Goal: Task Accomplishment & Management: Complete application form

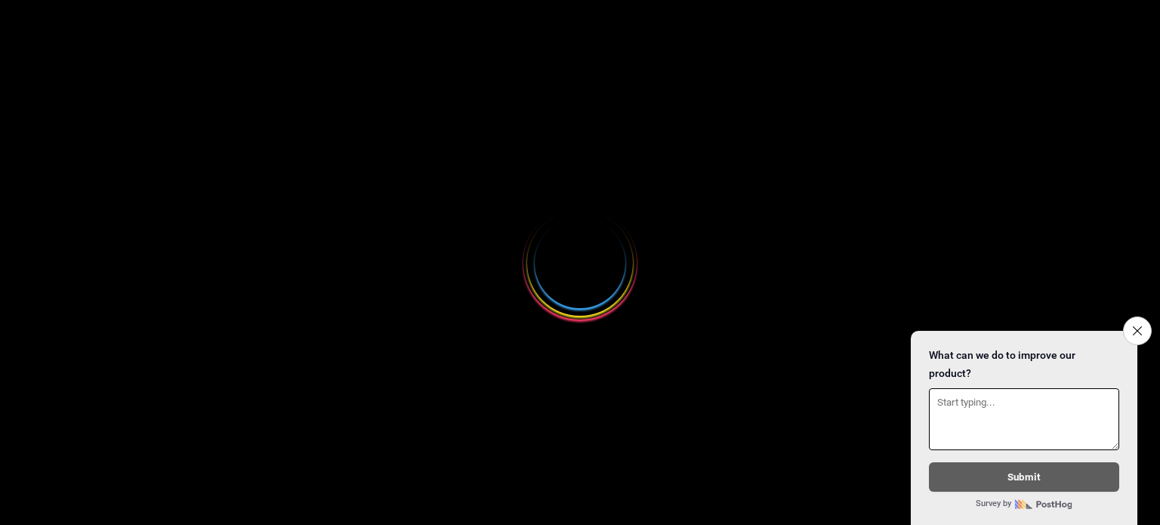
select select
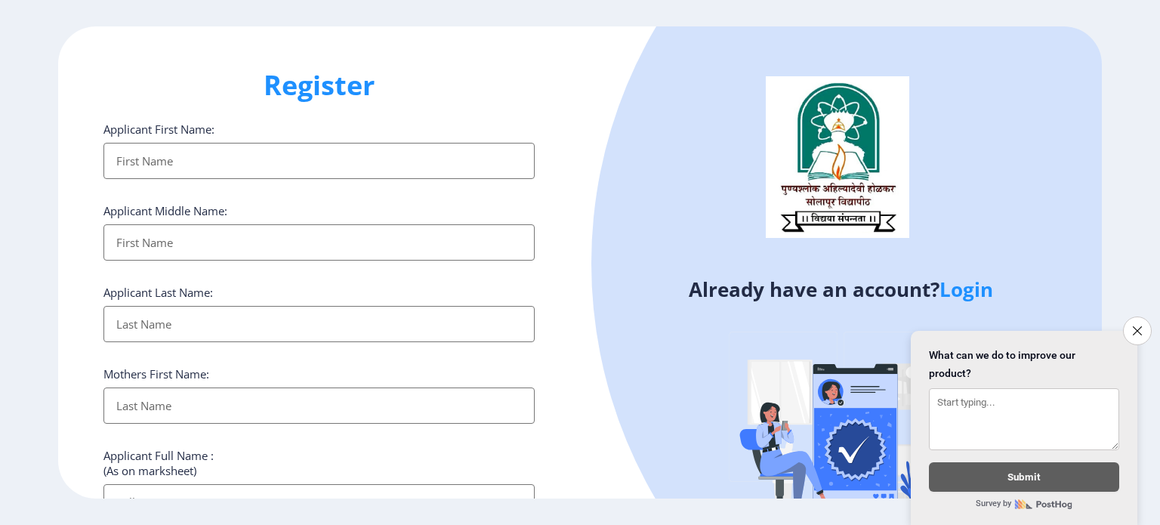
drag, startPoint x: 197, startPoint y: 196, endPoint x: 199, endPoint y: 159, distance: 36.3
click at [199, 159] on input "Applicant First Name:" at bounding box center [318, 161] width 431 height 36
type input "j"
type input "Ajay"
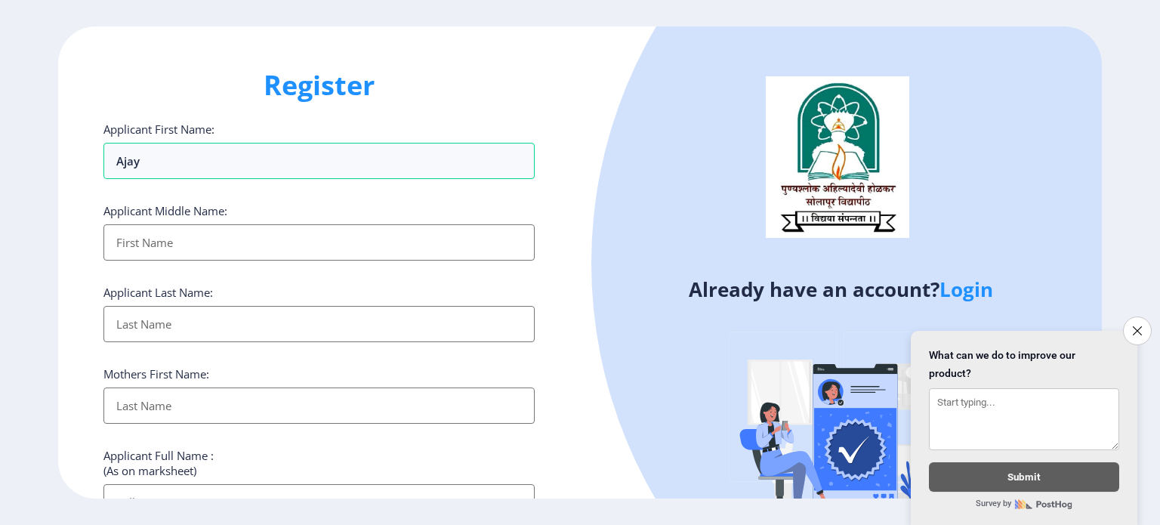
click at [186, 242] on input "Applicant First Name:" at bounding box center [318, 242] width 431 height 36
type input "Mahadev"
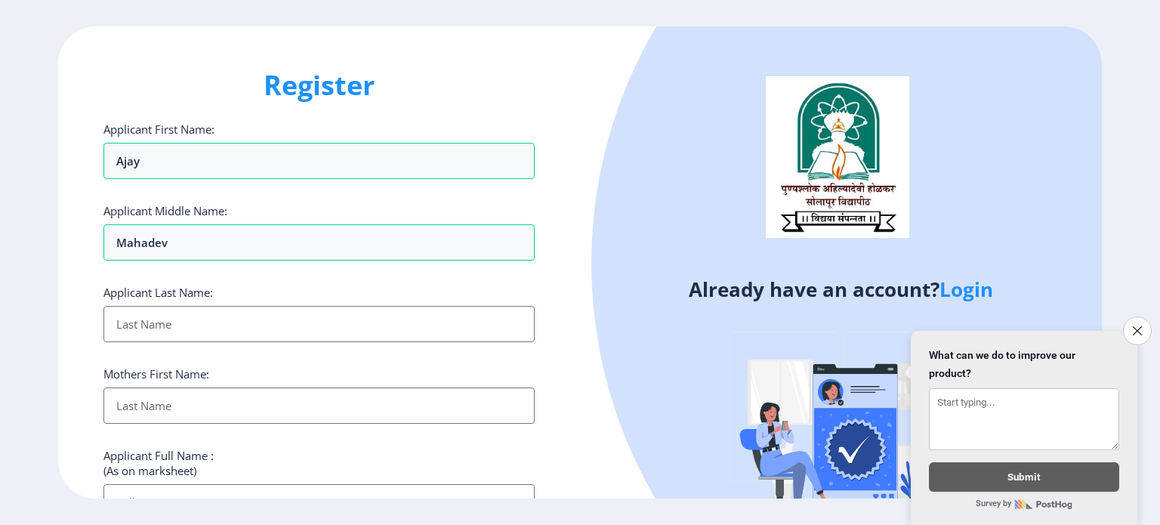
click at [186, 313] on input "Applicant First Name:" at bounding box center [318, 324] width 431 height 36
type input "Pawar"
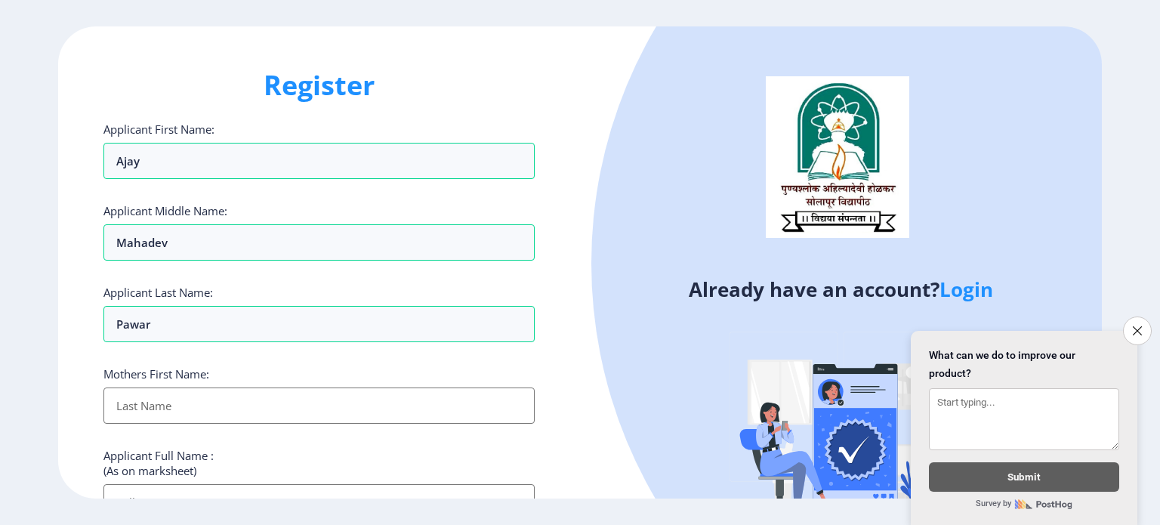
click at [181, 421] on input "Applicant First Name:" at bounding box center [318, 405] width 431 height 36
click at [179, 407] on input "Applicant First Name:" at bounding box center [318, 405] width 431 height 36
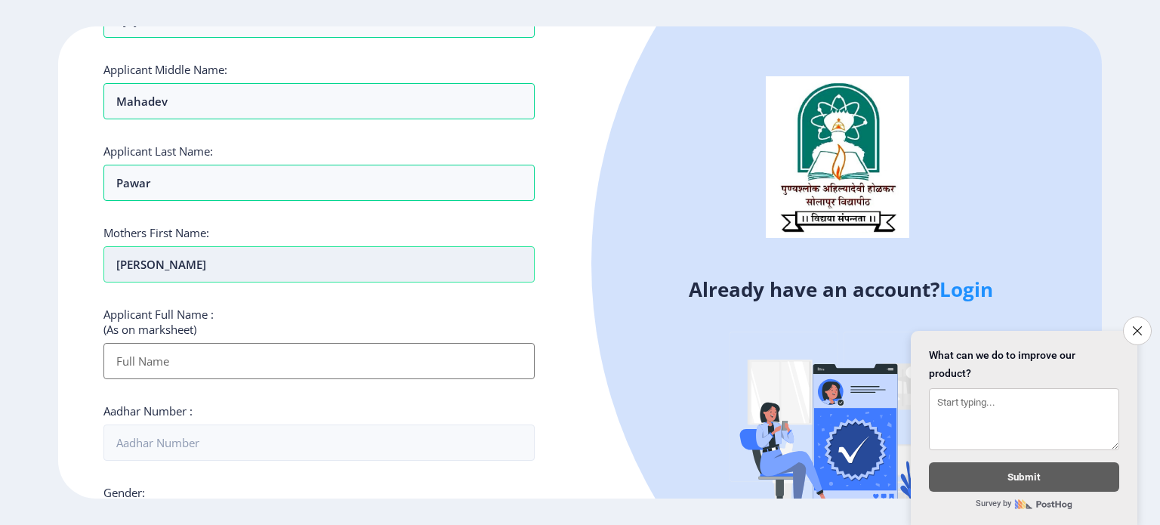
scroll to position [152, 0]
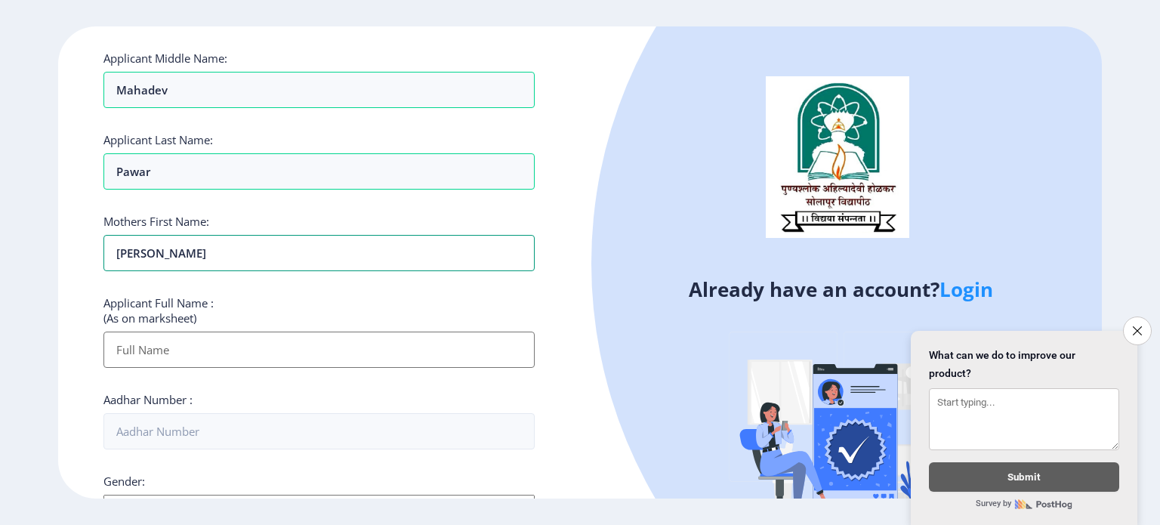
type input "[PERSON_NAME]"
click at [168, 353] on input "Applicant First Name:" at bounding box center [318, 349] width 431 height 36
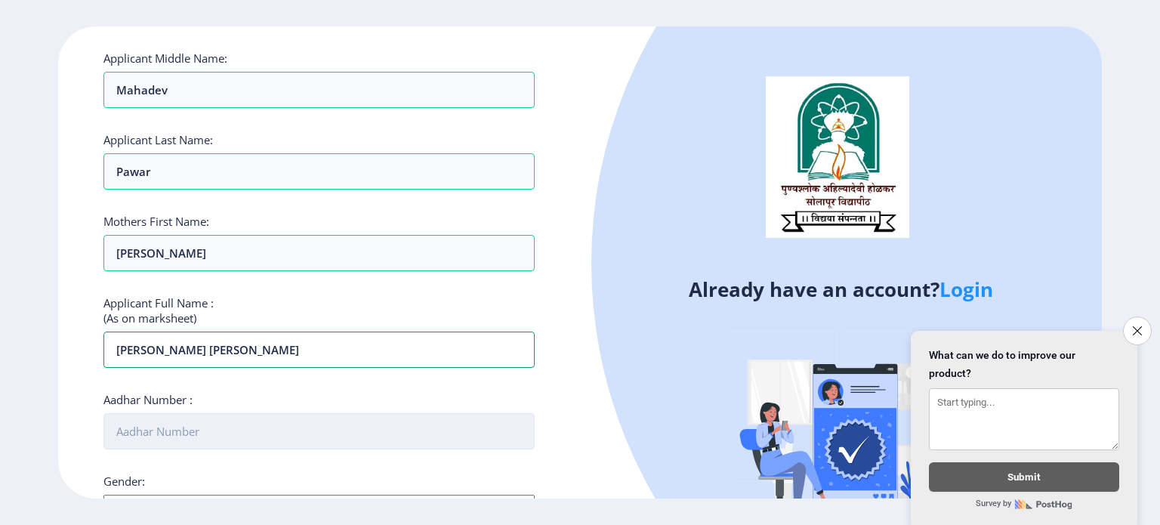
type input "[PERSON_NAME] [PERSON_NAME]"
click at [180, 436] on input "Aadhar Number :" at bounding box center [318, 431] width 431 height 36
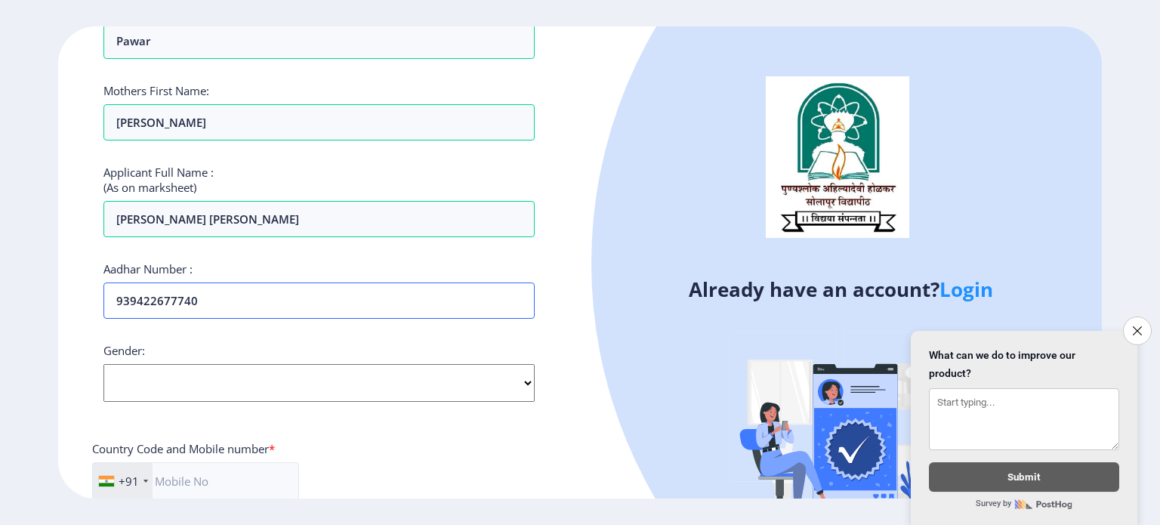
scroll to position [284, 0]
type input "939422677740"
click at [211, 386] on select "Select Gender [DEMOGRAPHIC_DATA] [DEMOGRAPHIC_DATA] Other" at bounding box center [318, 382] width 431 height 38
select select "[DEMOGRAPHIC_DATA]"
click at [103, 363] on select "Select Gender [DEMOGRAPHIC_DATA] [DEMOGRAPHIC_DATA] Other" at bounding box center [318, 382] width 431 height 38
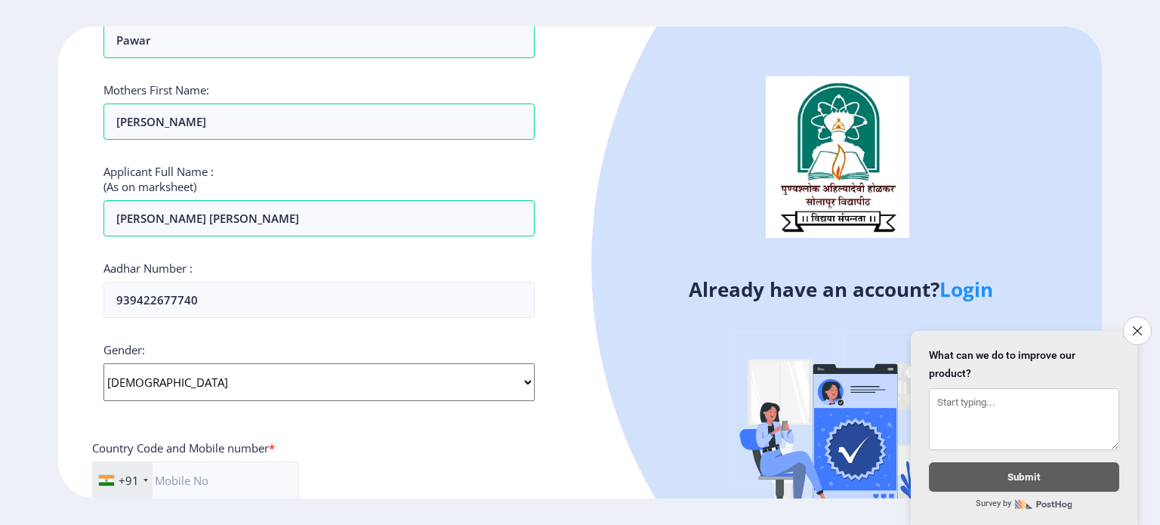
scroll to position [393, 0]
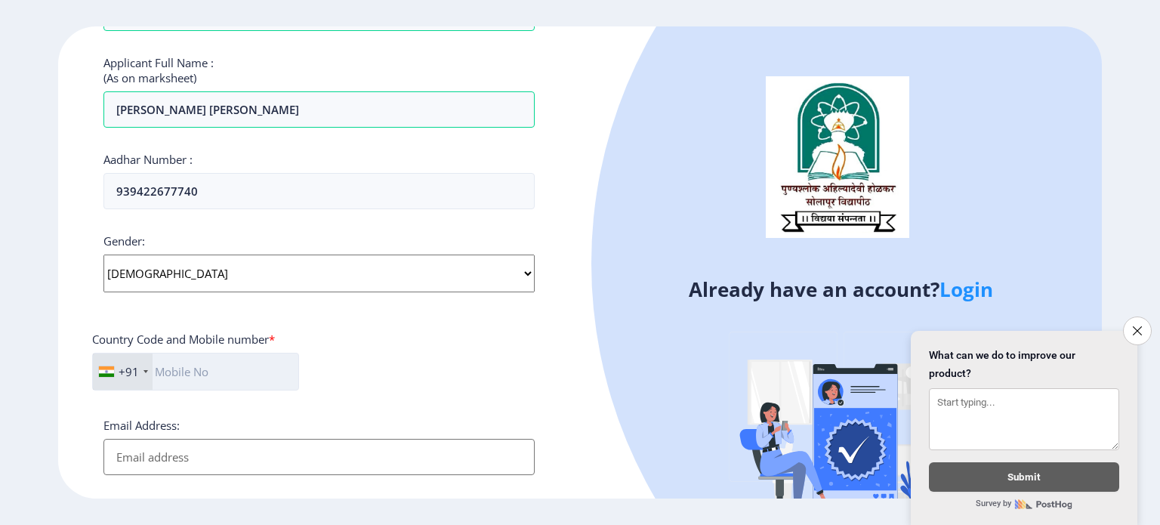
click at [215, 373] on input "text" at bounding box center [195, 372] width 207 height 38
type input "9309941706"
click at [211, 462] on input "Email Address:" at bounding box center [318, 457] width 431 height 36
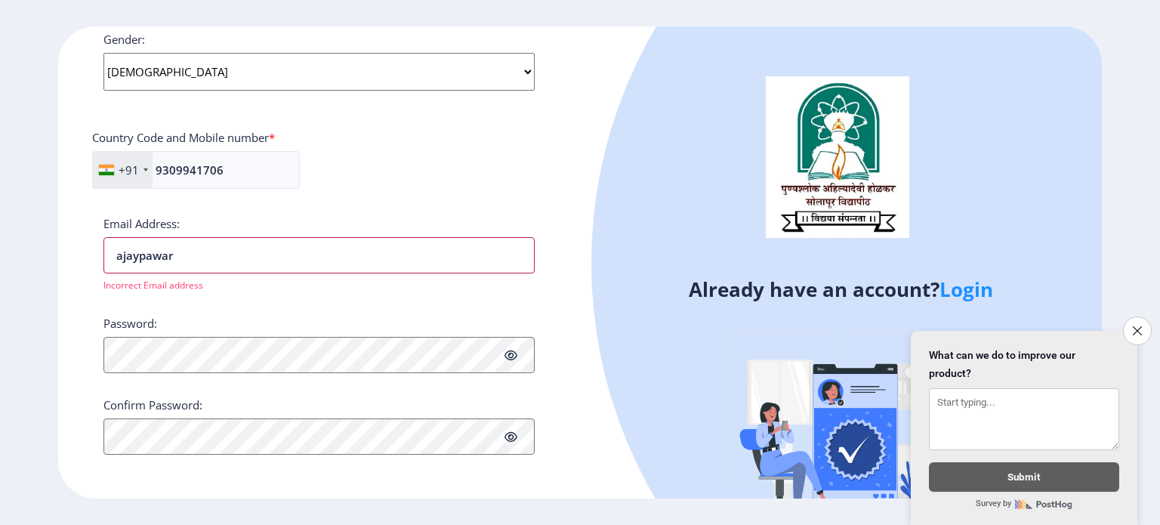
scroll to position [589, 0]
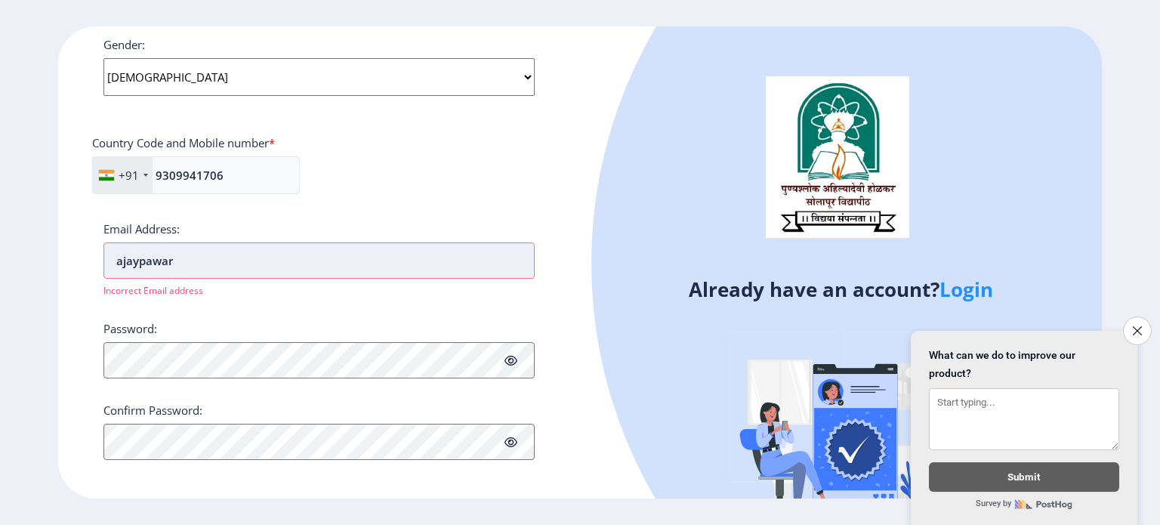
click at [185, 261] on input "ajaypawar" at bounding box center [318, 260] width 431 height 36
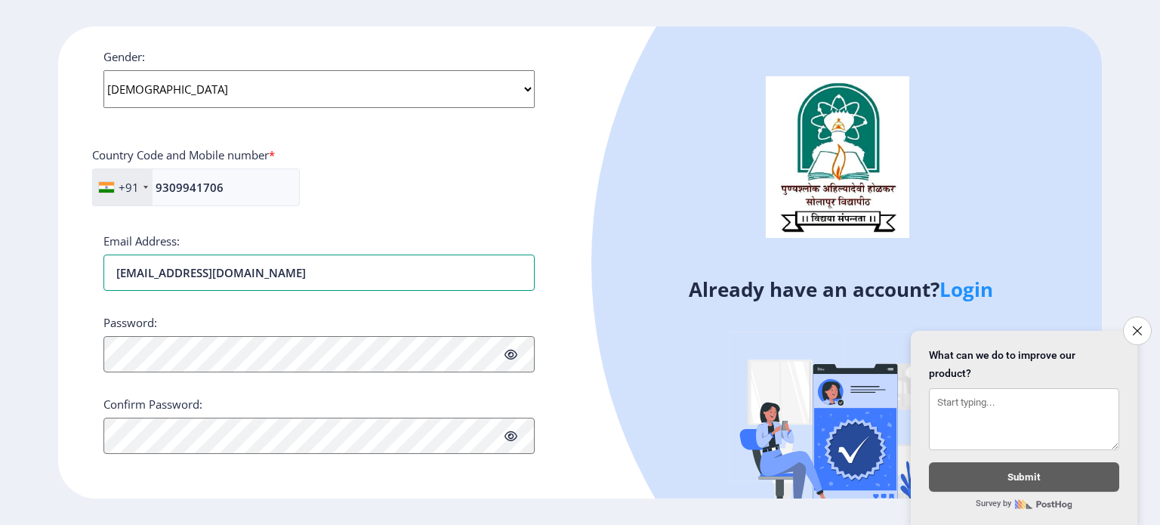
type input "[EMAIL_ADDRESS][DOMAIN_NAME]"
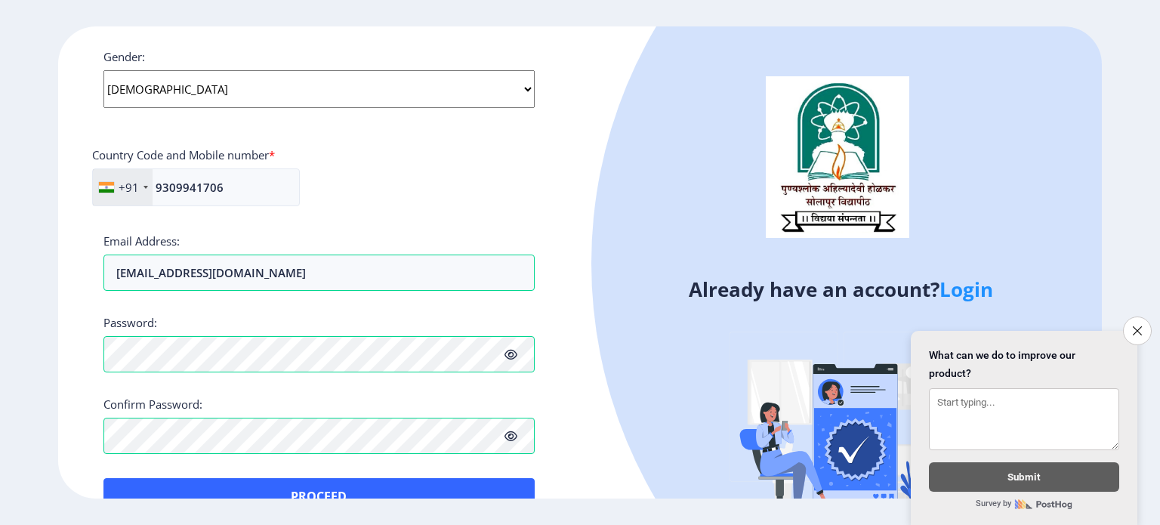
click at [510, 356] on icon at bounding box center [510, 354] width 13 height 11
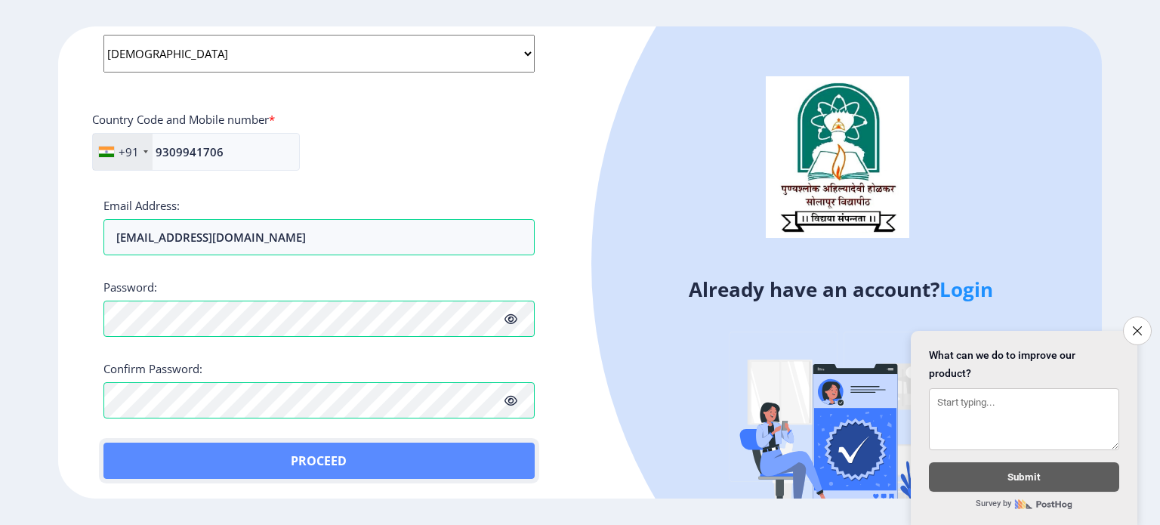
click at [366, 454] on button "Proceed" at bounding box center [318, 460] width 431 height 36
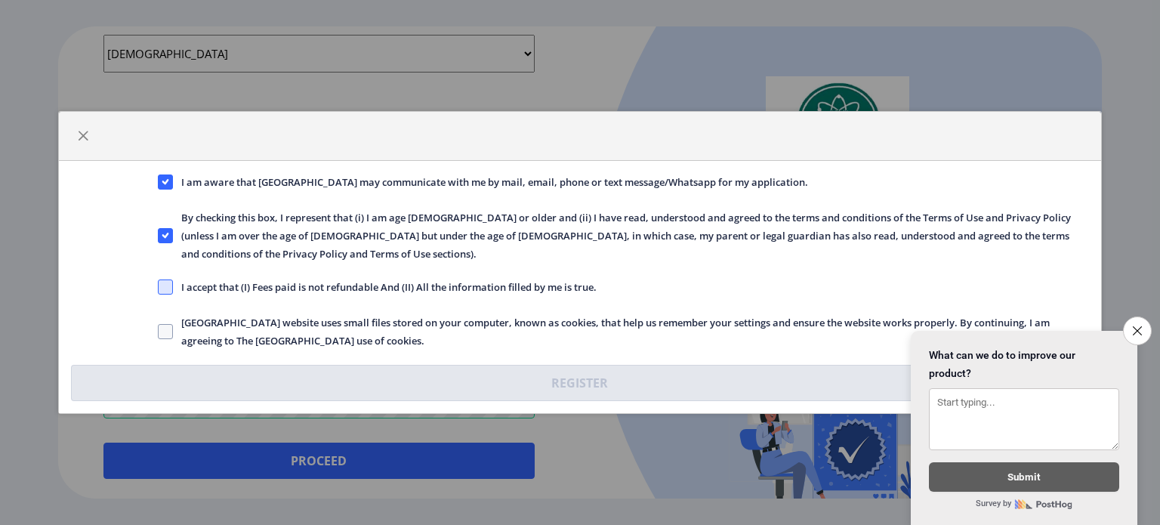
click at [159, 279] on span at bounding box center [165, 286] width 15 height 15
click at [159, 287] on input "I accept that (I) Fees paid is not refundable And (II) All the information fill…" at bounding box center [158, 287] width 1 height 1
checkbox input "true"
click at [162, 326] on span at bounding box center [165, 331] width 15 height 15
click at [159, 331] on input "[GEOGRAPHIC_DATA] website uses small files stored on your computer, known as co…" at bounding box center [158, 331] width 1 height 1
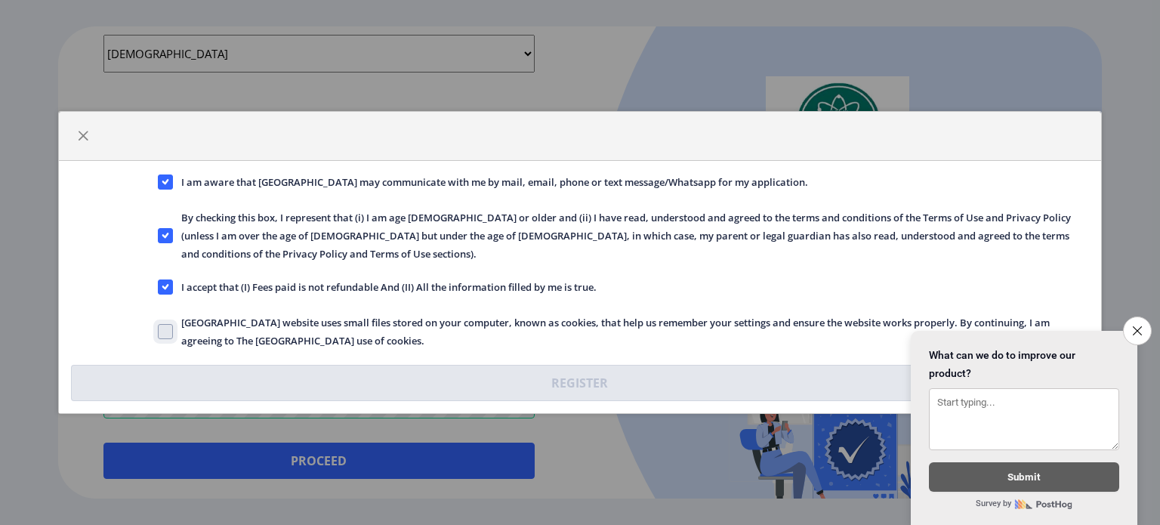
checkbox input "true"
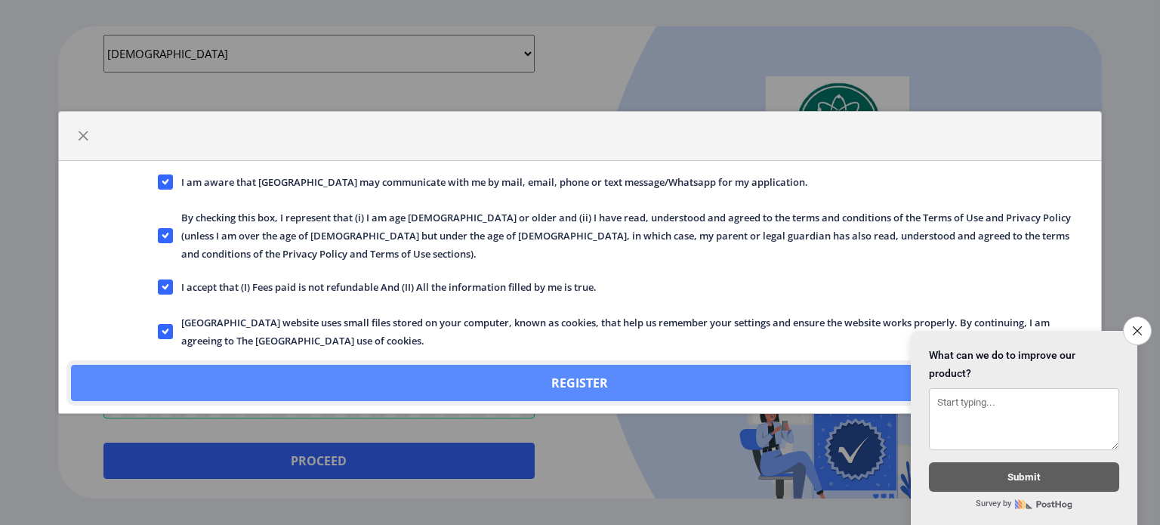
click at [621, 377] on button "Register" at bounding box center [580, 383] width 1018 height 36
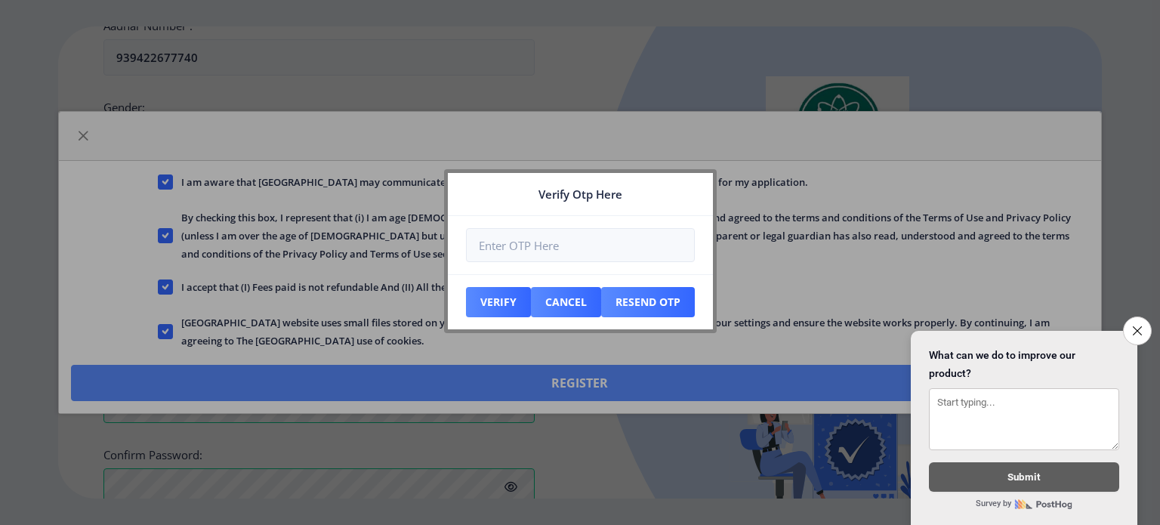
scroll to position [698, 0]
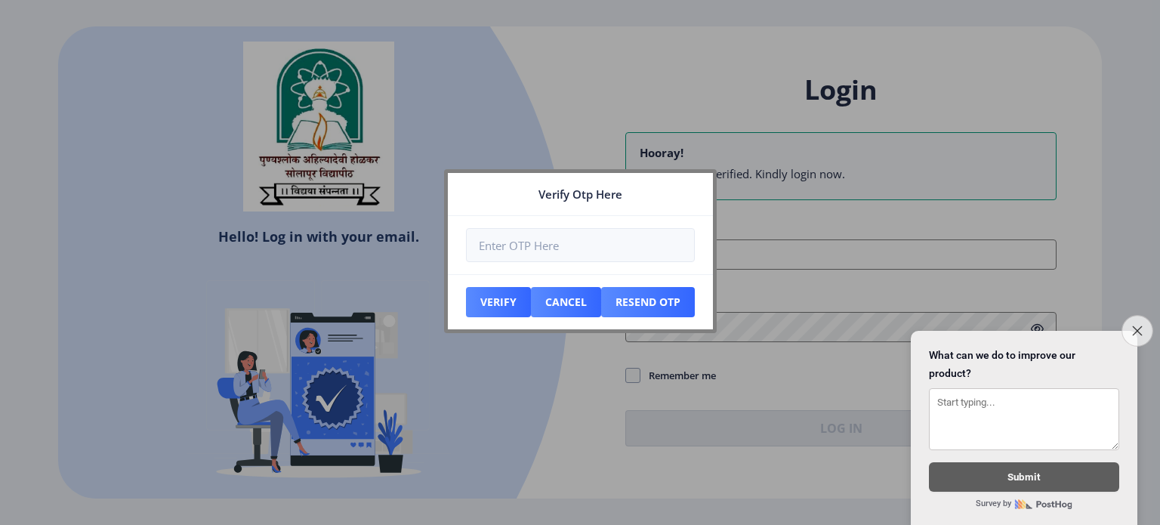
click at [1135, 315] on button "Close survey" at bounding box center [1137, 331] width 32 height 32
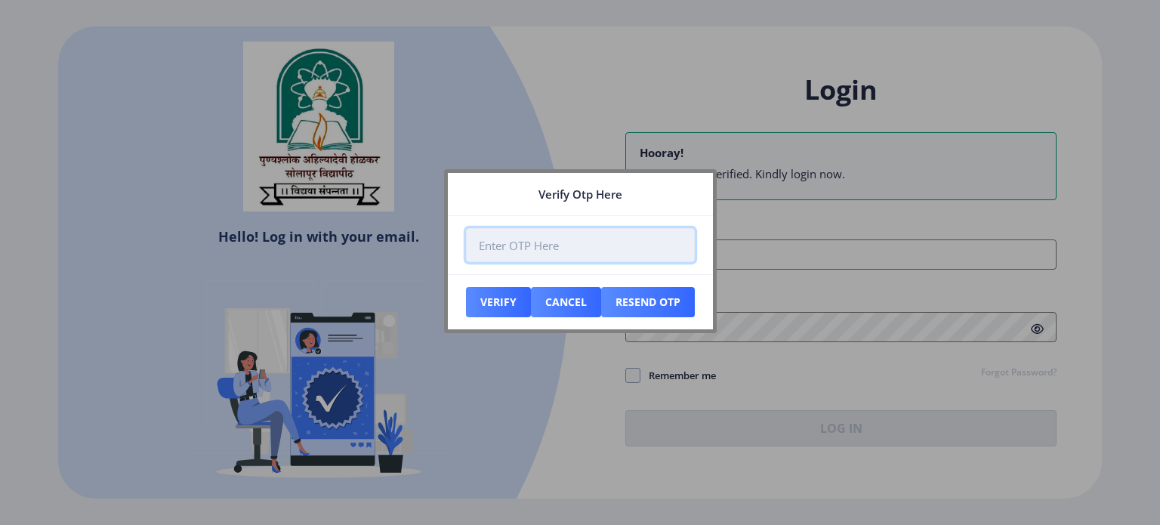
click at [513, 241] on input "number" at bounding box center [580, 245] width 229 height 34
type input "839322"
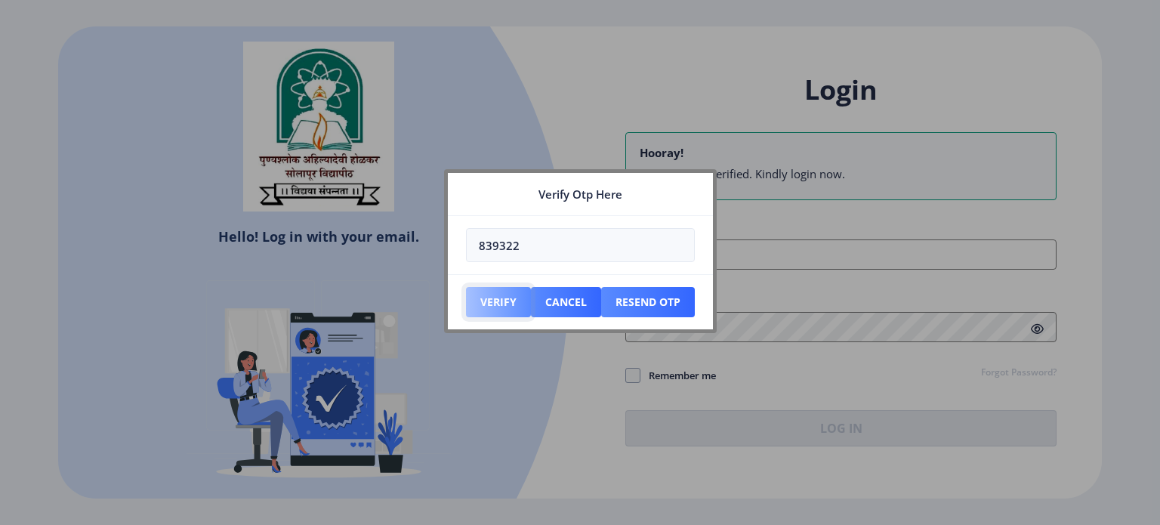
click at [504, 306] on button "Verify" at bounding box center [498, 302] width 65 height 30
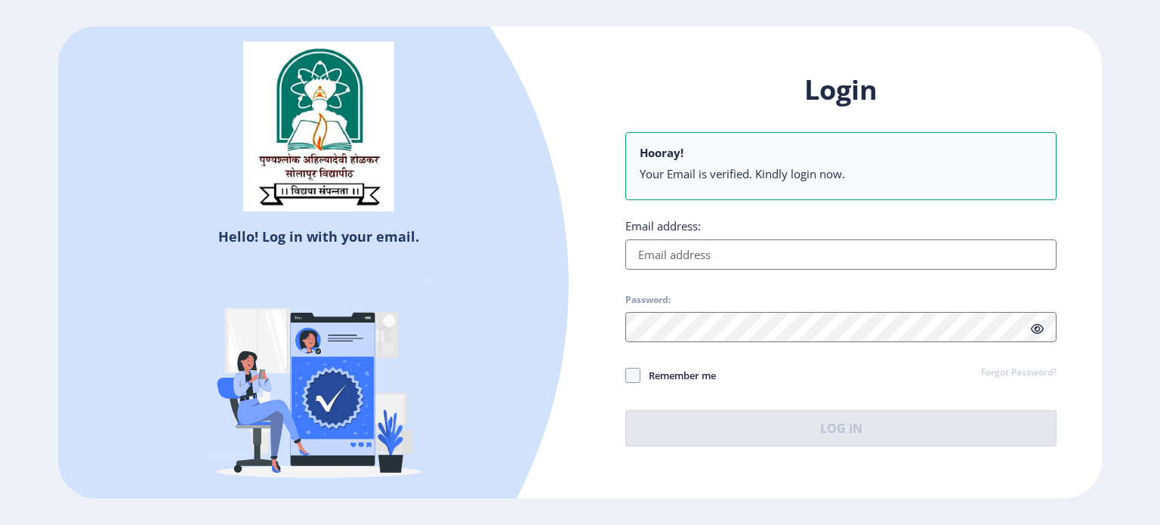
click at [722, 242] on input "Email address:" at bounding box center [840, 254] width 431 height 30
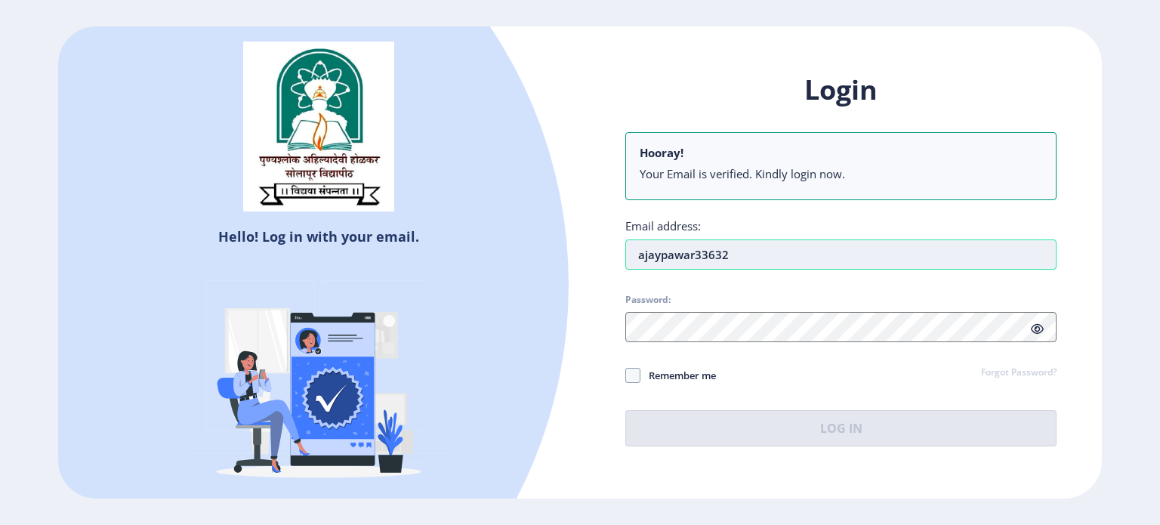
type input "[EMAIL_ADDRESS][DOMAIN_NAME]"
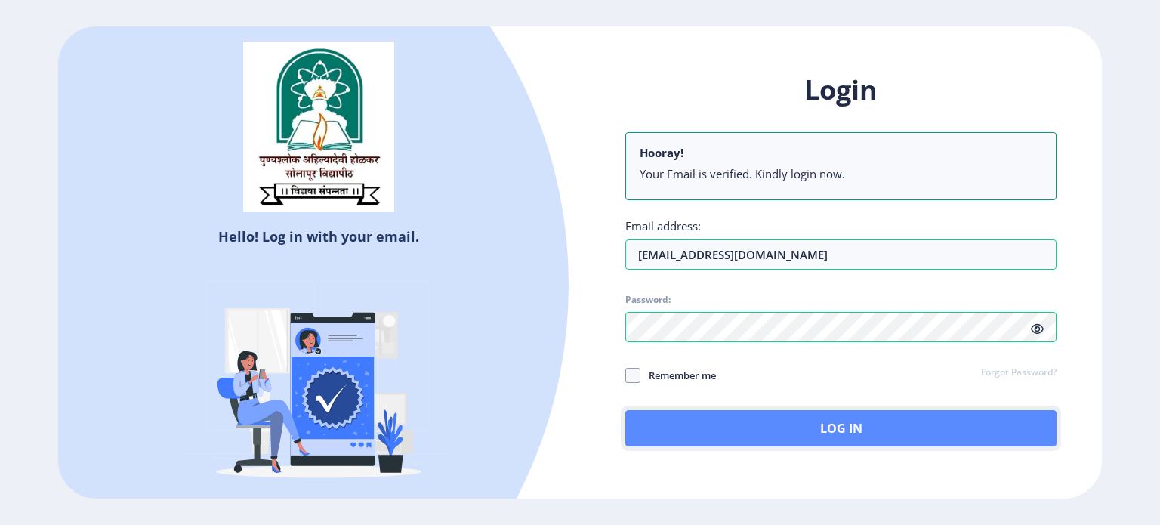
click at [679, 430] on button "Log In" at bounding box center [840, 428] width 431 height 36
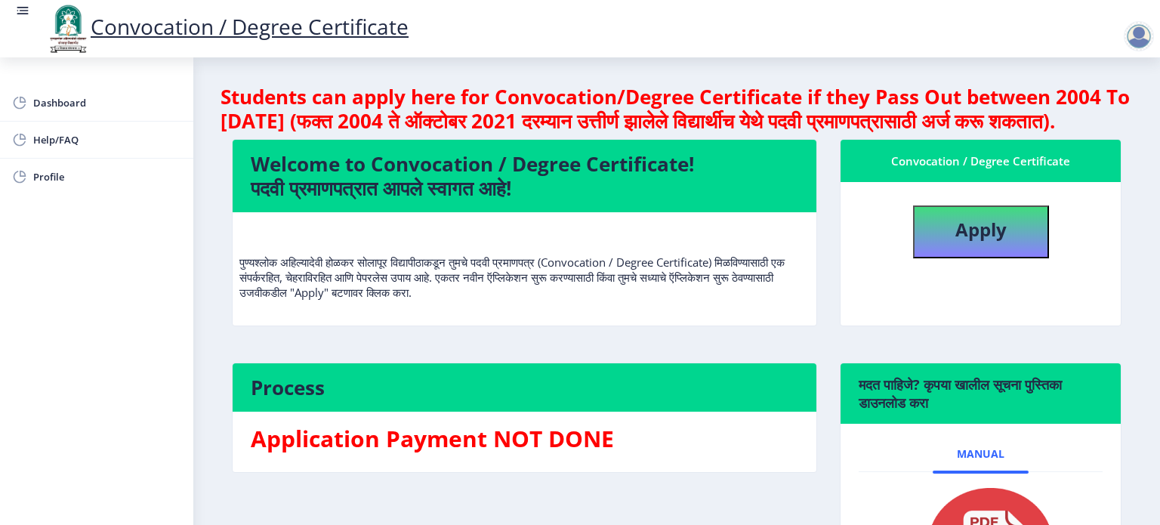
scroll to position [47, 0]
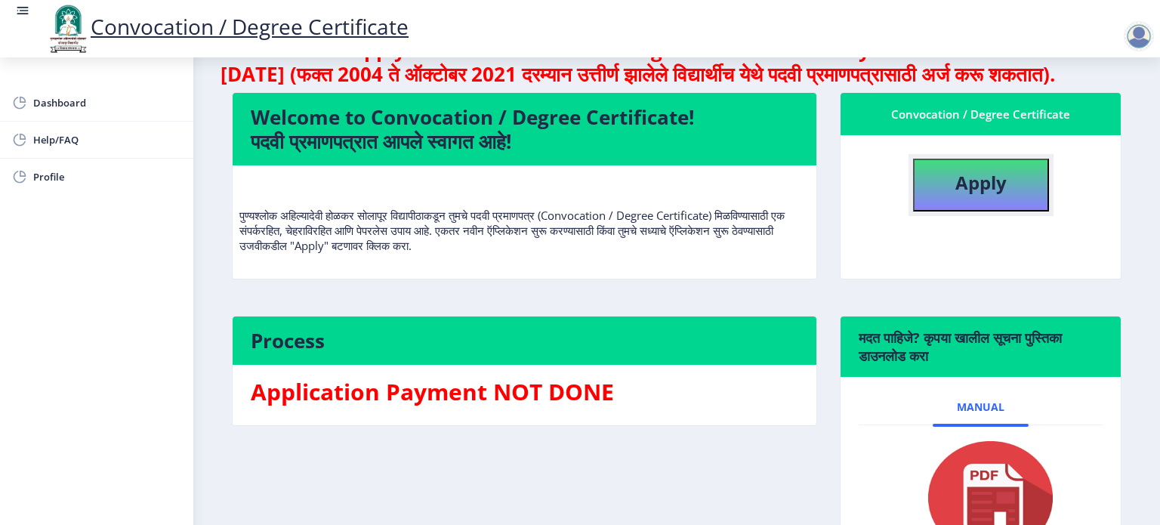
click at [971, 195] on b "Apply" at bounding box center [980, 182] width 51 height 25
select select
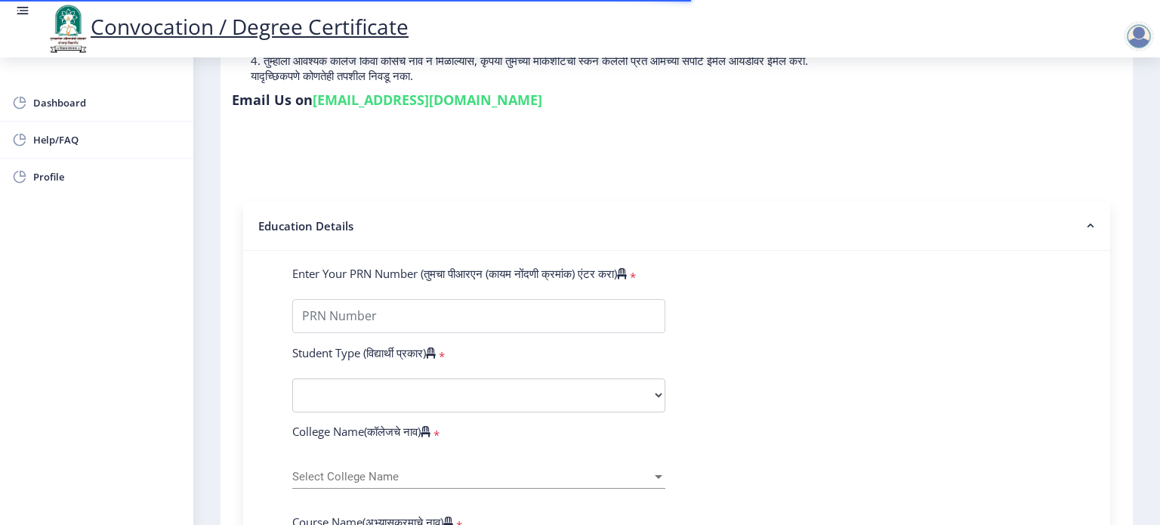
scroll to position [214, 0]
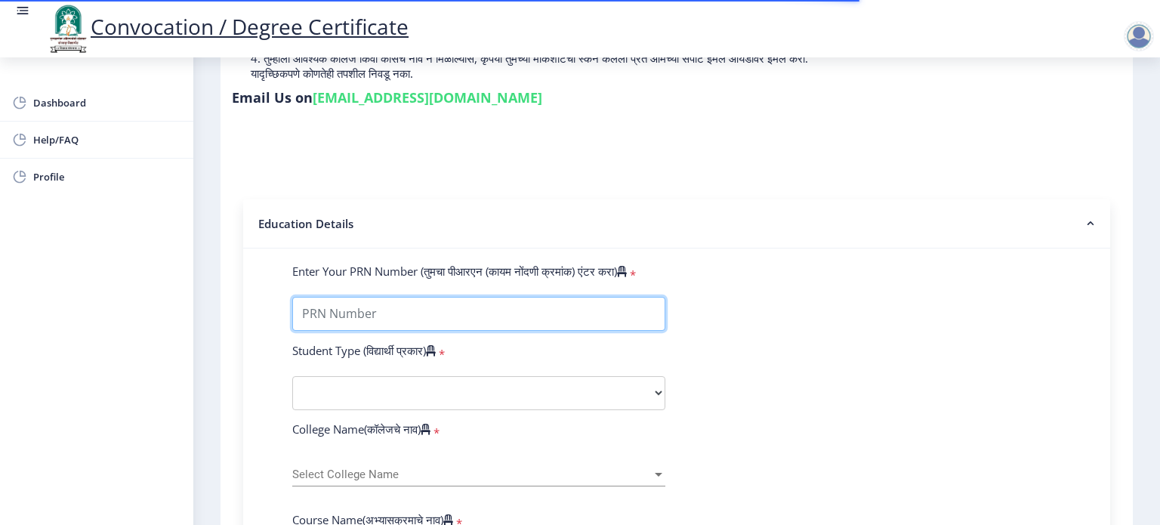
click at [371, 313] on input "Enter Your PRN Number (तुमचा पीआरएन (कायम नोंदणी क्रमांक) एंटर करा)" at bounding box center [478, 314] width 373 height 34
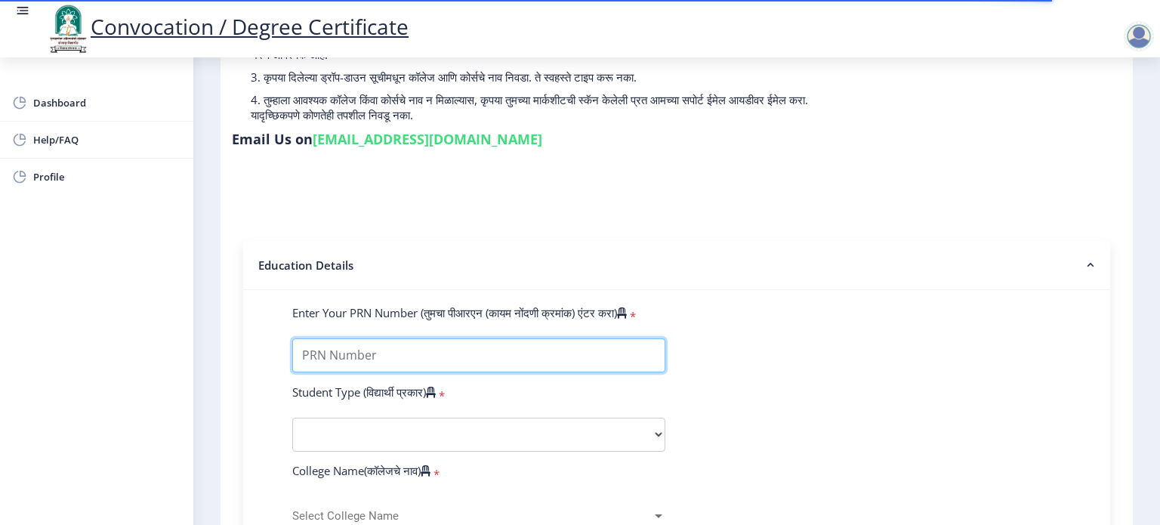
scroll to position [189, 0]
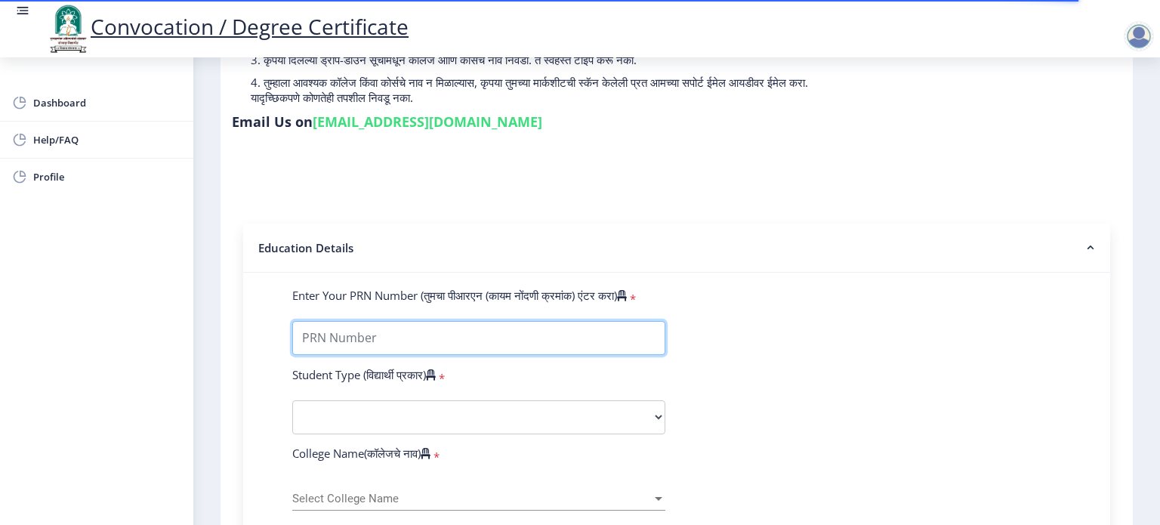
click at [340, 331] on input "Enter Your PRN Number (तुमचा पीआरएन (कायम नोंदणी क्रमांक) एंटर करा)" at bounding box center [478, 338] width 373 height 34
type input "2016032500303487"
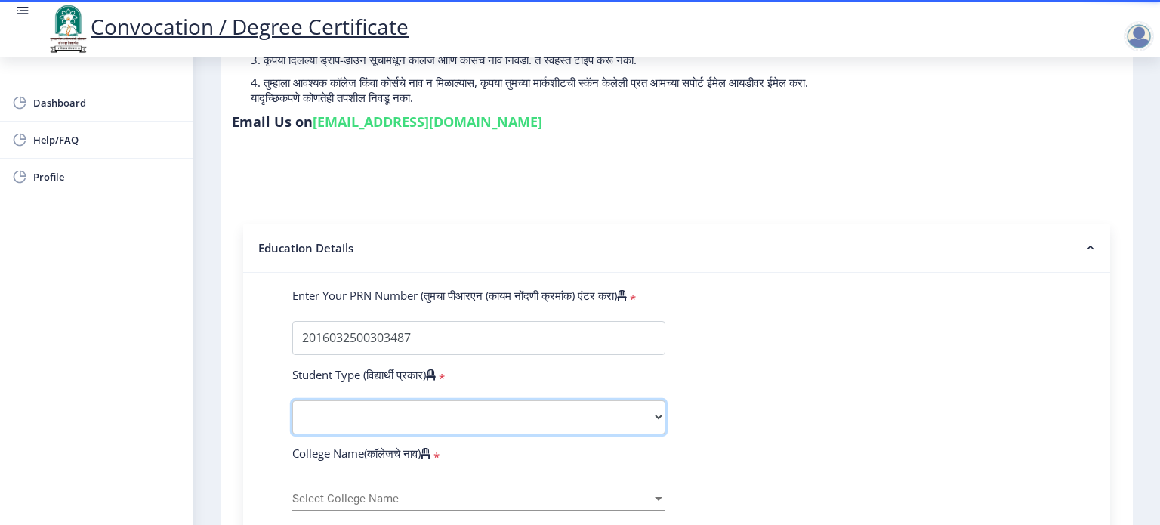
click at [382, 422] on select "Select Student Type Regular External" at bounding box center [478, 417] width 373 height 34
select select "Regular"
click at [292, 400] on select "Select Student Type Regular External" at bounding box center [478, 417] width 373 height 34
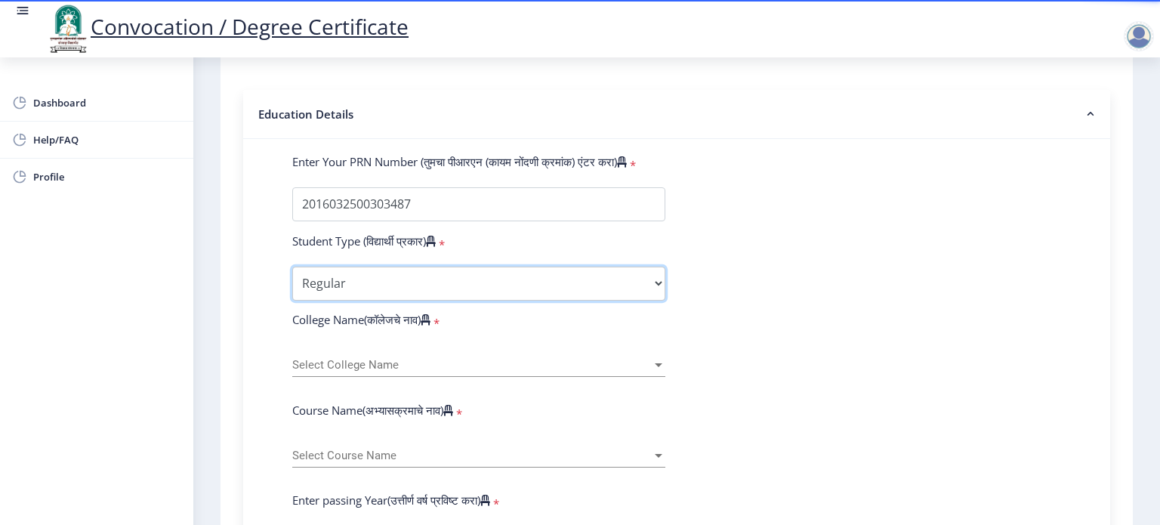
scroll to position [323, 0]
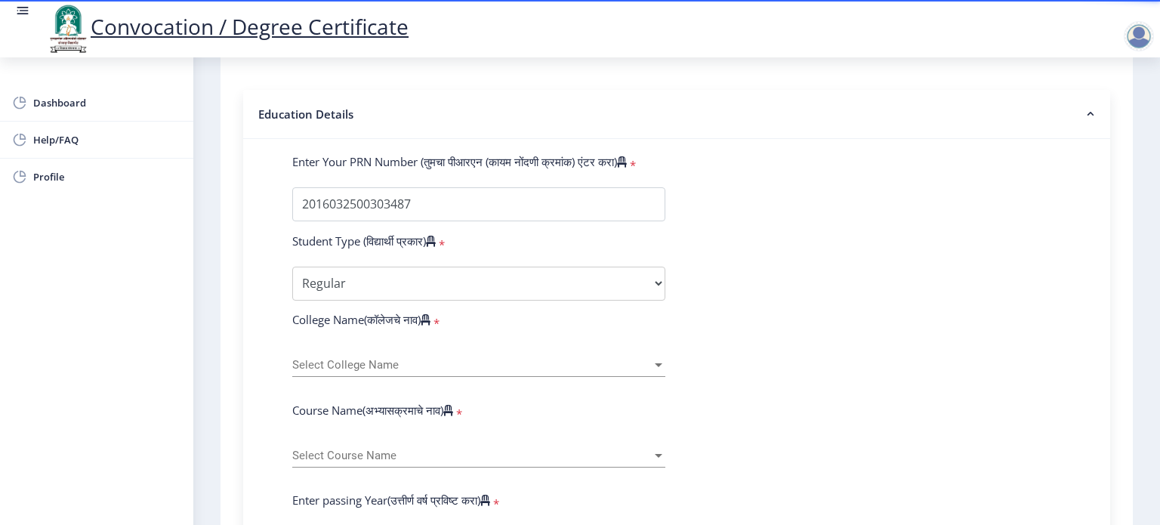
click at [403, 347] on div "Select College Name Select College Name" at bounding box center [478, 361] width 373 height 32
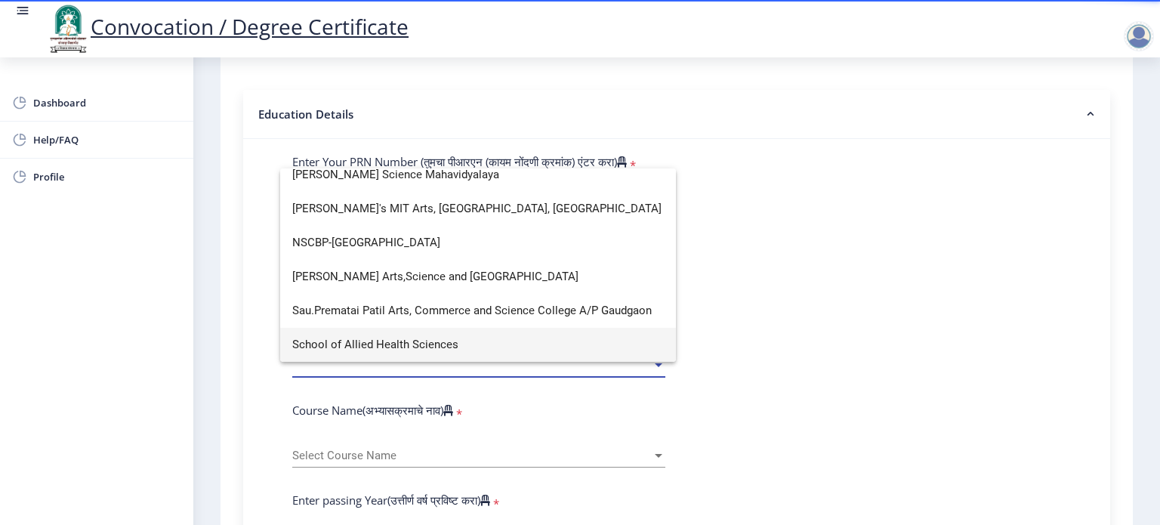
scroll to position [0, 0]
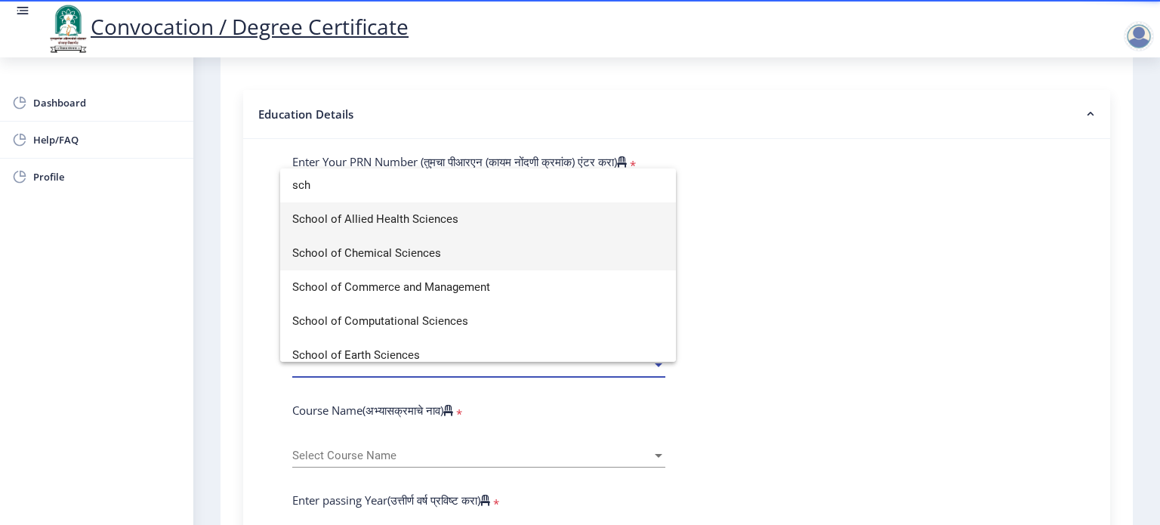
type input "sch"
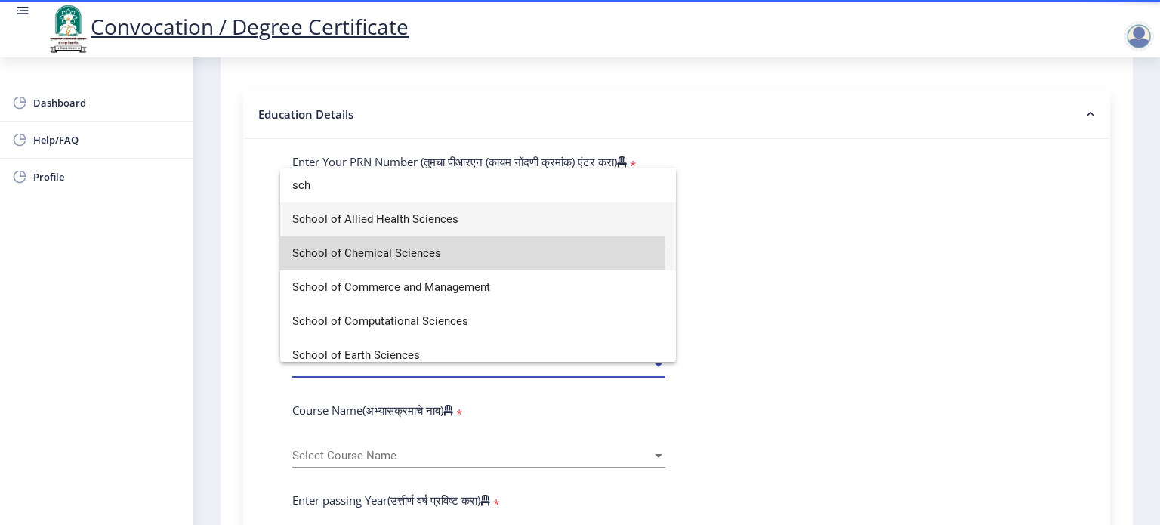
click at [427, 257] on span "School of Chemical Sciences" at bounding box center [477, 253] width 371 height 34
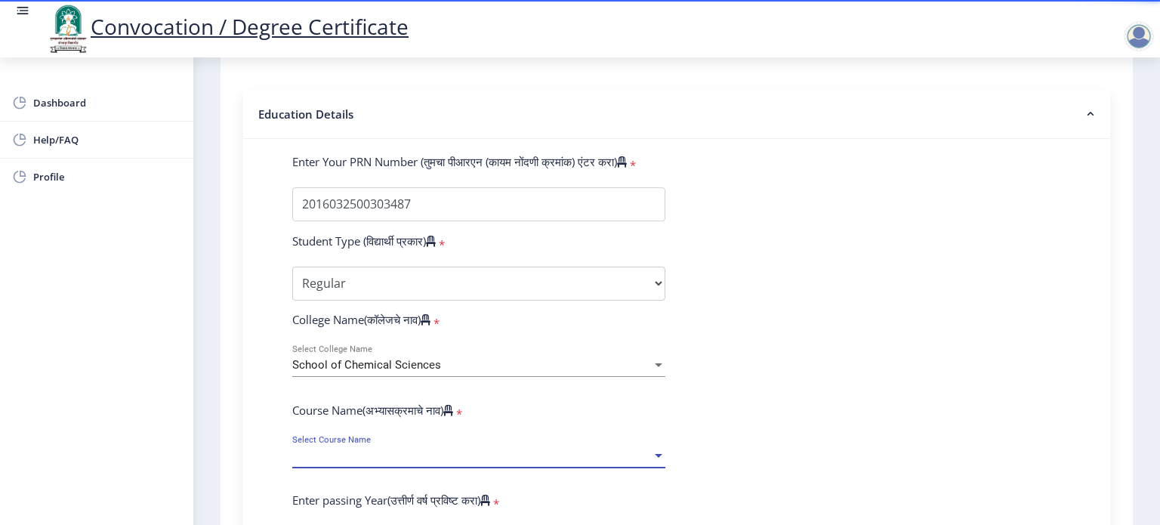
click at [385, 449] on span "Select Course Name" at bounding box center [471, 455] width 359 height 13
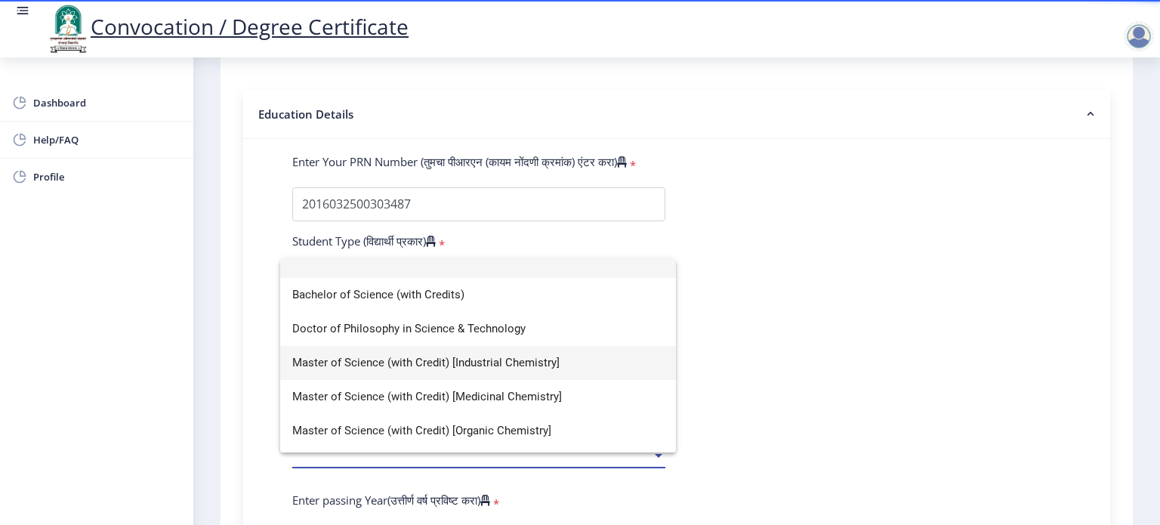
scroll to position [17, 0]
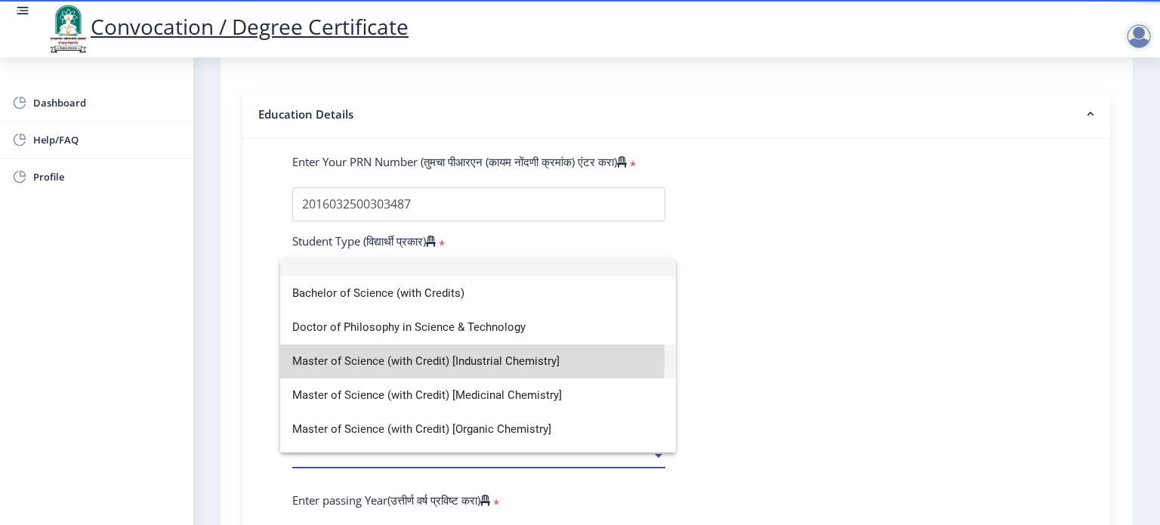
click at [408, 359] on span "Master of Science (with Credit) [Industrial Chemistry]" at bounding box center [477, 361] width 371 height 34
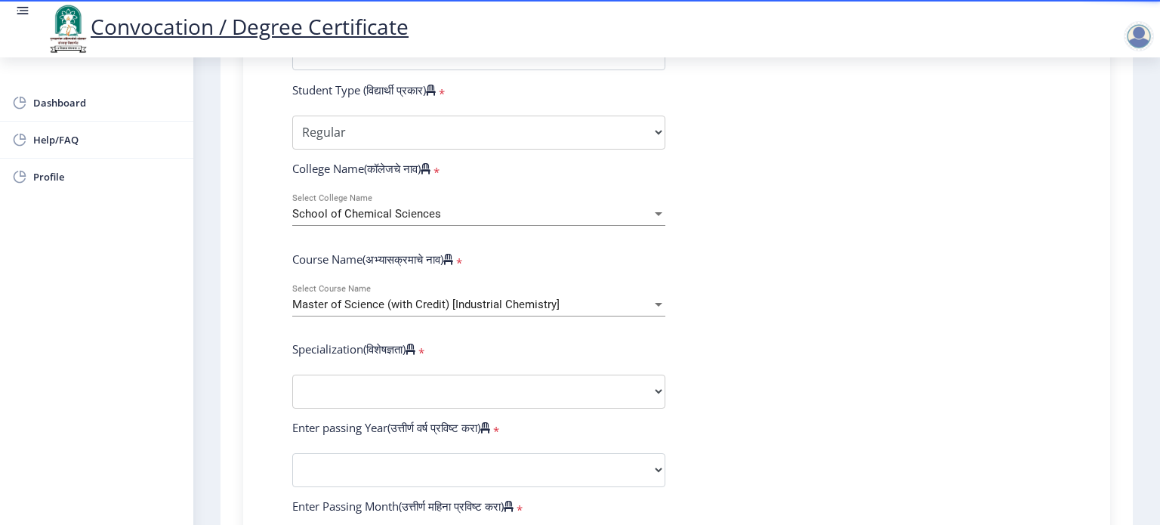
scroll to position [477, 0]
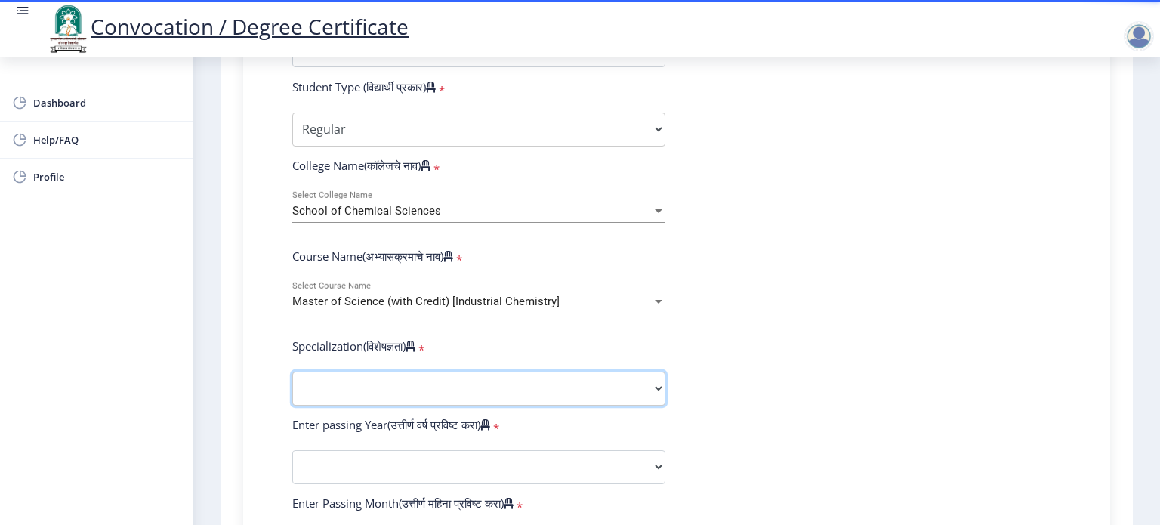
click at [380, 380] on select "Specialization Physics (Material Science) Mathematics Microbiology Organic Chem…" at bounding box center [478, 388] width 373 height 34
select select "Industrial Chemistry"
click at [292, 371] on select "Specialization Physics (Material Science) Mathematics Microbiology Organic Chem…" at bounding box center [478, 388] width 373 height 34
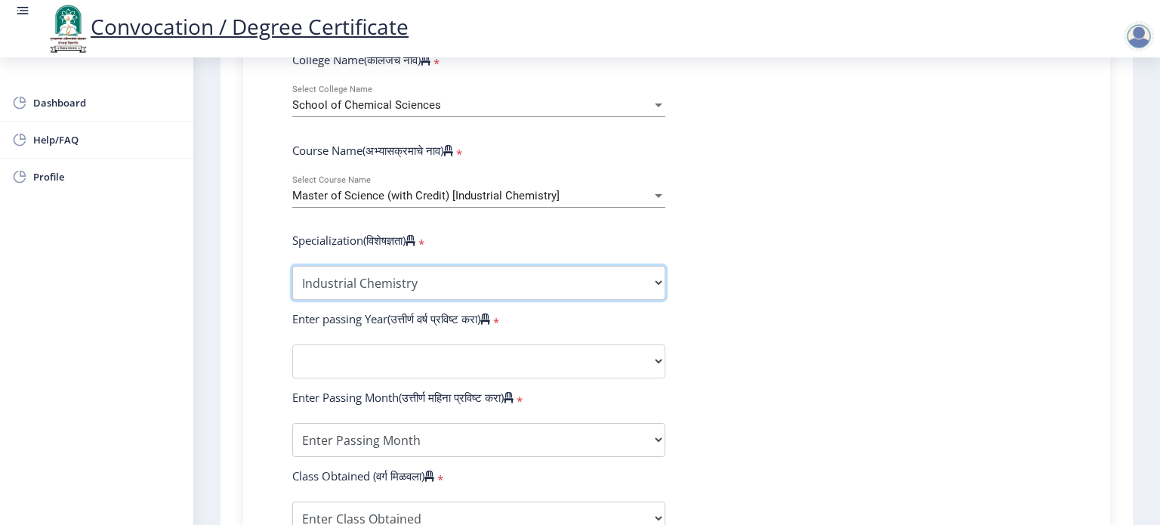
scroll to position [584, 0]
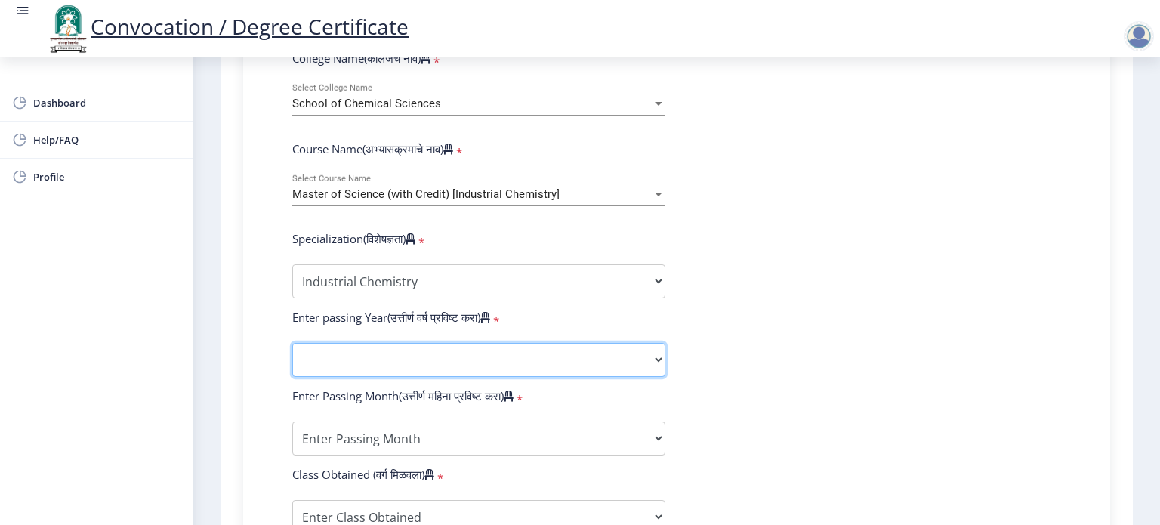
click at [324, 345] on select "2025 2024 2023 2022 2021 2020 2019 2018 2017 2016 2015 2014 2013 2012 2011 2010…" at bounding box center [478, 360] width 373 height 34
select select "2021"
click at [292, 343] on select "2025 2024 2023 2022 2021 2020 2019 2018 2017 2016 2015 2014 2013 2012 2011 2010…" at bounding box center [478, 360] width 373 height 34
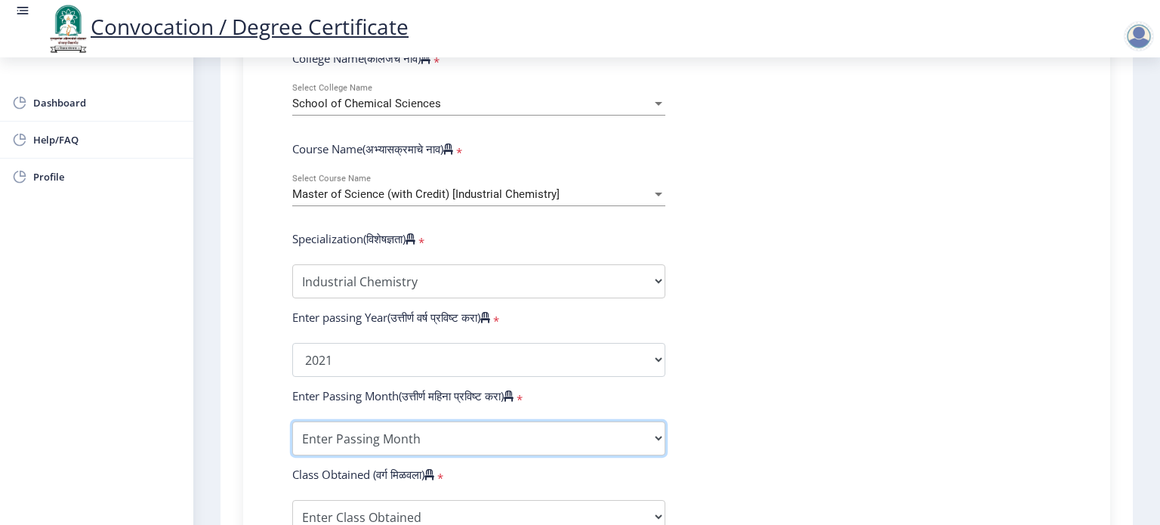
click at [357, 433] on select "Enter Passing Month March April May October November December" at bounding box center [478, 438] width 373 height 34
select select "March"
click at [292, 421] on select "Enter Passing Month March April May October November December" at bounding box center [478, 438] width 373 height 34
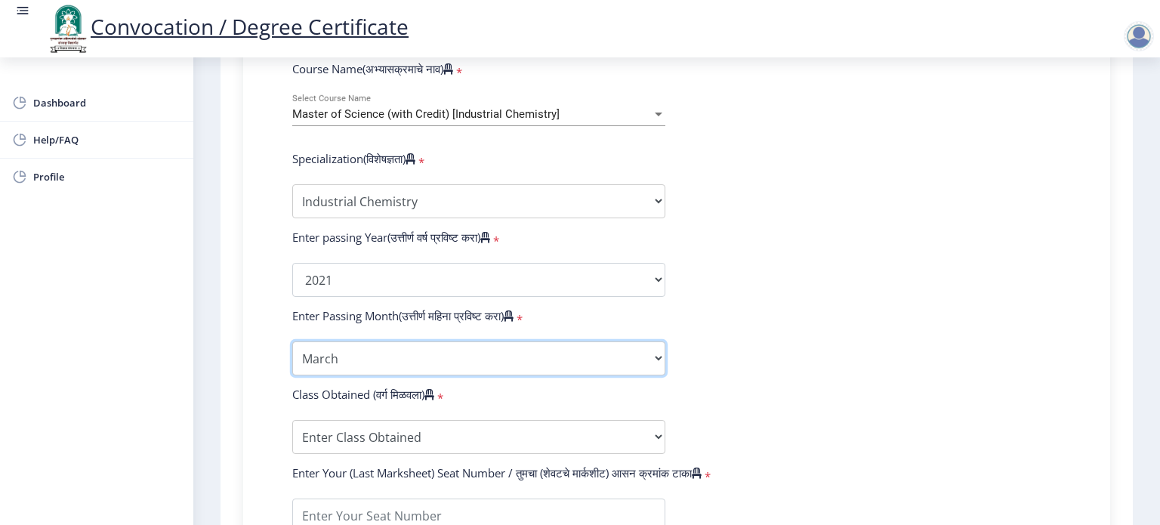
scroll to position [666, 0]
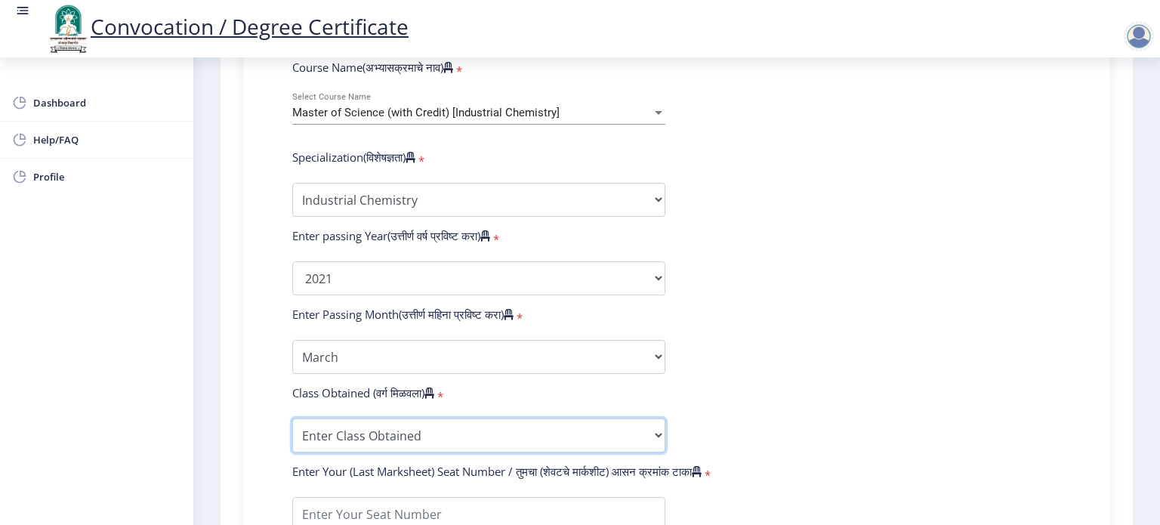
click at [335, 419] on select "Enter Class Obtained FIRST CLASS WITH DISTINCTION FIRST CLASS HIGHER SECOND CLA…" at bounding box center [478, 435] width 373 height 34
select select "Grade A+"
click at [292, 418] on select "Enter Class Obtained FIRST CLASS WITH DISTINCTION FIRST CLASS HIGHER SECOND CLA…" at bounding box center [478, 435] width 373 height 34
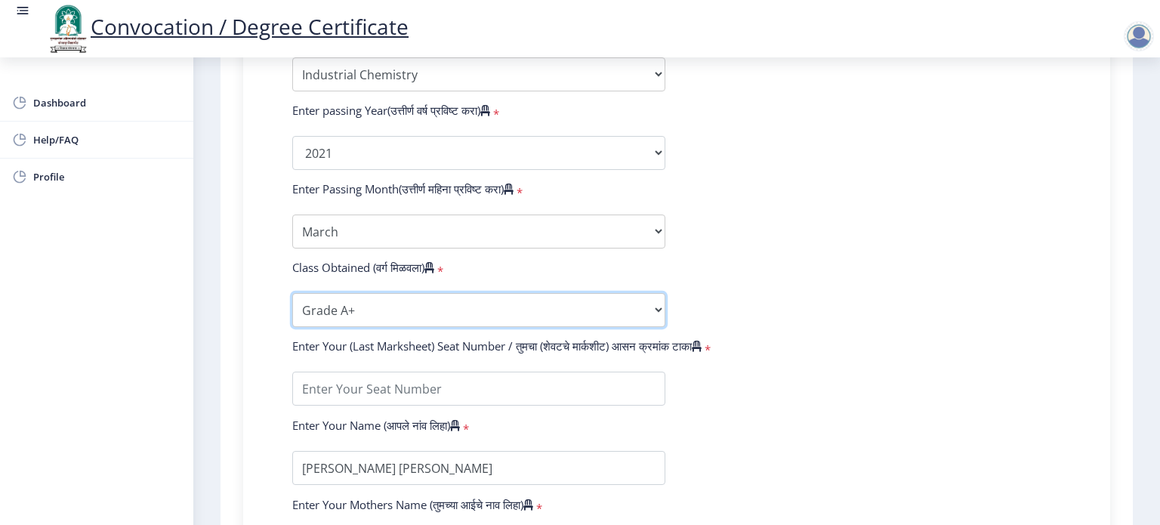
scroll to position [796, 0]
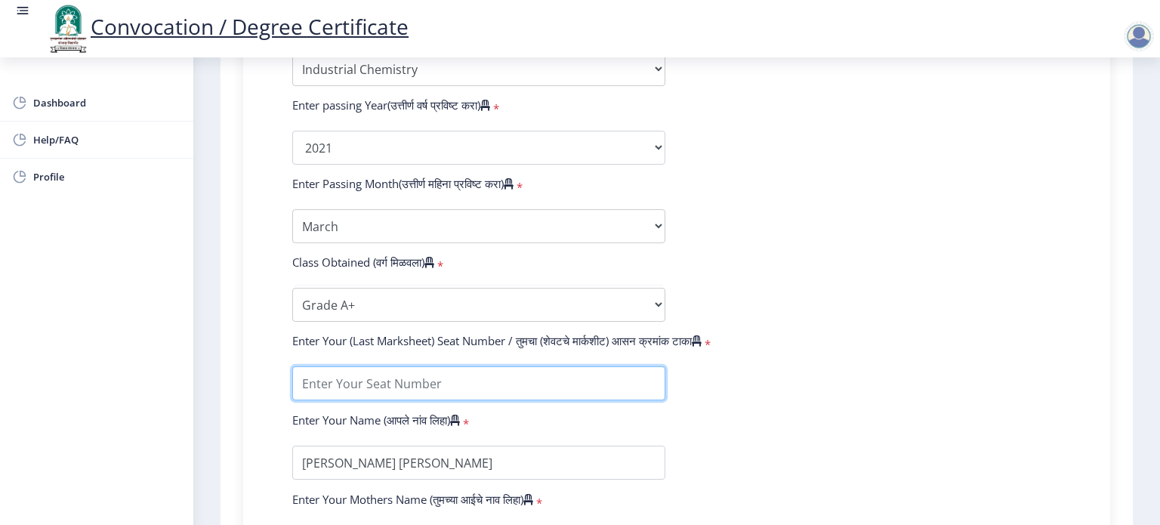
click at [359, 381] on input "textarea" at bounding box center [478, 383] width 373 height 34
type input "1630348"
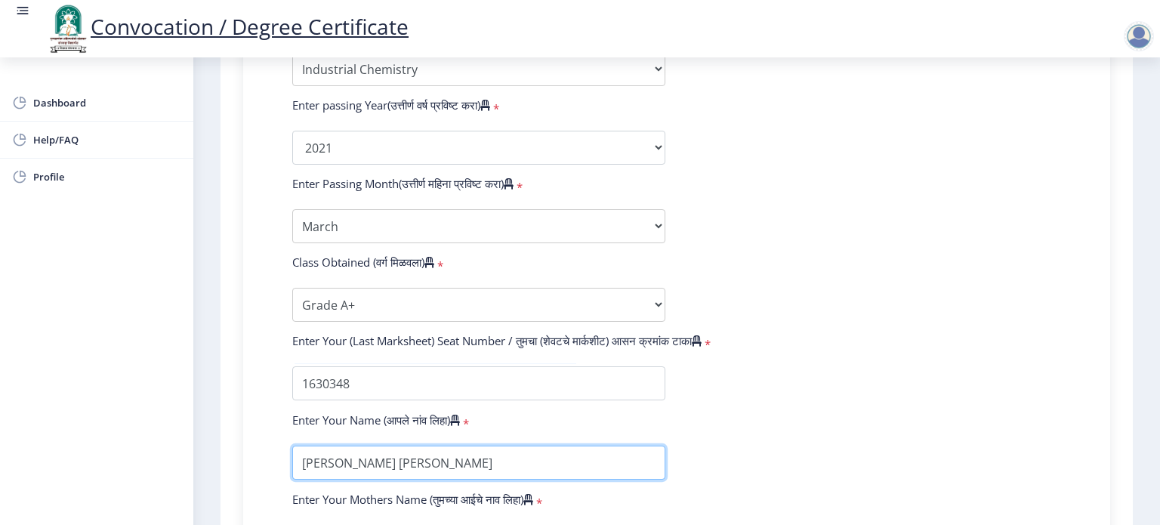
click at [343, 455] on input "textarea" at bounding box center [478, 462] width 373 height 34
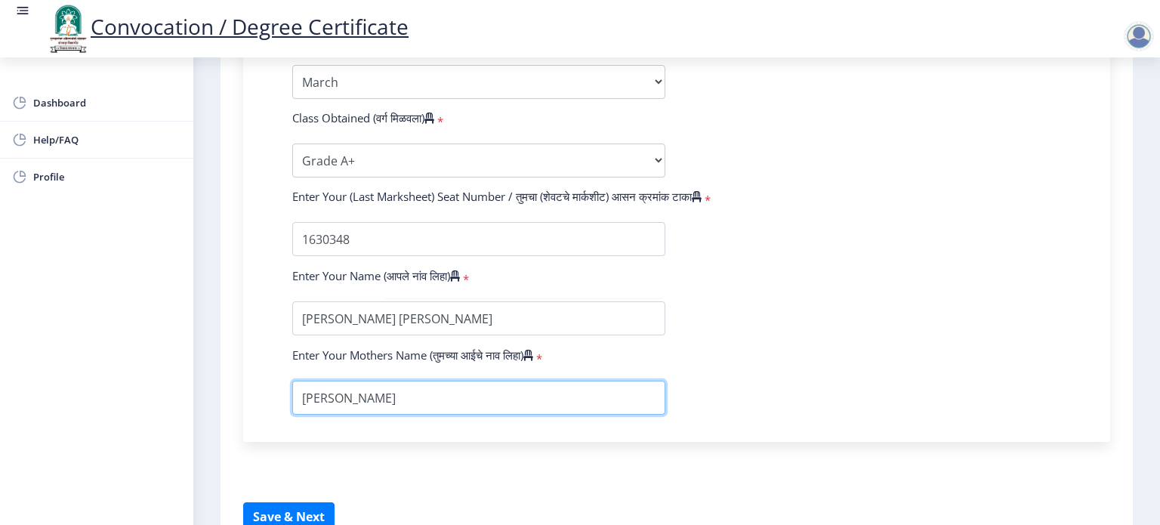
click at [369, 380] on input "textarea" at bounding box center [478, 397] width 373 height 34
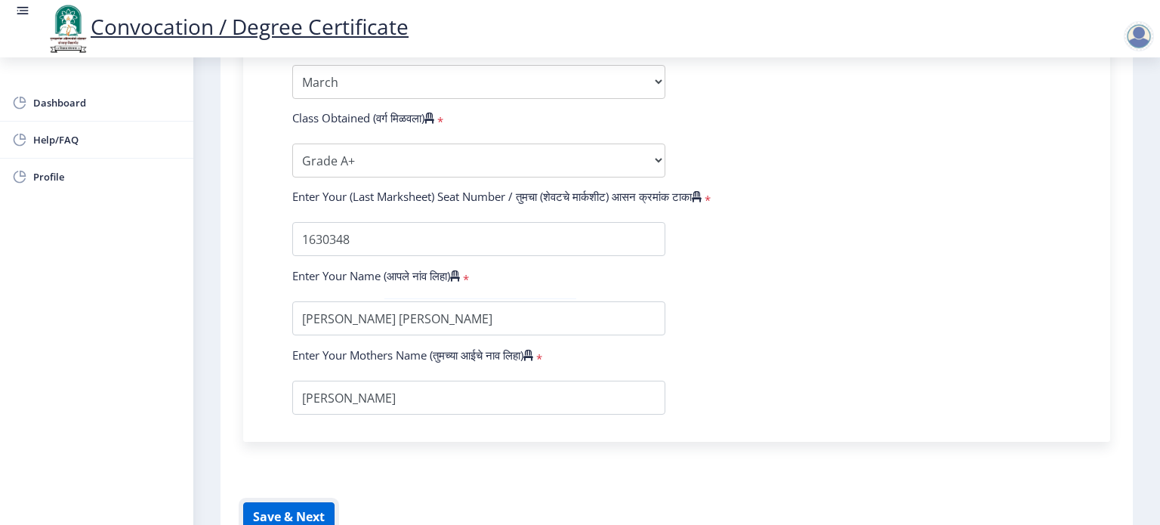
click at [294, 507] on button "Save & Next" at bounding box center [288, 516] width 91 height 29
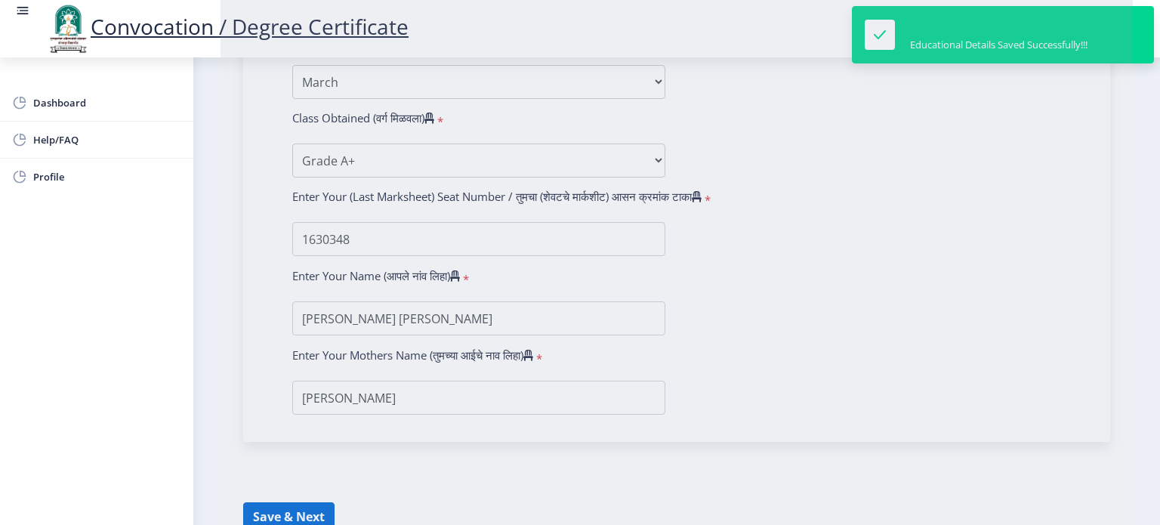
select select
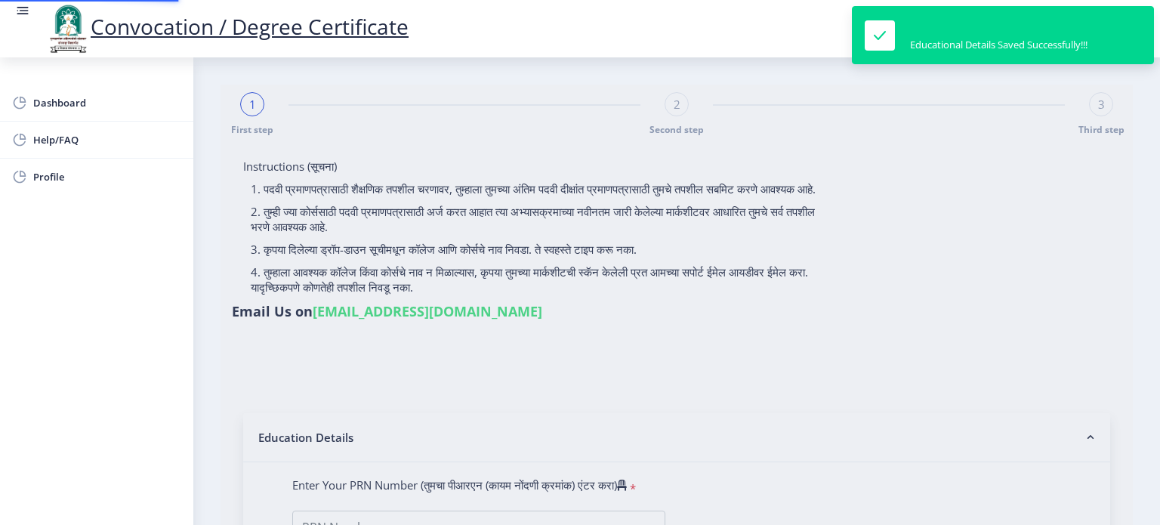
type input "[PERSON_NAME] [PERSON_NAME]"
type input "[PERSON_NAME]"
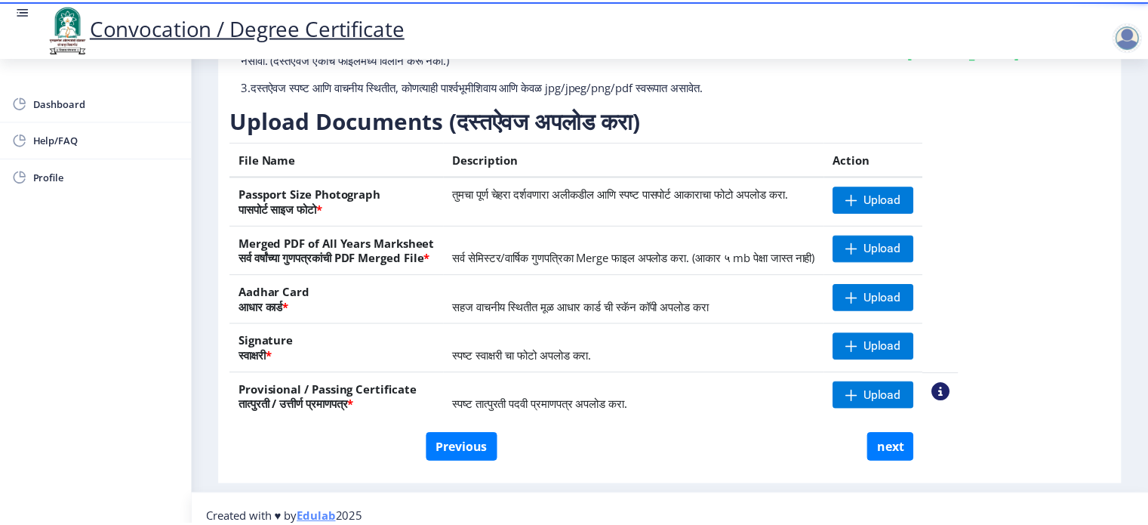
scroll to position [190, 0]
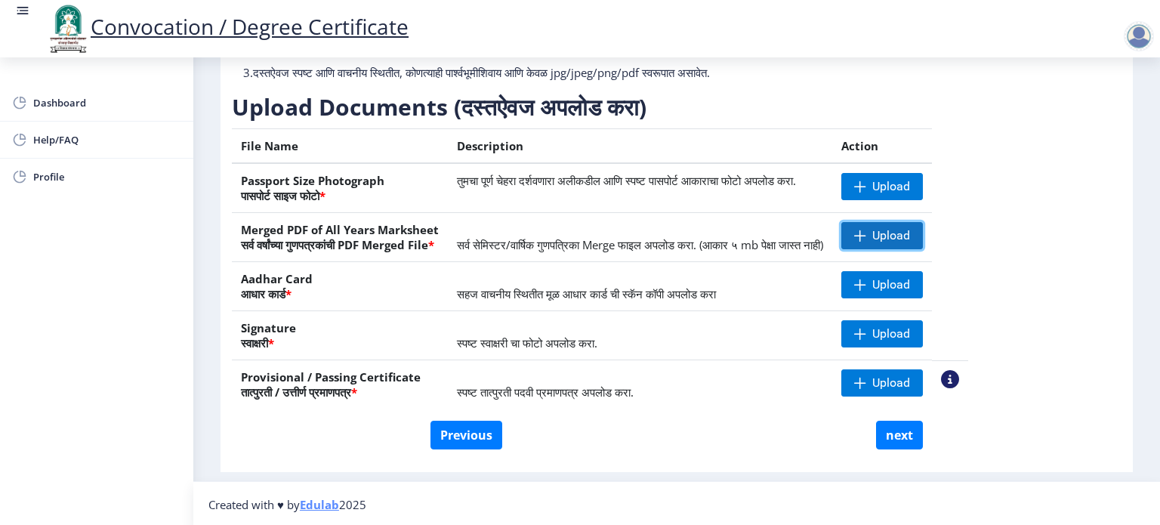
click at [910, 228] on span "Upload" at bounding box center [891, 235] width 38 height 15
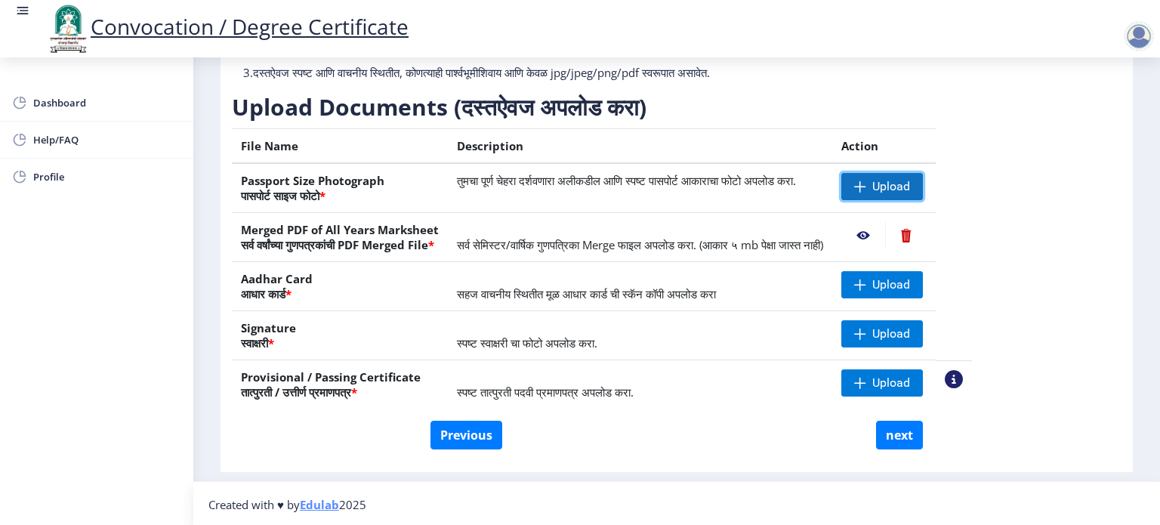
click at [910, 183] on span "Upload" at bounding box center [891, 186] width 38 height 15
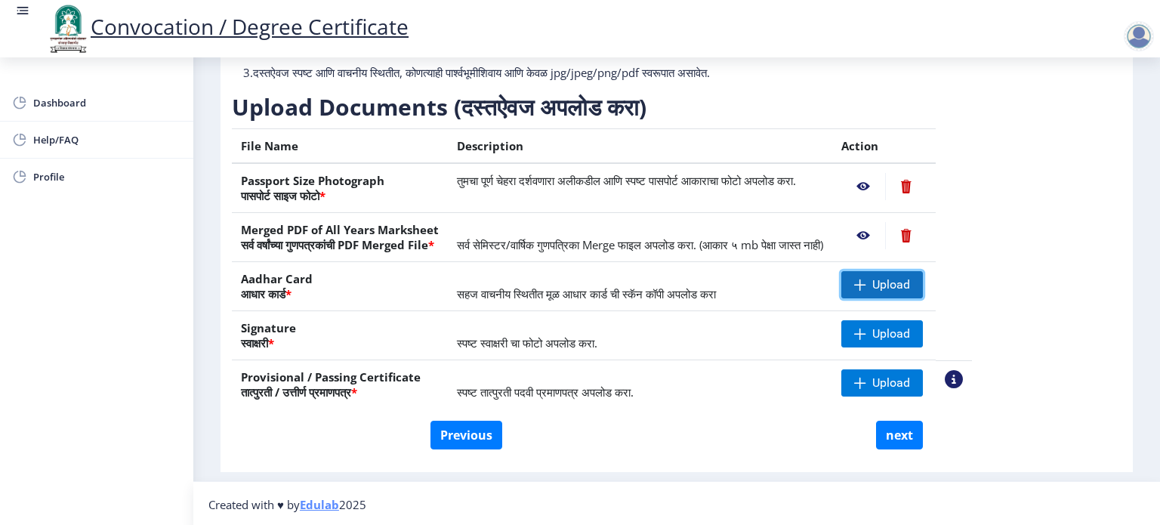
click at [910, 277] on span "Upload" at bounding box center [891, 284] width 38 height 15
click at [910, 381] on span "Upload" at bounding box center [891, 382] width 38 height 15
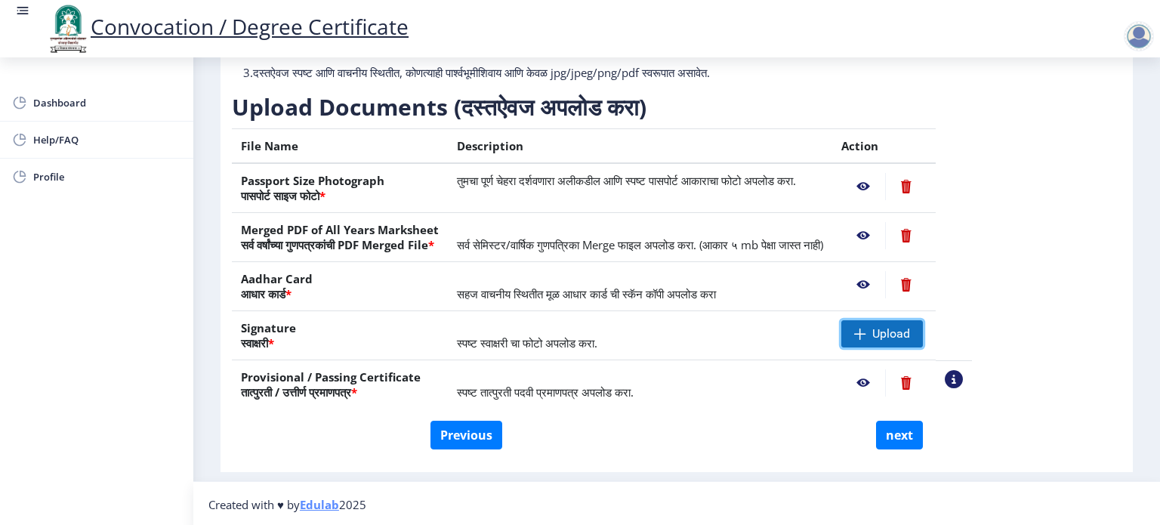
click at [923, 343] on span "Upload" at bounding box center [882, 333] width 82 height 27
click at [885, 183] on nb-action at bounding box center [863, 186] width 44 height 27
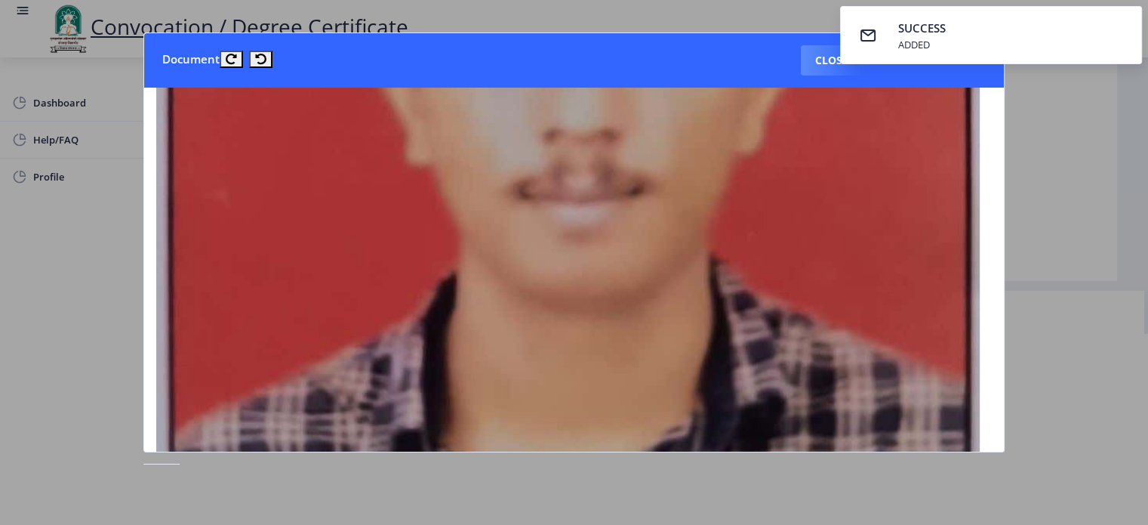
scroll to position [373, 6]
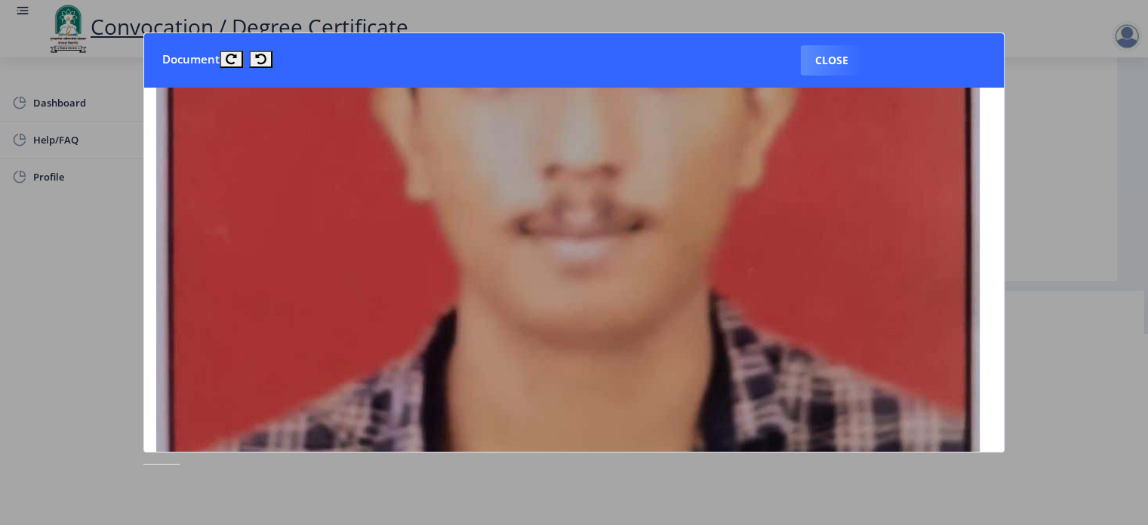
drag, startPoint x: 1009, startPoint y: 199, endPoint x: 1000, endPoint y: 141, distance: 58.1
click at [1000, 141] on div "Document Close" at bounding box center [574, 262] width 1148 height 525
click at [861, 223] on img at bounding box center [568, 264] width 824 height 1074
click at [828, 57] on button "Close" at bounding box center [832, 60] width 62 height 30
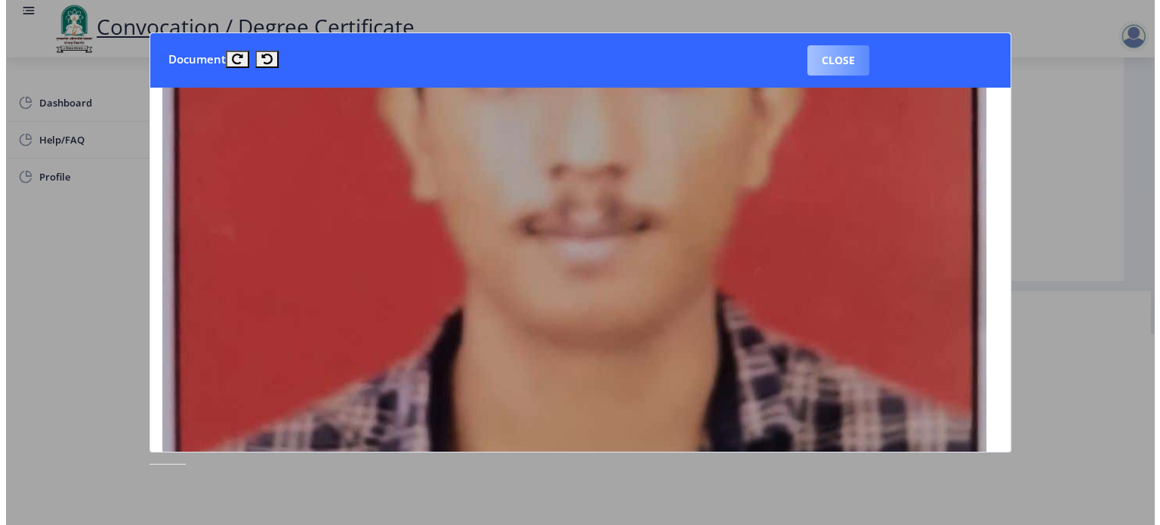
scroll to position [43, 0]
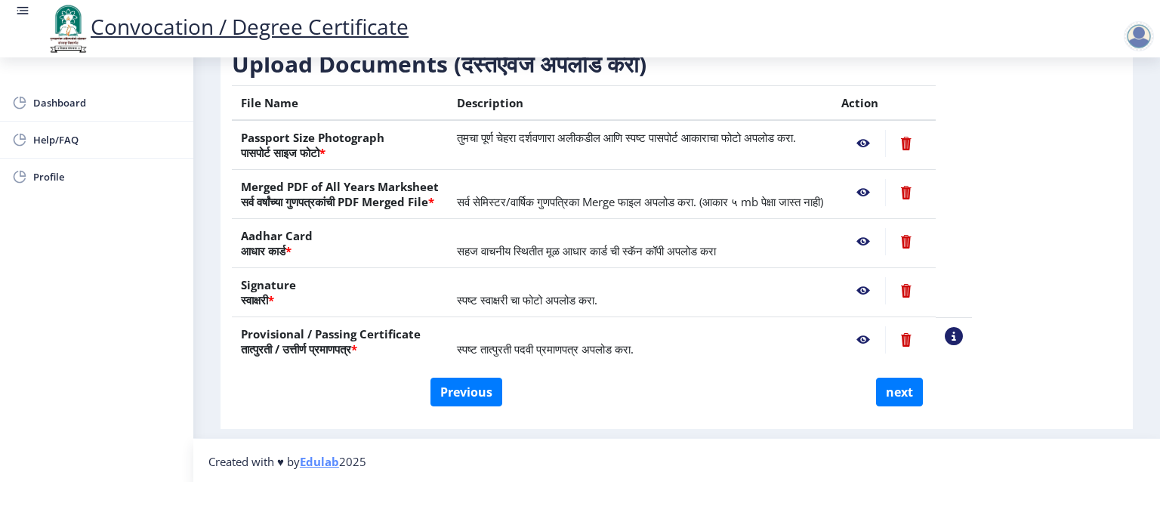
click at [885, 146] on nb-action at bounding box center [863, 143] width 44 height 27
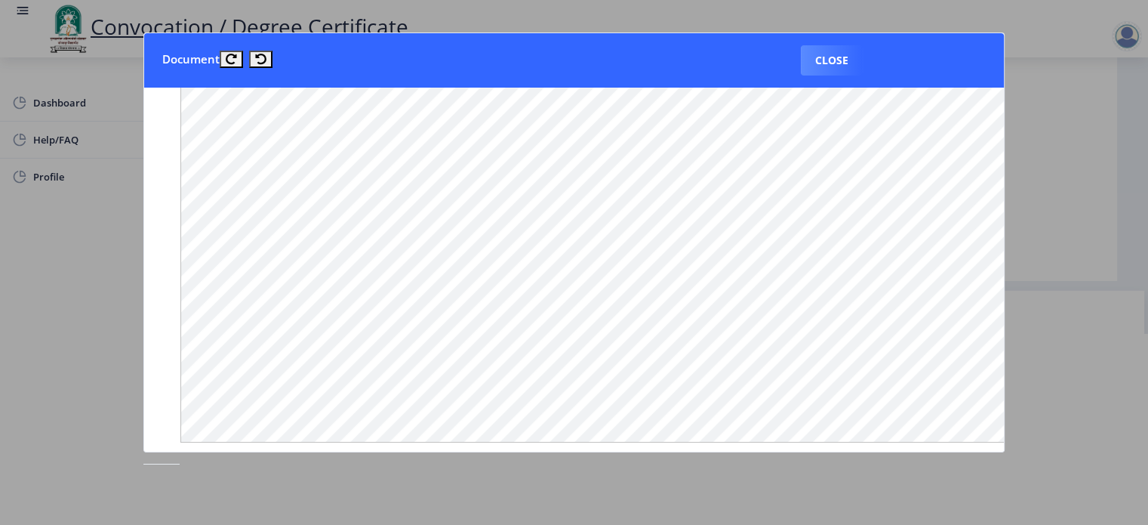
scroll to position [1275, 0]
click at [821, 42] on nb-card-header "Document Close" at bounding box center [574, 60] width 860 height 54
click at [823, 49] on button "Close" at bounding box center [832, 60] width 62 height 30
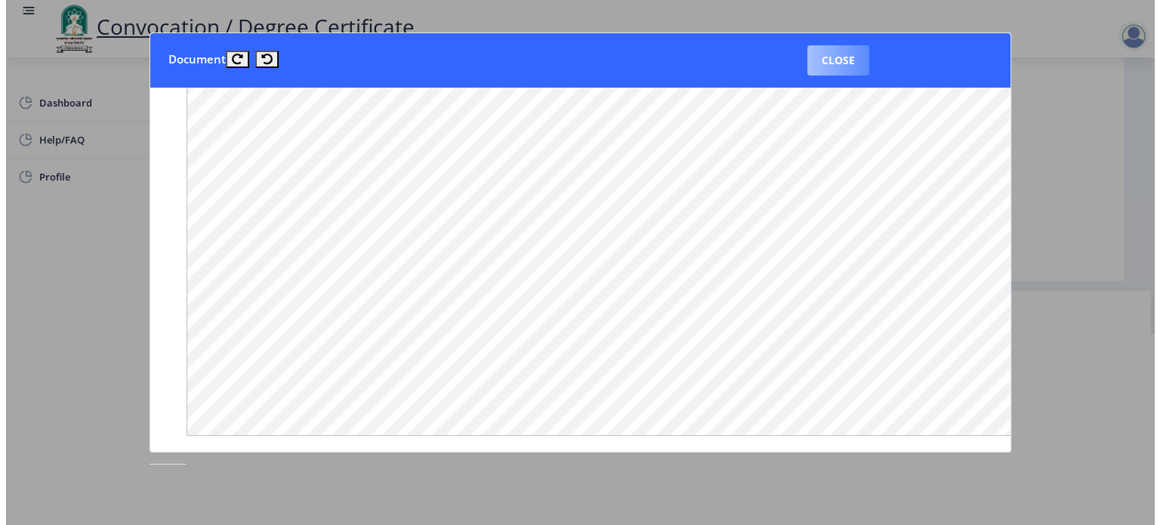
scroll to position [43, 0]
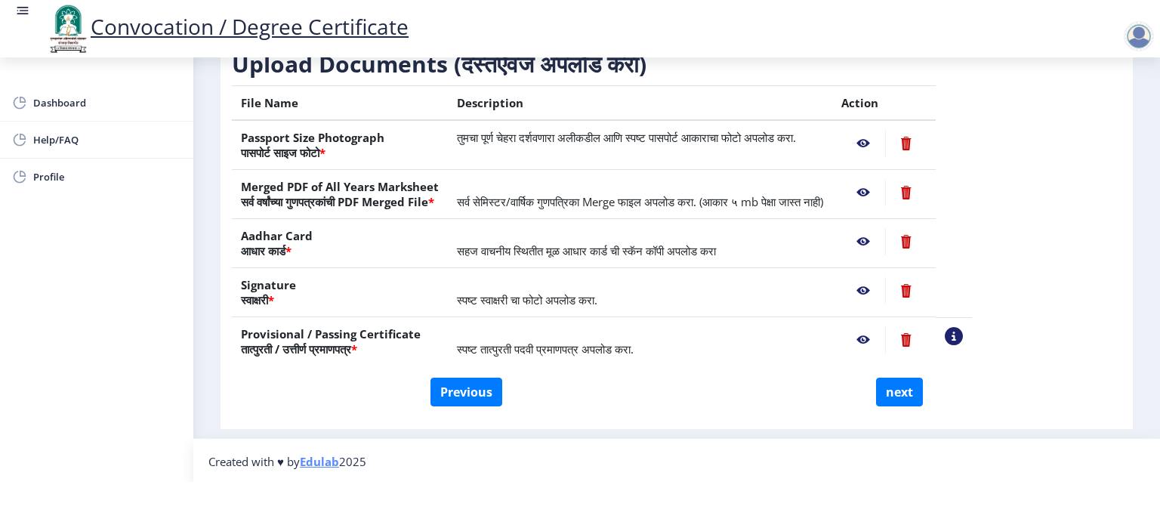
click at [885, 186] on nb-action at bounding box center [863, 192] width 44 height 27
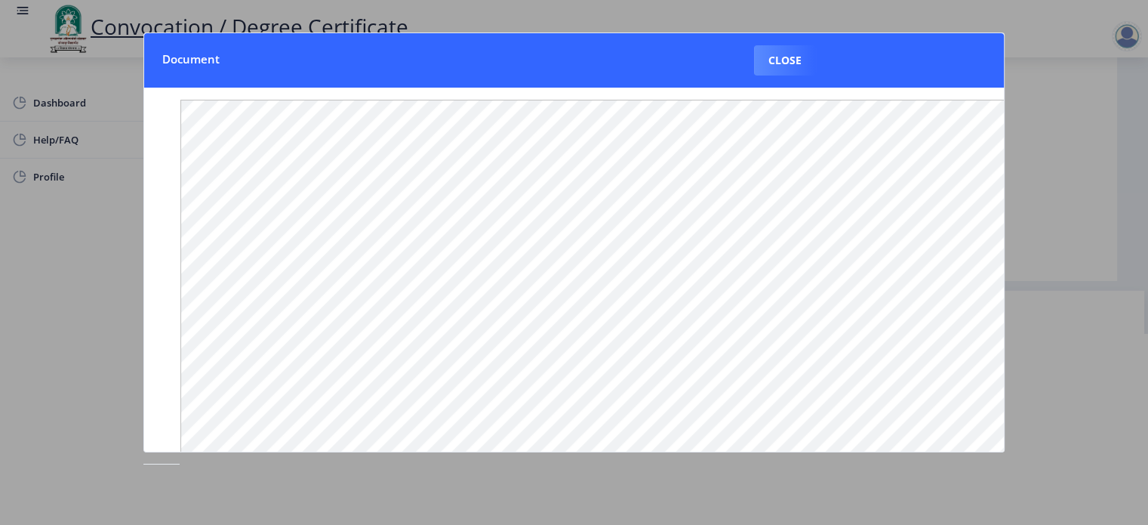
scroll to position [195, 0]
click at [1057, 194] on div at bounding box center [574, 262] width 1148 height 525
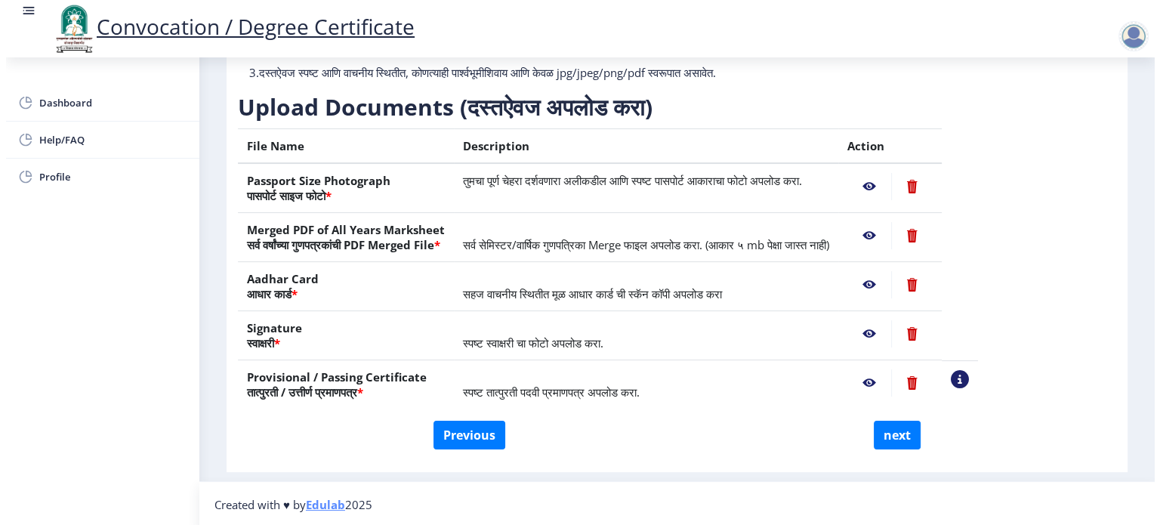
scroll to position [43, 0]
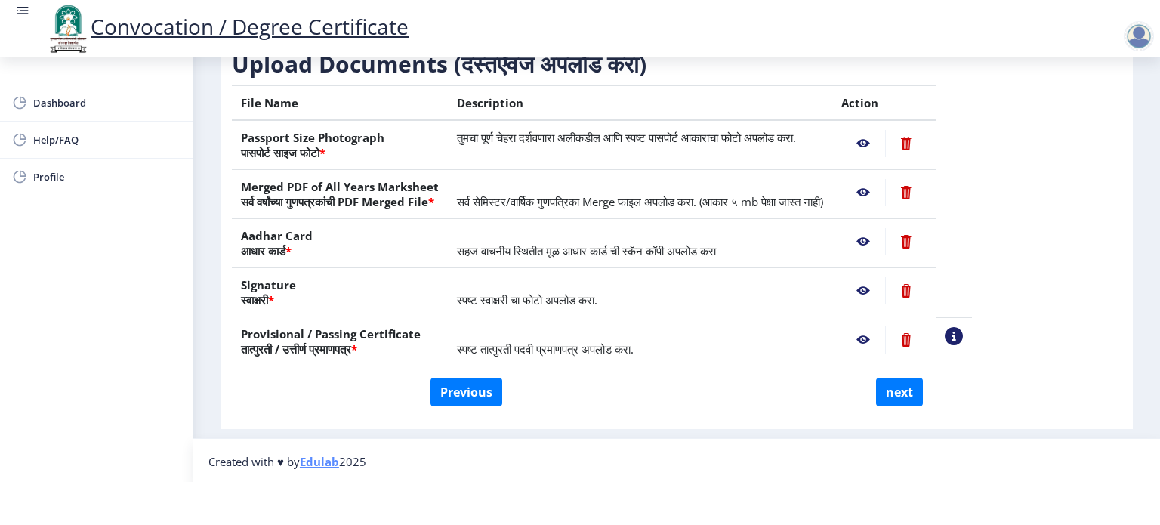
click at [885, 240] on nb-action at bounding box center [863, 241] width 44 height 27
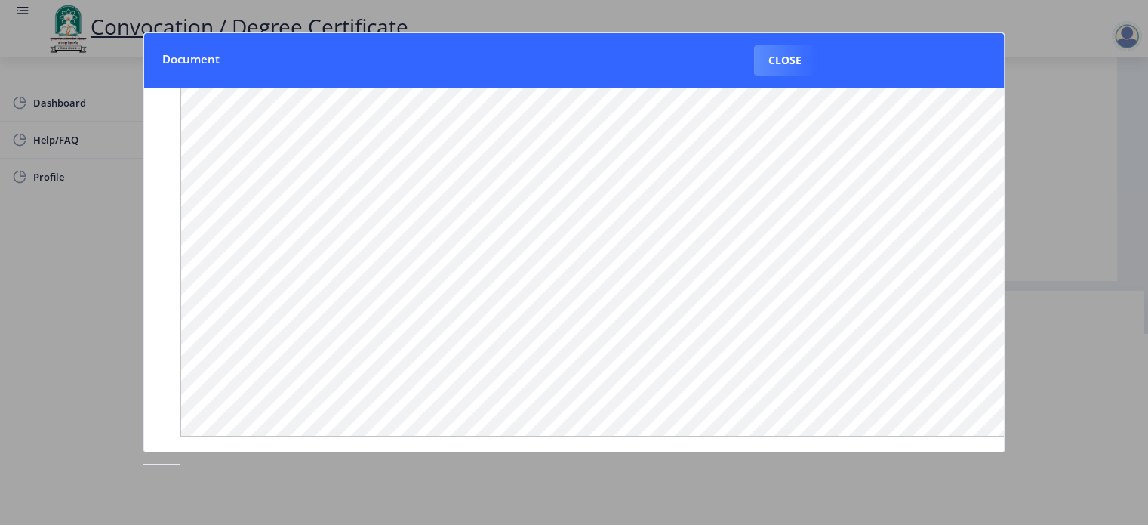
scroll to position [194, 0]
click at [1068, 206] on div at bounding box center [574, 262] width 1148 height 525
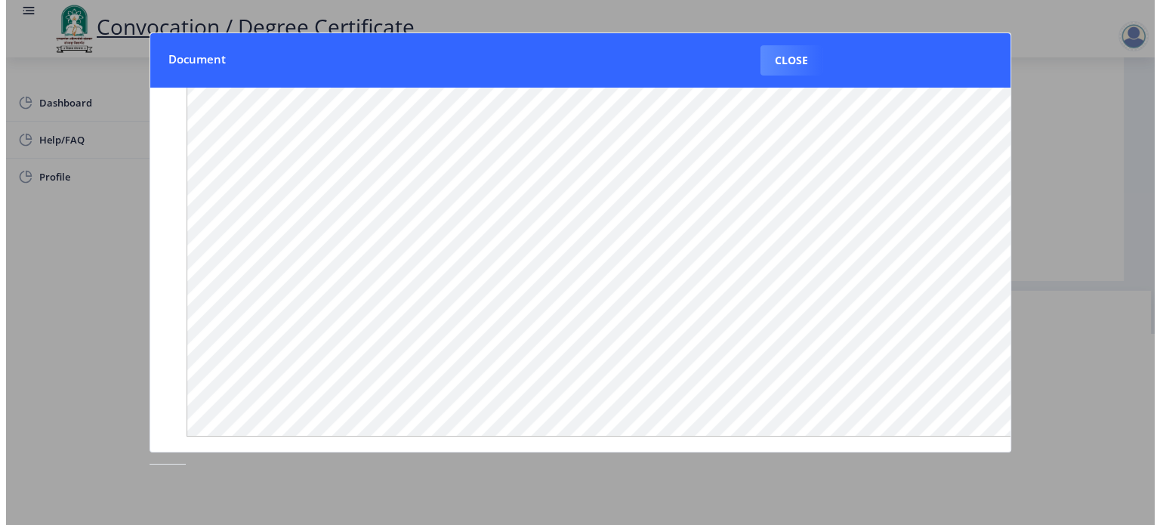
scroll to position [43, 0]
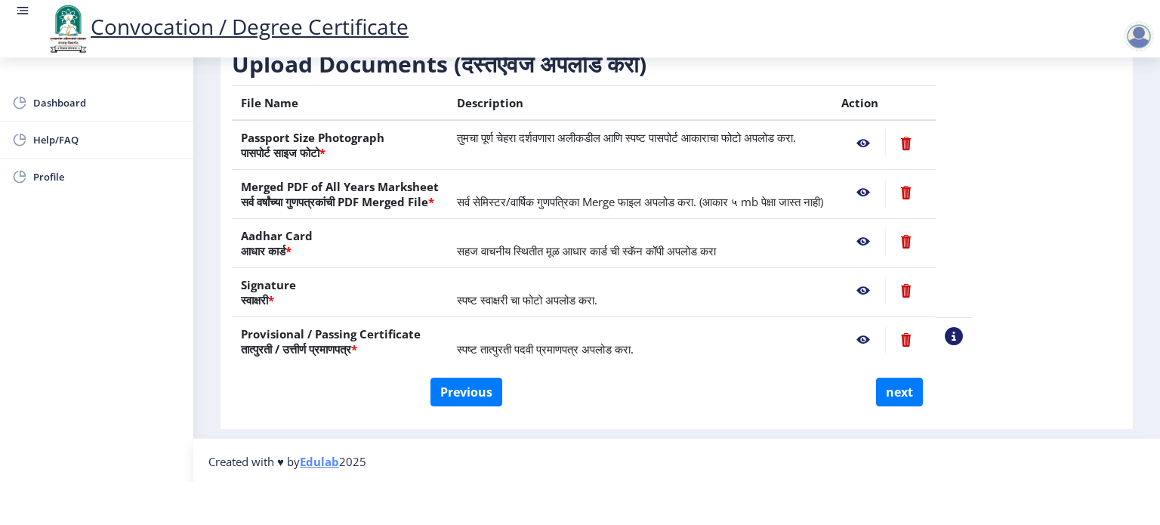
click at [885, 291] on nb-action at bounding box center [863, 290] width 44 height 27
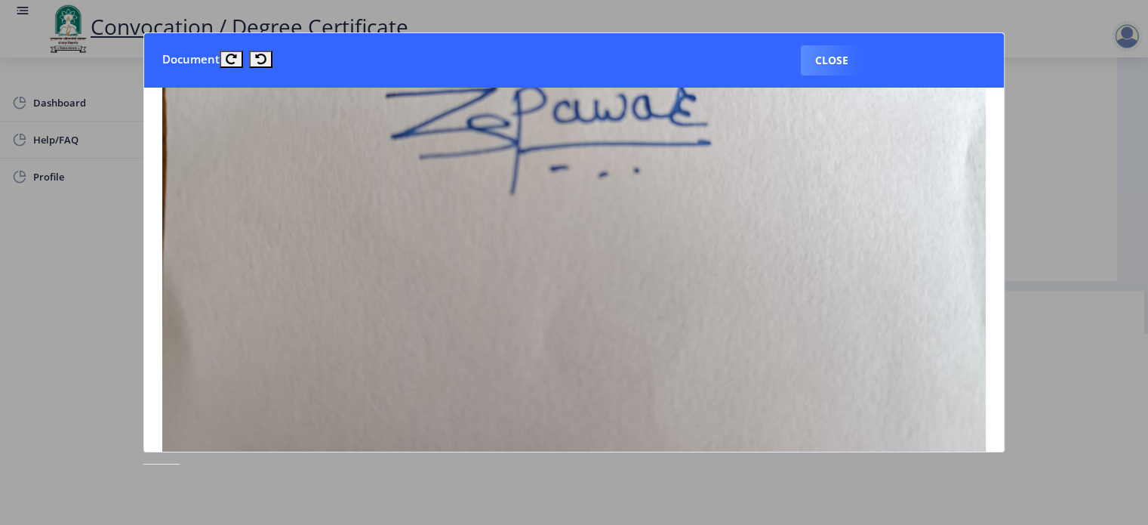
scroll to position [0, 0]
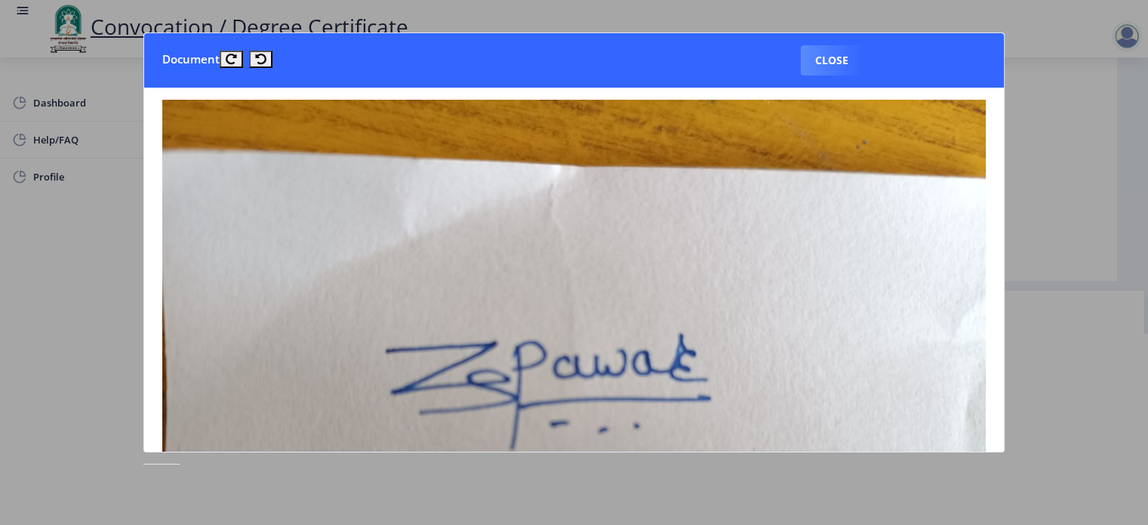
click at [1048, 211] on div at bounding box center [574, 262] width 1148 height 525
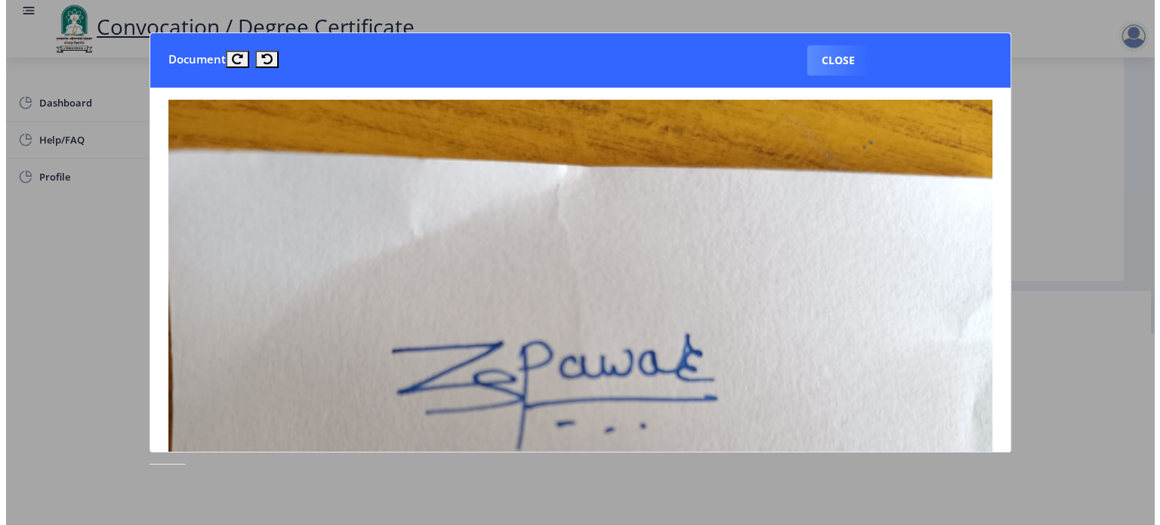
scroll to position [43, 0]
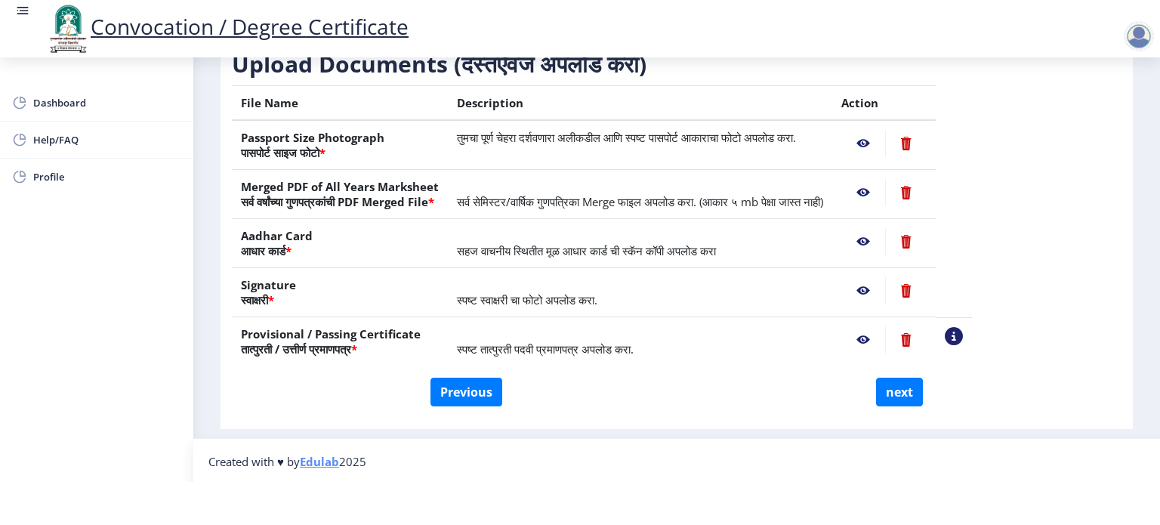
click at [885, 340] on nb-action at bounding box center [863, 339] width 44 height 27
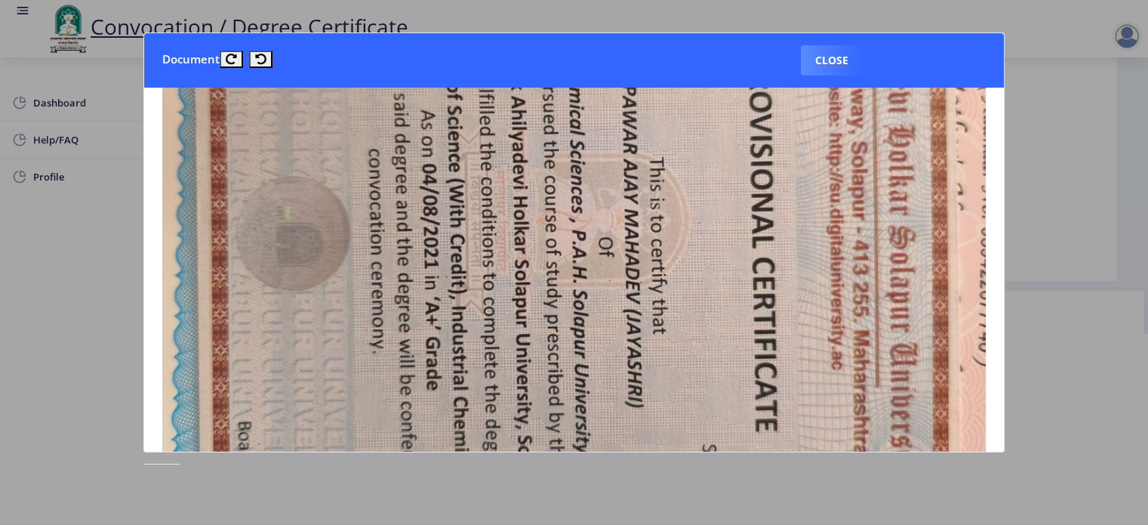
scroll to position [414, 0]
click at [1074, 264] on div at bounding box center [574, 262] width 1148 height 525
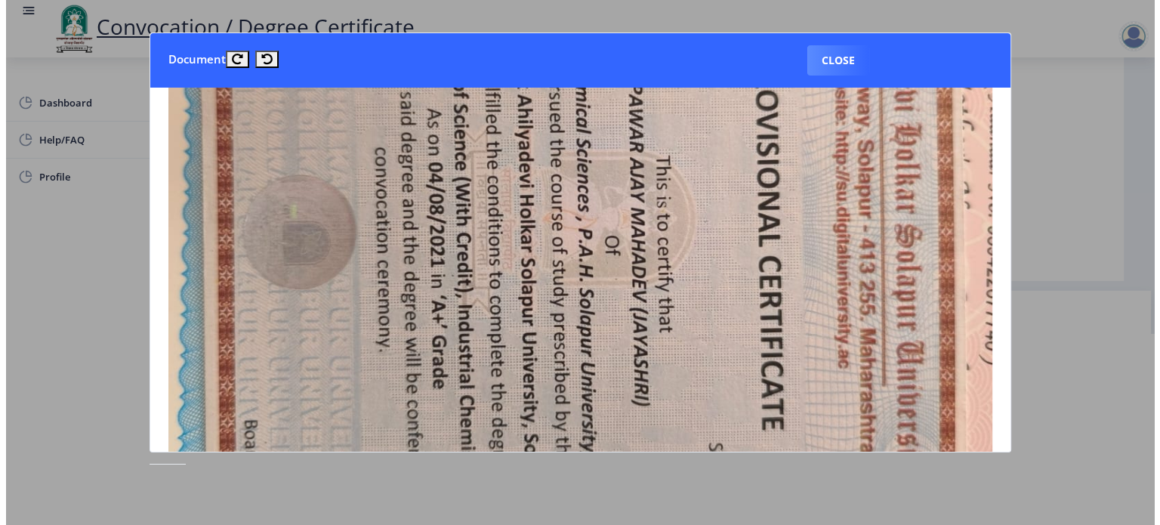
scroll to position [43, 0]
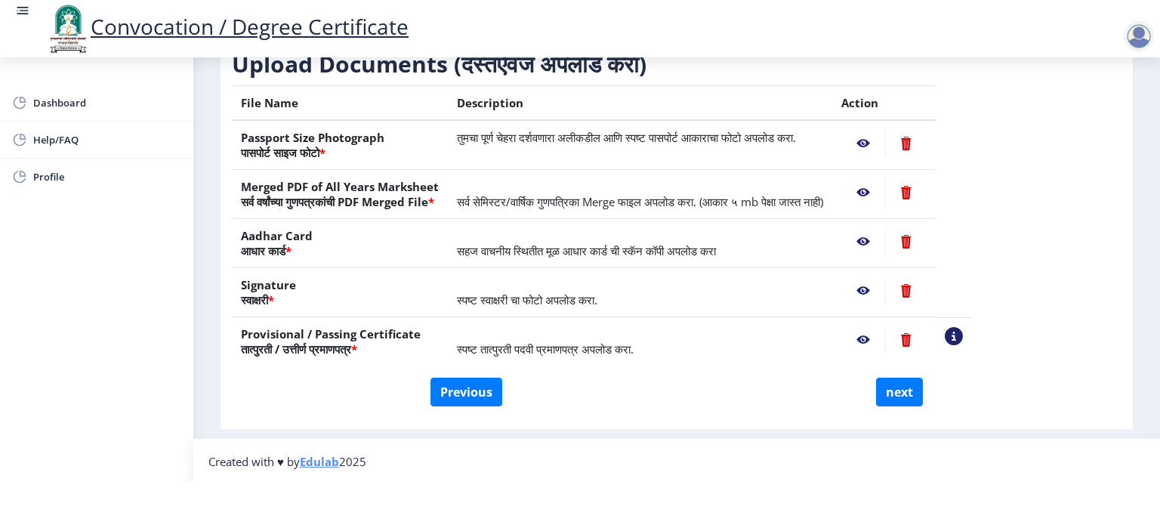
click at [885, 341] on nb-action at bounding box center [863, 339] width 44 height 27
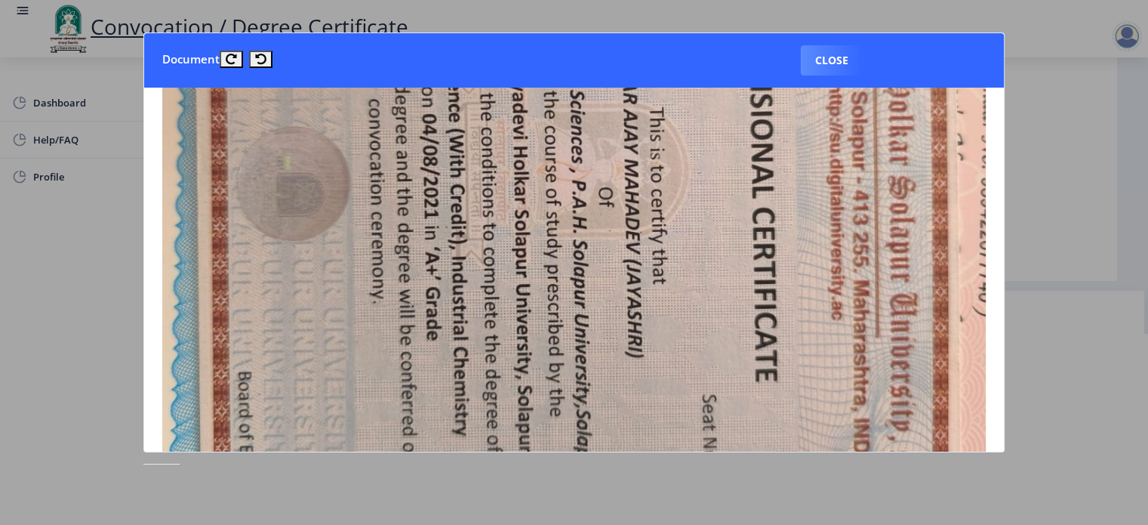
scroll to position [464, 0]
click at [1088, 217] on div at bounding box center [574, 262] width 1148 height 525
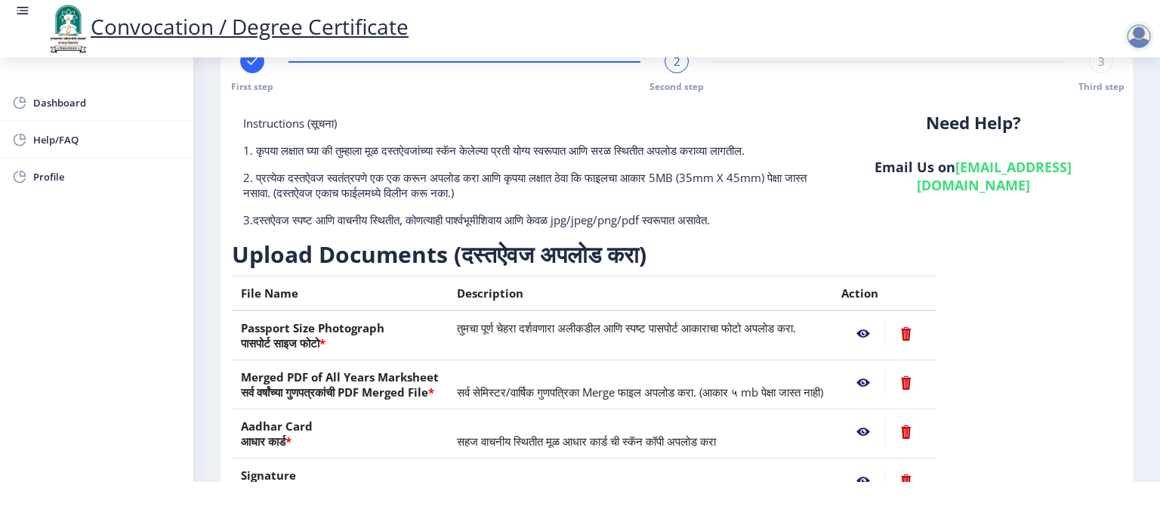
scroll to position [186, 0]
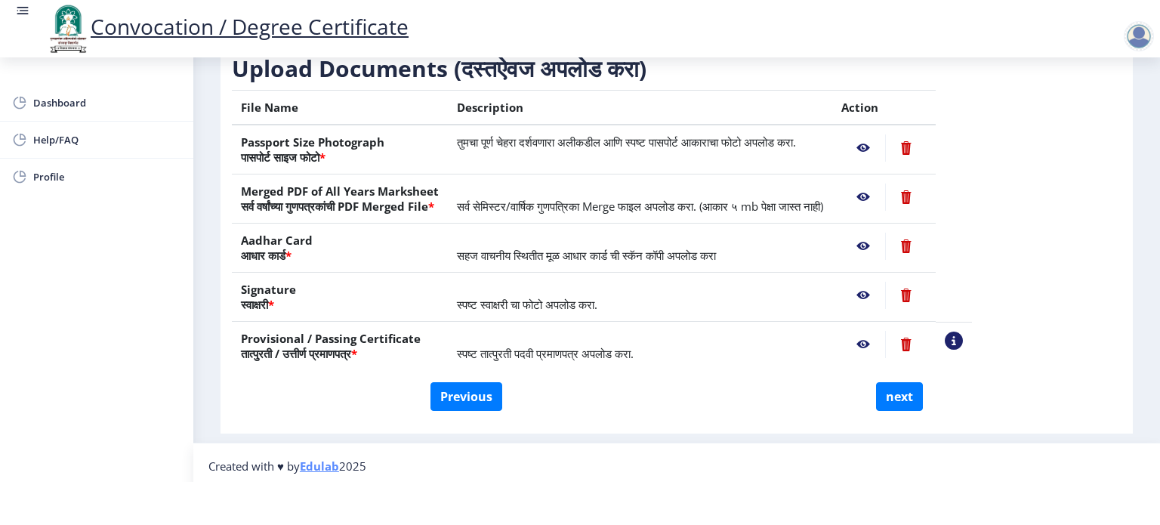
click at [885, 250] on nb-action at bounding box center [863, 246] width 44 height 27
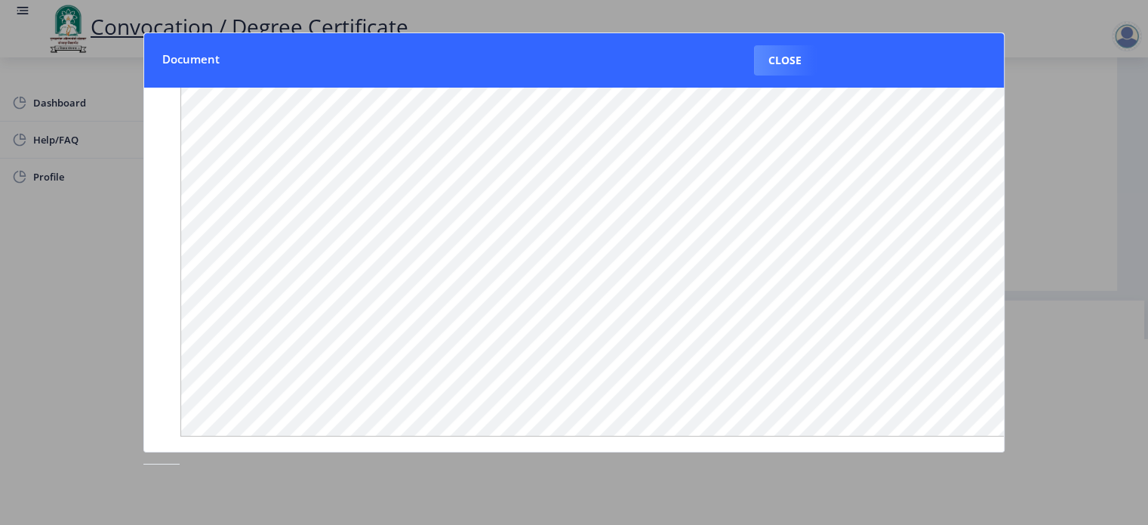
scroll to position [195, 0]
click at [1104, 216] on div at bounding box center [574, 262] width 1148 height 525
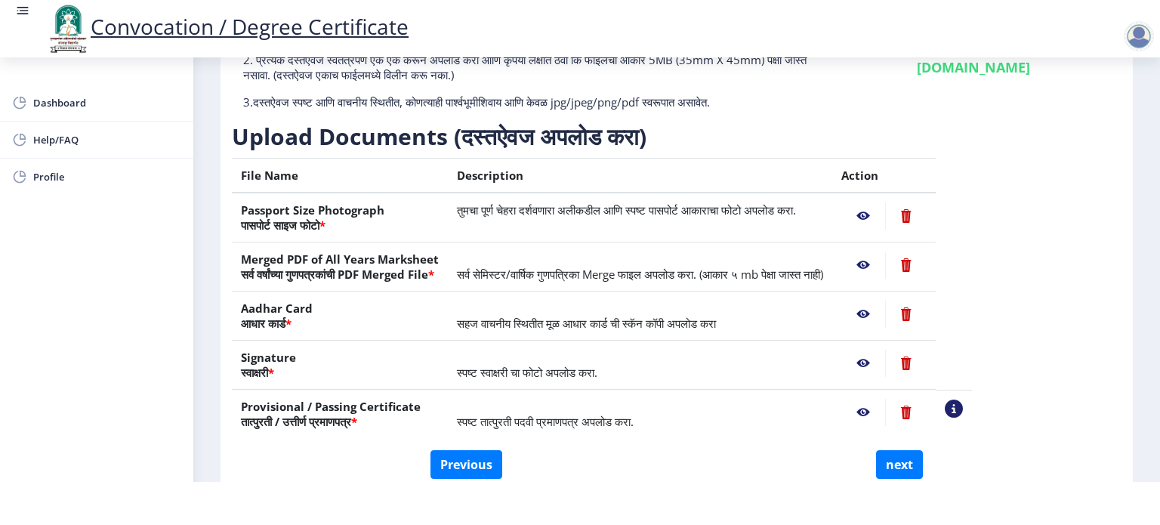
scroll to position [190, 0]
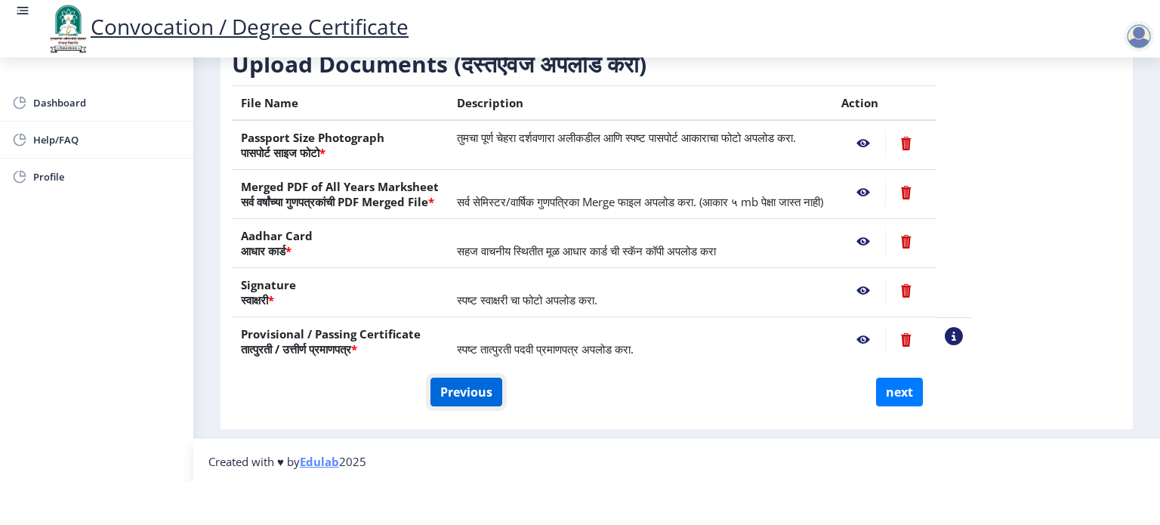
click at [471, 394] on button "Previous" at bounding box center [466, 391] width 72 height 29
select select "Regular"
select select "Industrial Chemistry"
select select "2021"
select select "March"
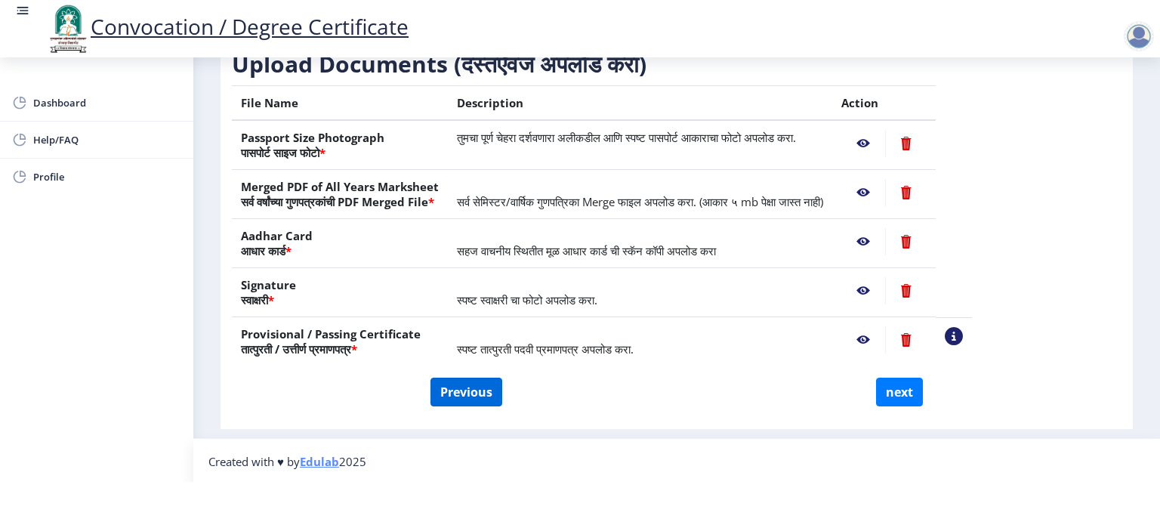
select select "Grade A+"
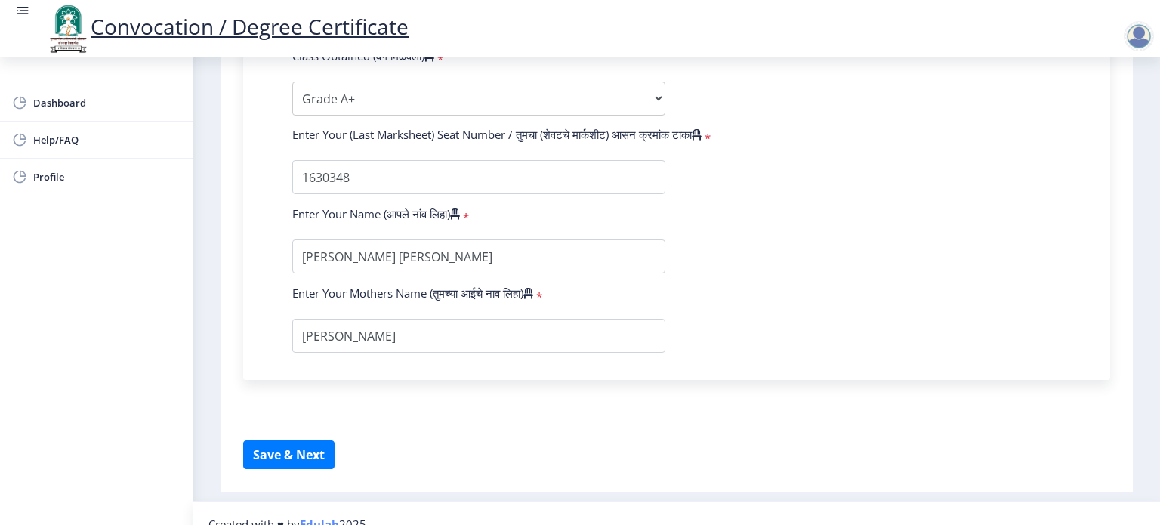
scroll to position [1015, 0]
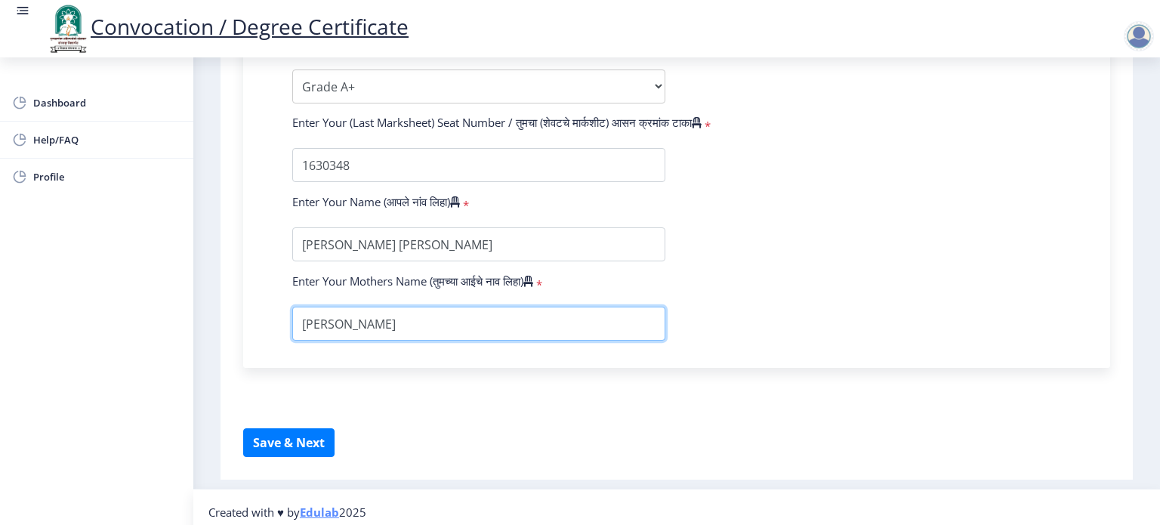
click at [317, 316] on input "textarea" at bounding box center [478, 323] width 373 height 34
type input "[PERSON_NAME]"
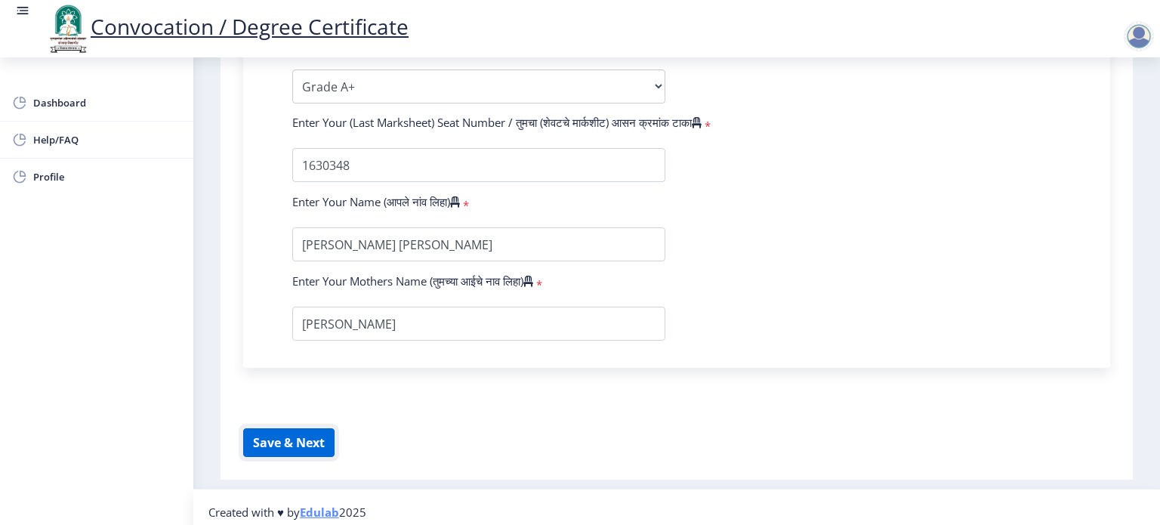
click at [304, 428] on button "Save & Next" at bounding box center [288, 442] width 91 height 29
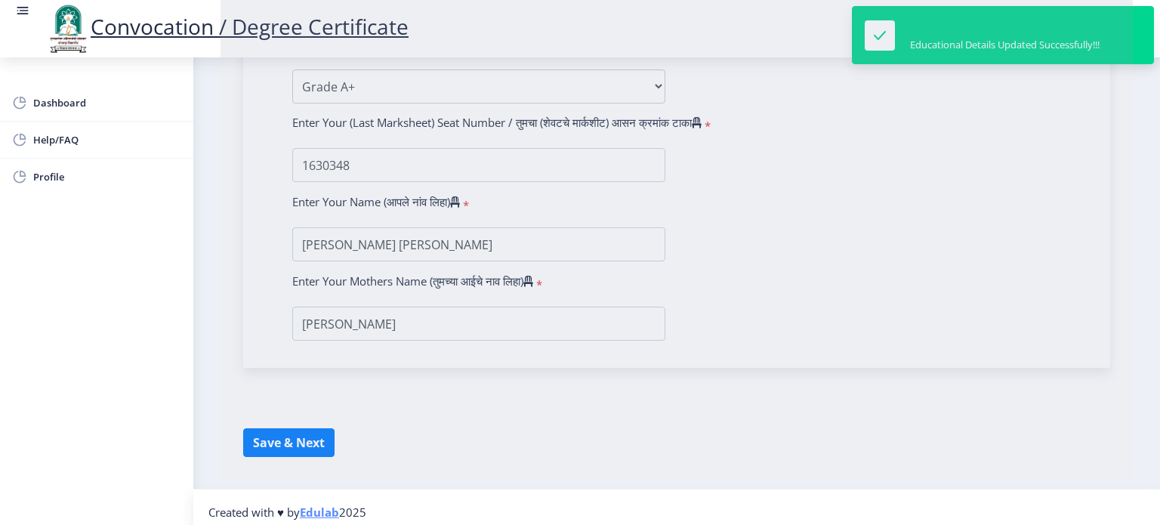
select select
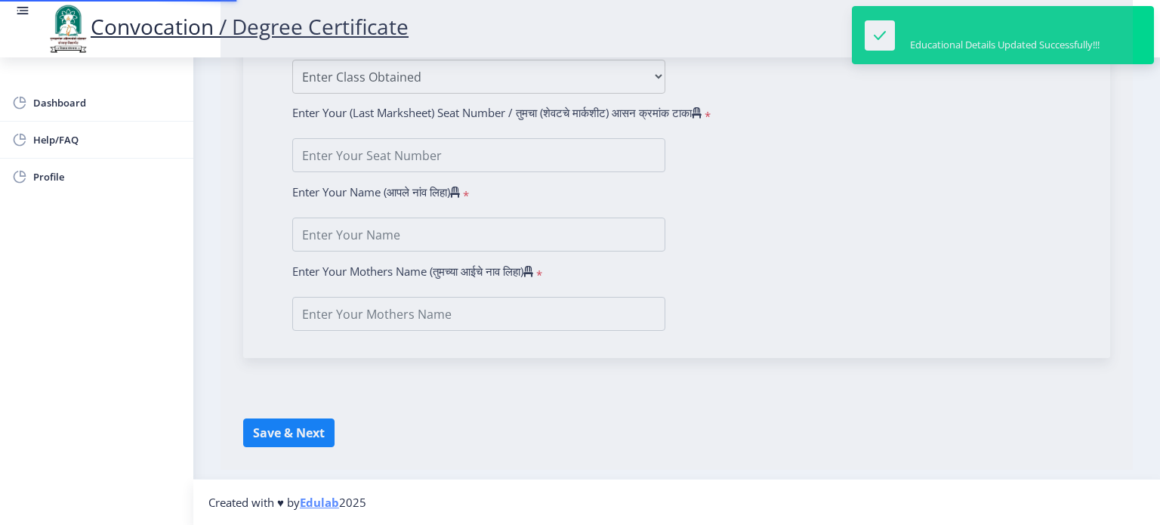
type input "[PERSON_NAME] [PERSON_NAME]"
type input "[PERSON_NAME]"
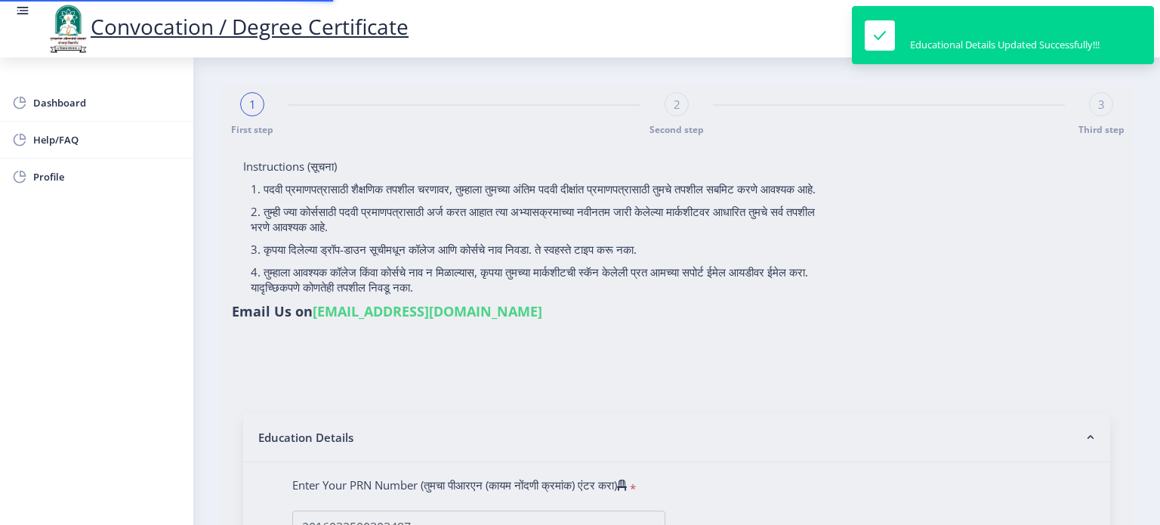
select select
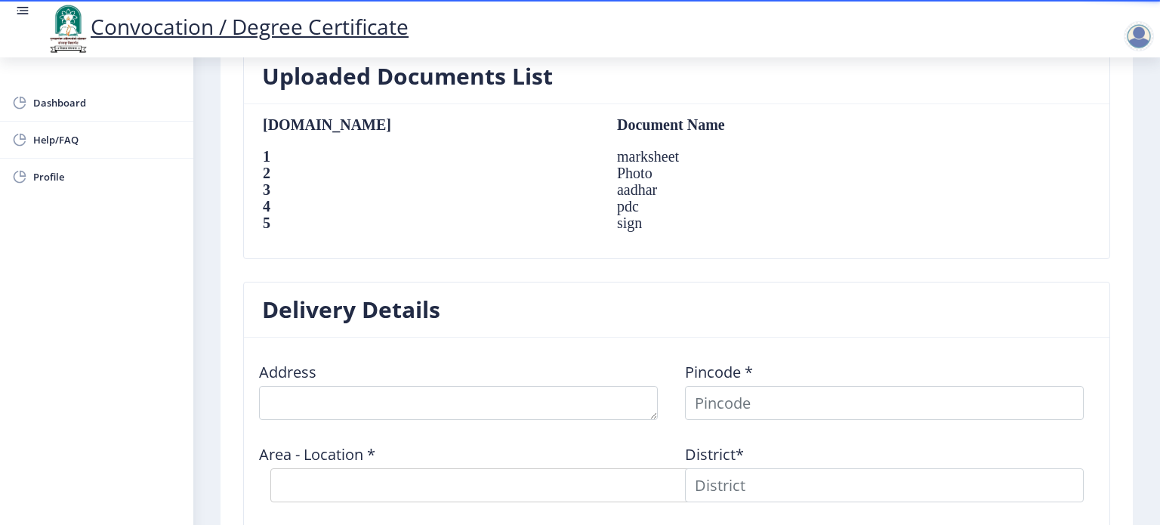
scroll to position [1078, 0]
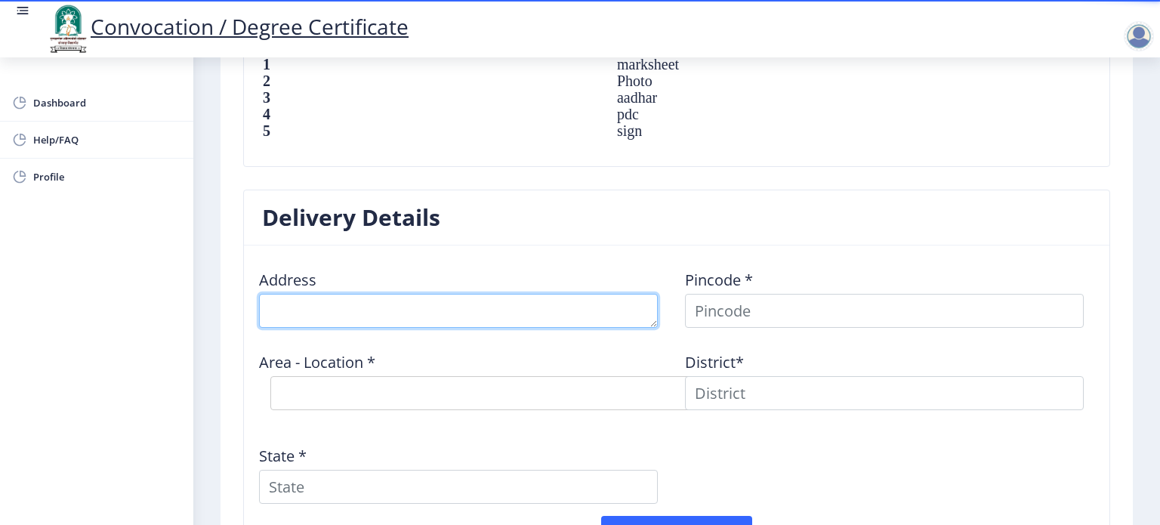
click at [405, 313] on textarea at bounding box center [458, 311] width 399 height 34
type textarea "a"
type textarea "A/P: Narkhed, Taluka Mohol, Dist. [GEOGRAPHIC_DATA]"
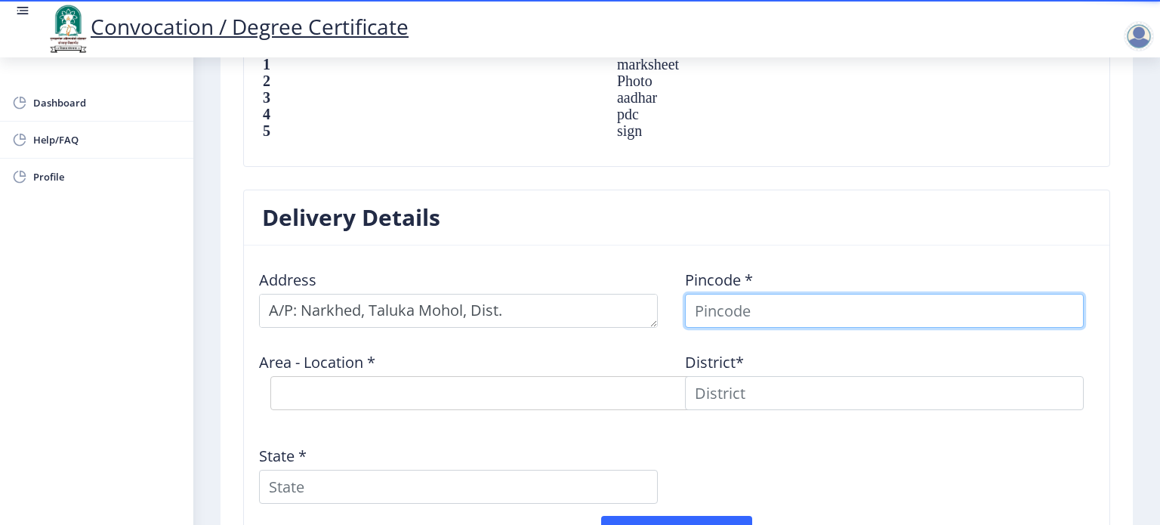
click at [770, 310] on input at bounding box center [884, 311] width 399 height 34
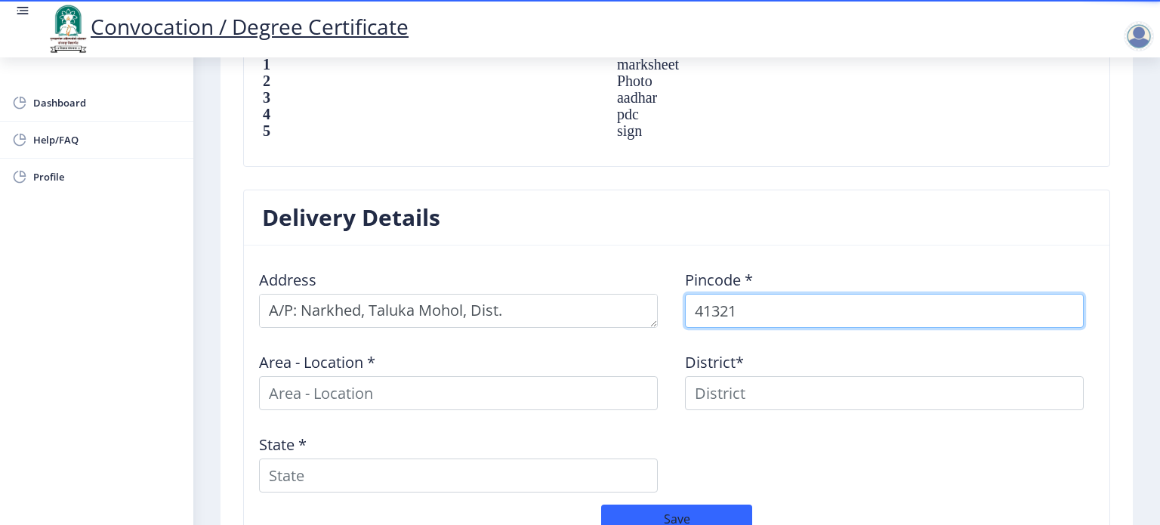
type input "413213"
select select
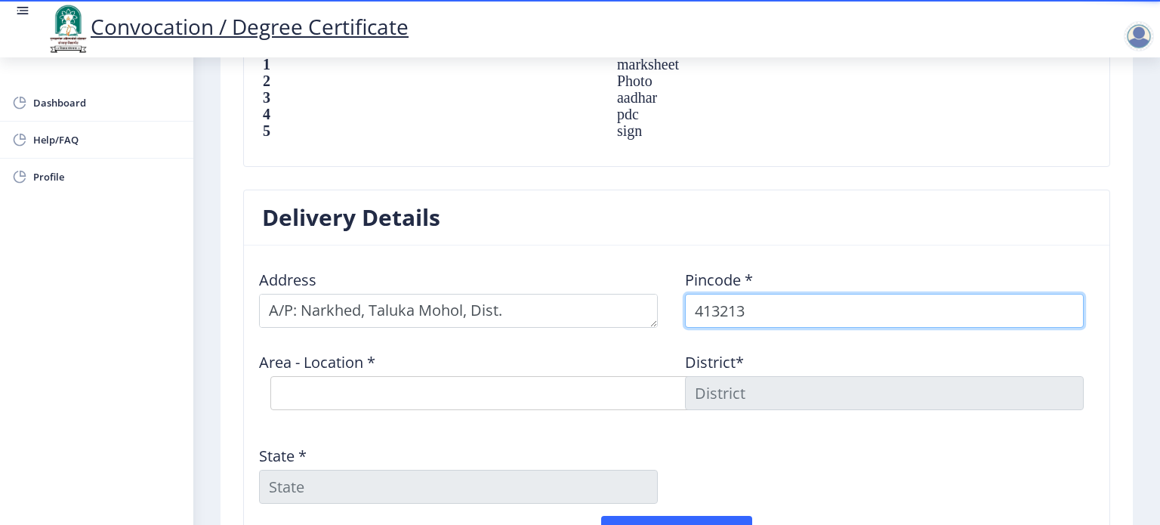
type input "413213"
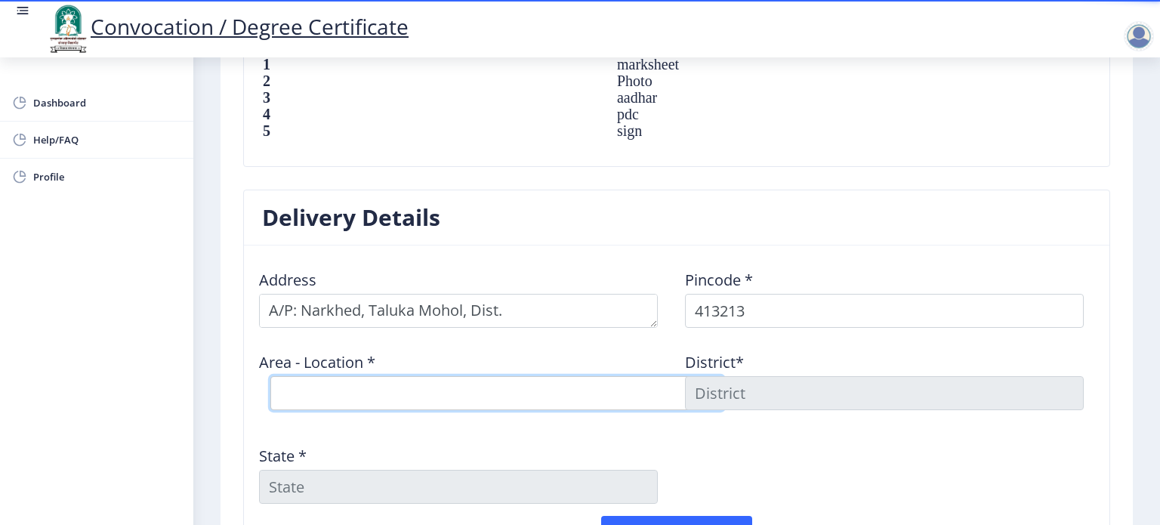
click at [451, 393] on select "Select Area Location [GEOGRAPHIC_DATA] Mohol S.O Dhokbabhulgaon B.O Ekrukhe B.O…" at bounding box center [496, 393] width 453 height 34
select select "10: Object"
click at [270, 376] on select "Select Area Location [GEOGRAPHIC_DATA] Mohol S.O Dhokbabhulgaon B.O Ekrukhe B.O…" at bounding box center [496, 393] width 453 height 34
type input "SOLAPUR"
type input "[GEOGRAPHIC_DATA]"
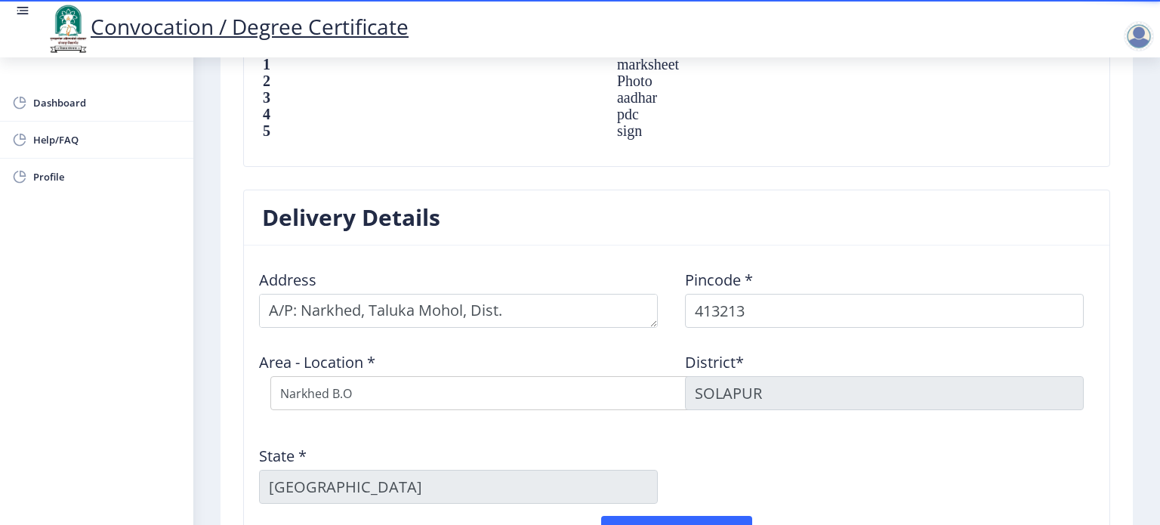
click at [761, 482] on div "Address Pincode * 413213 Area - Location * Select Area Location [GEOGRAPHIC_DAT…" at bounding box center [677, 386] width 852 height 258
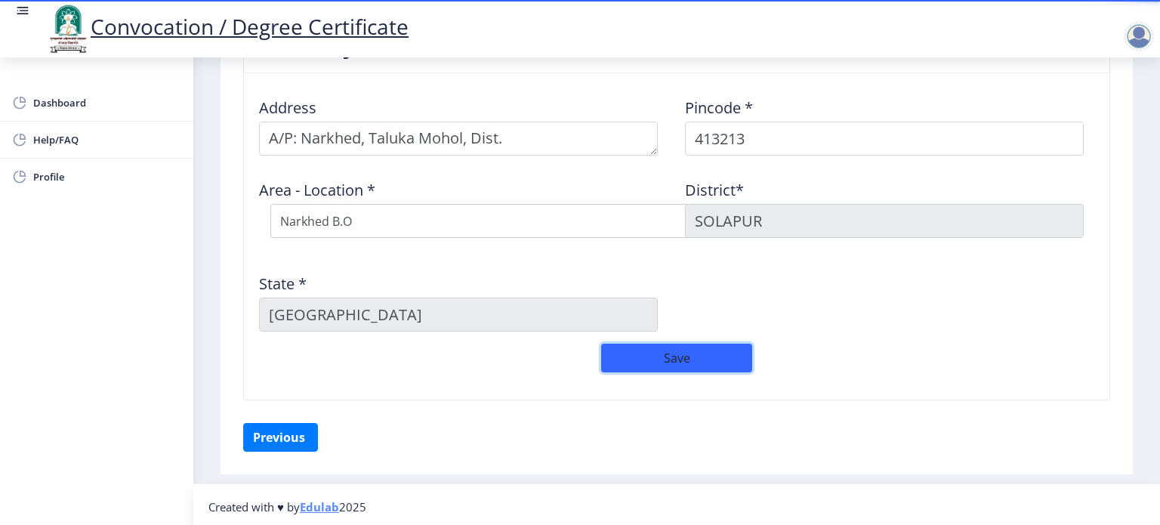
click at [676, 349] on button "Save" at bounding box center [676, 357] width 151 height 29
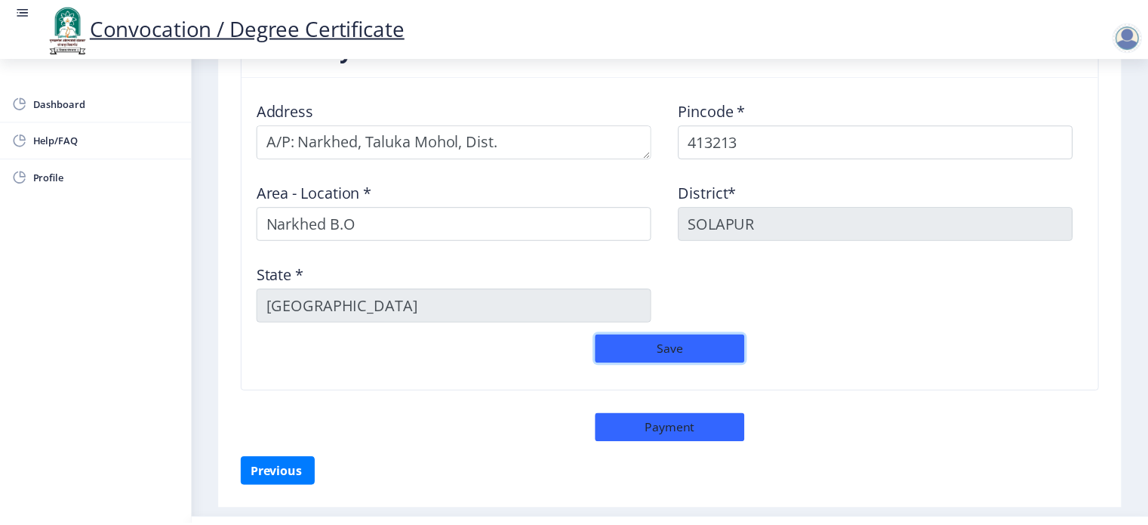
scroll to position [1283, 0]
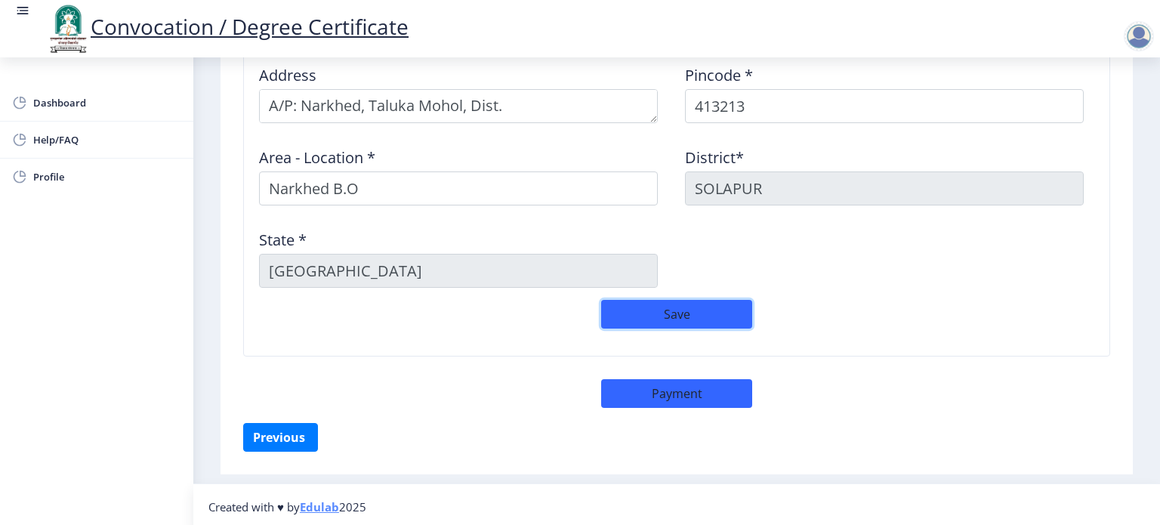
click at [684, 313] on button "Save" at bounding box center [676, 314] width 151 height 29
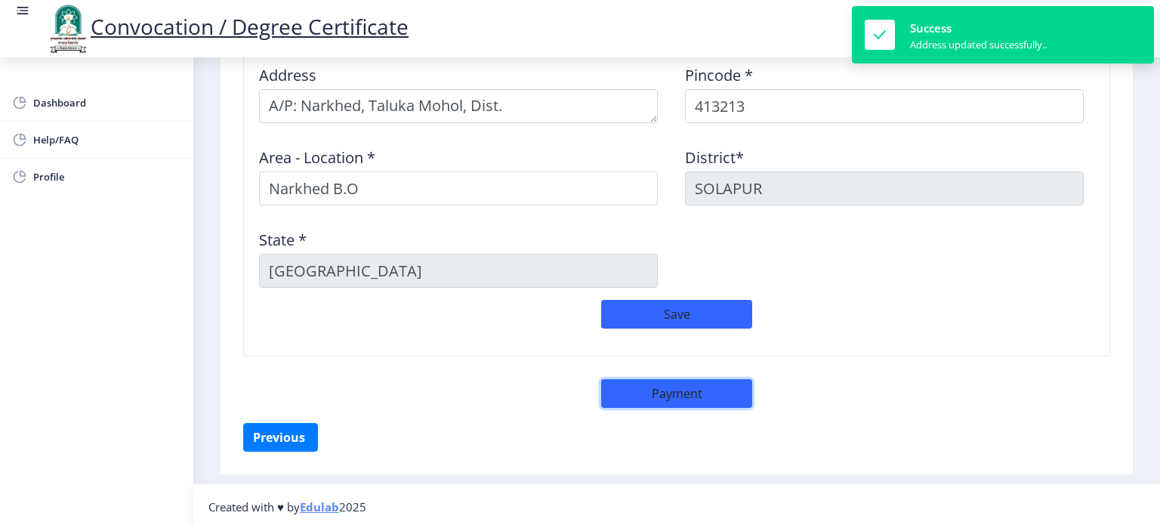
click at [681, 391] on button "Payment" at bounding box center [676, 393] width 151 height 29
select select "sealed"
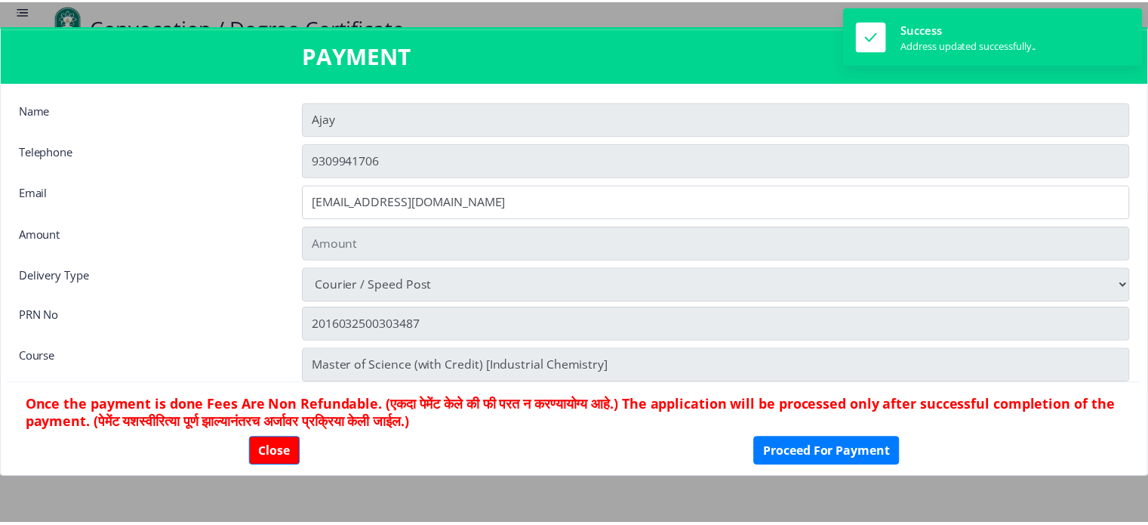
scroll to position [1282, 0]
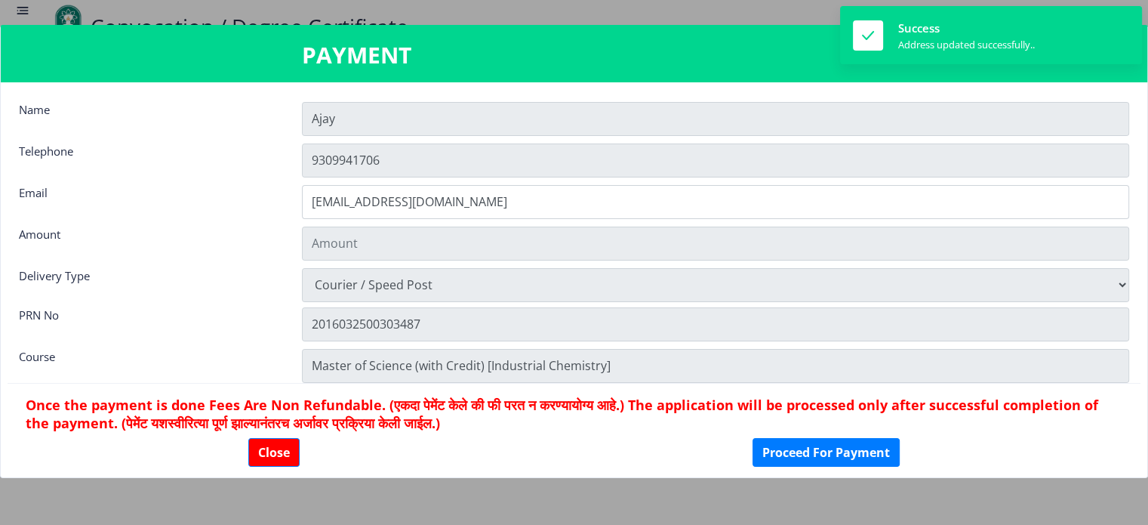
type input "1885"
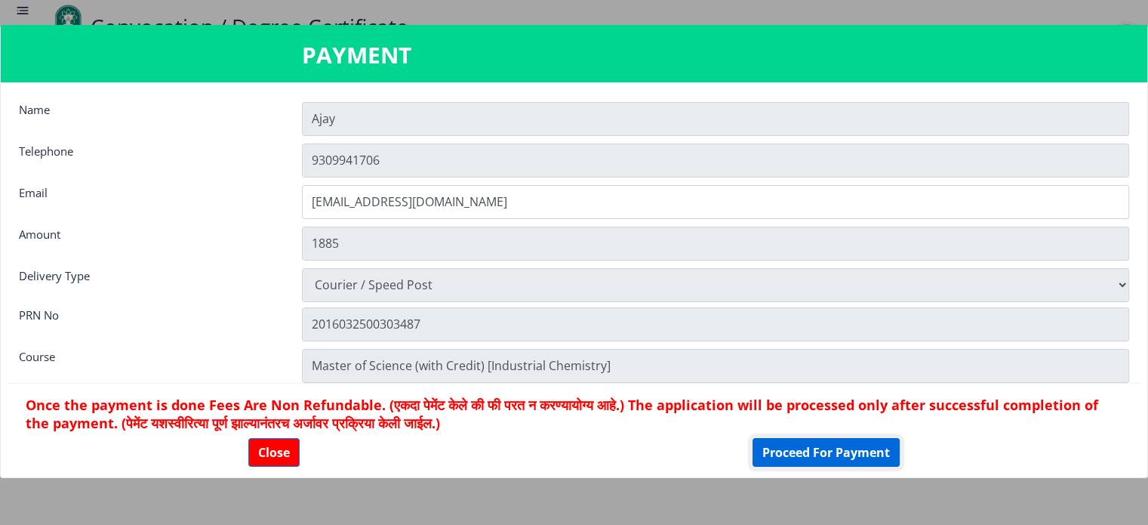
click at [817, 449] on button "Proceed For Payment" at bounding box center [826, 452] width 147 height 29
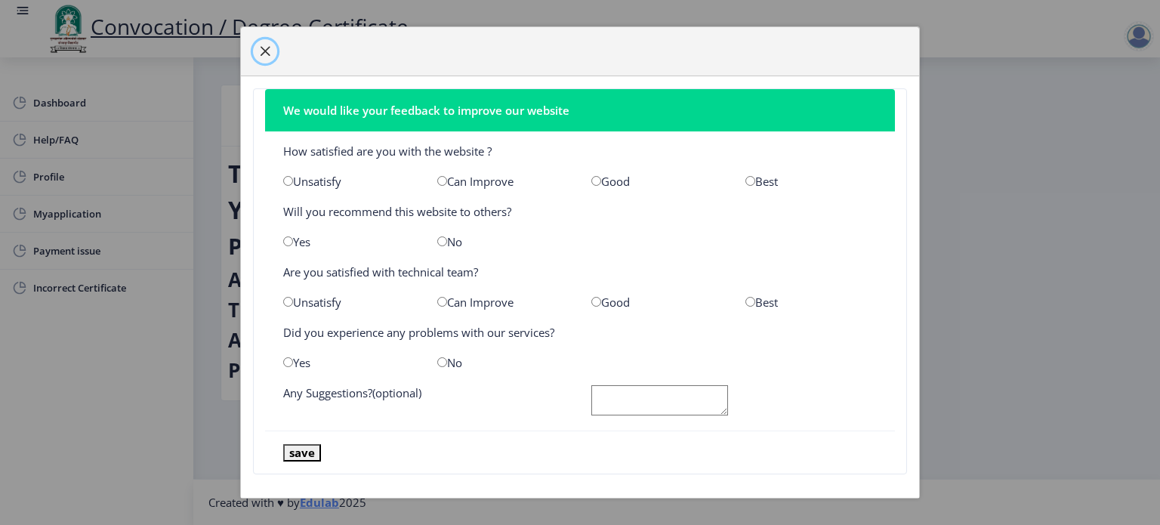
click at [266, 52] on span "button" at bounding box center [265, 51] width 12 height 12
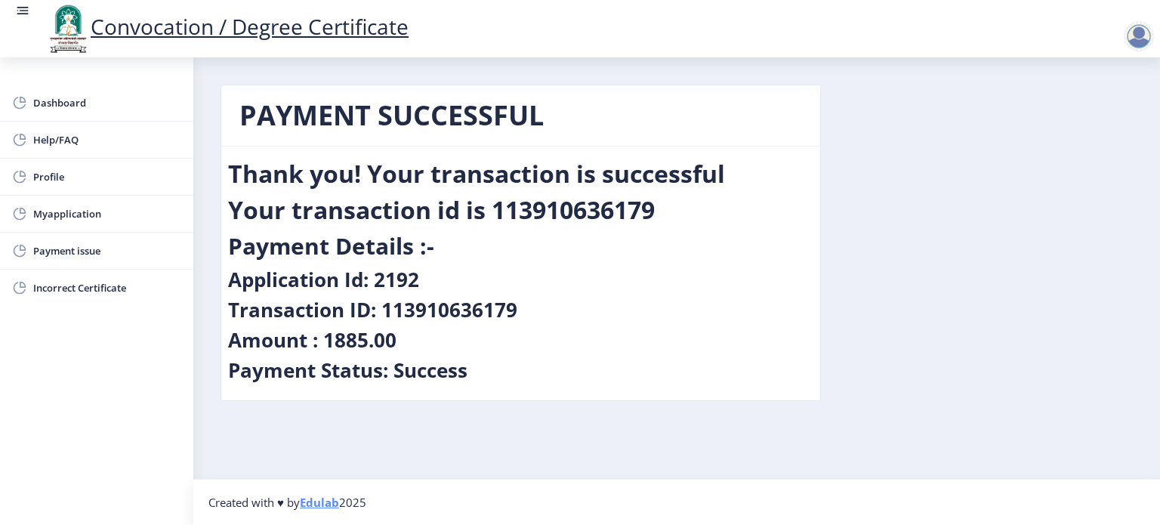
click at [1138, 42] on div at bounding box center [1138, 36] width 30 height 30
click at [71, 220] on span "Myapplication" at bounding box center [107, 214] width 148 height 18
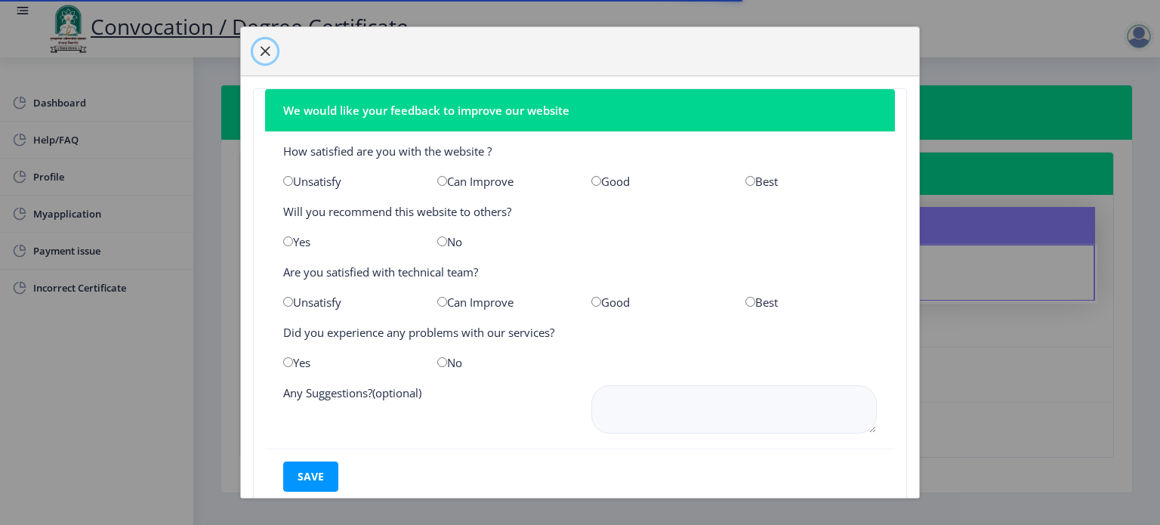
click at [267, 53] on span "button" at bounding box center [265, 51] width 12 height 12
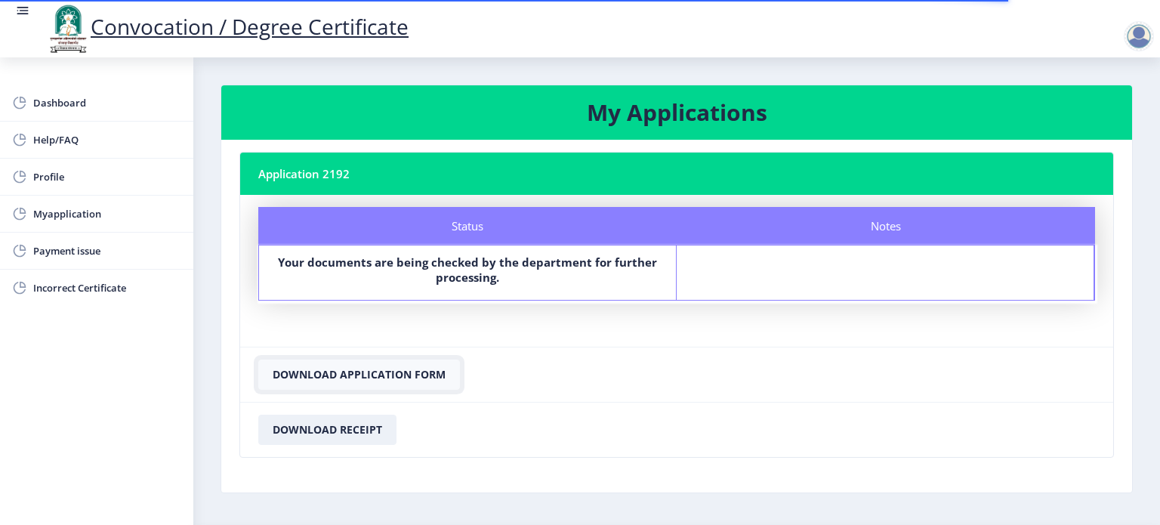
click at [359, 370] on button "Download Application Form" at bounding box center [359, 374] width 202 height 30
click at [337, 428] on button "Download Receipt" at bounding box center [327, 429] width 138 height 30
click at [368, 430] on button "Download Receipt" at bounding box center [327, 429] width 138 height 30
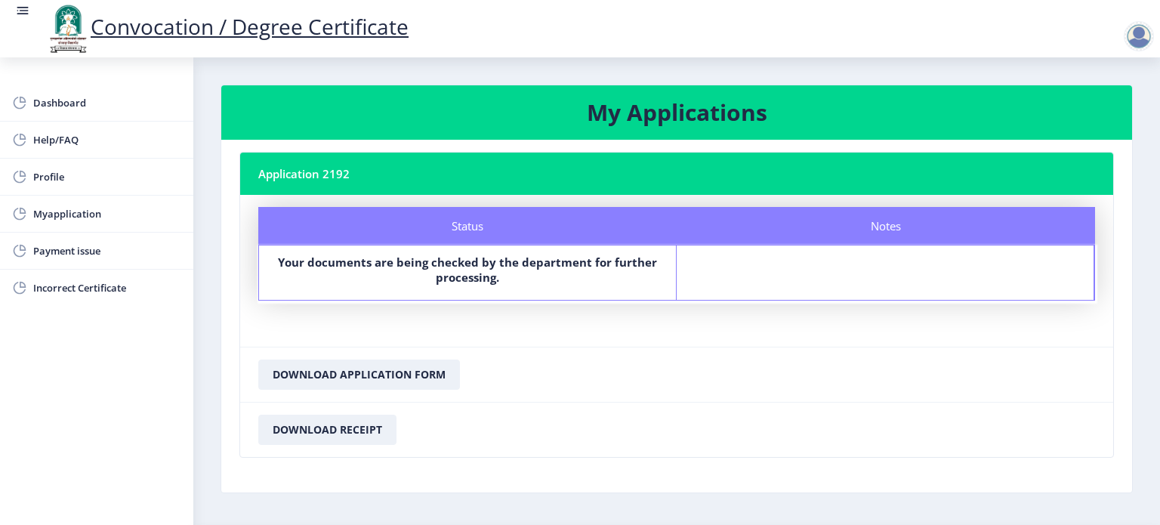
click at [1141, 24] on div at bounding box center [1138, 36] width 30 height 30
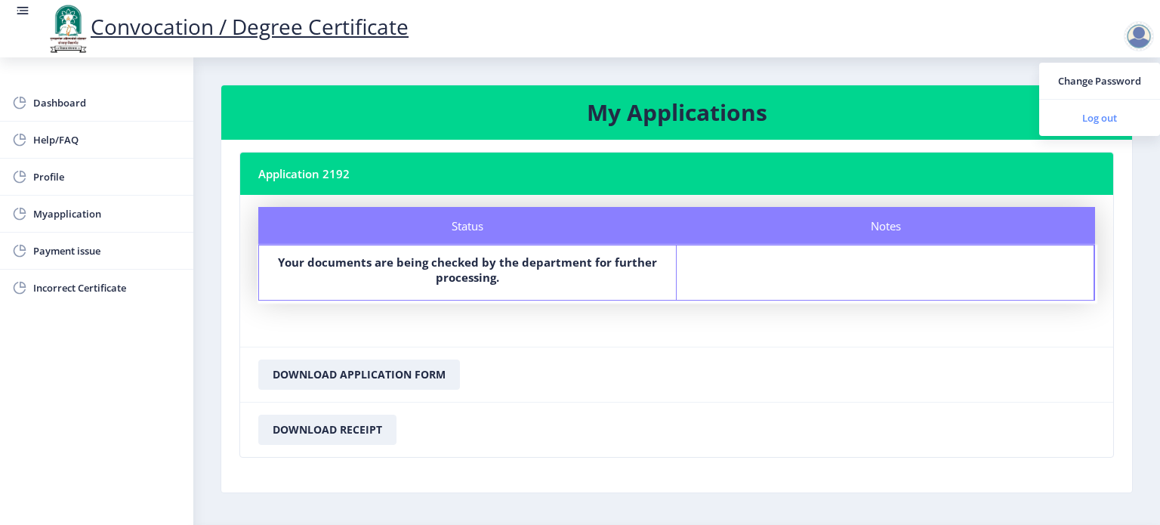
click at [1096, 116] on span "Log out" at bounding box center [1099, 118] width 97 height 18
